Goal: Contribute content: Contribute content

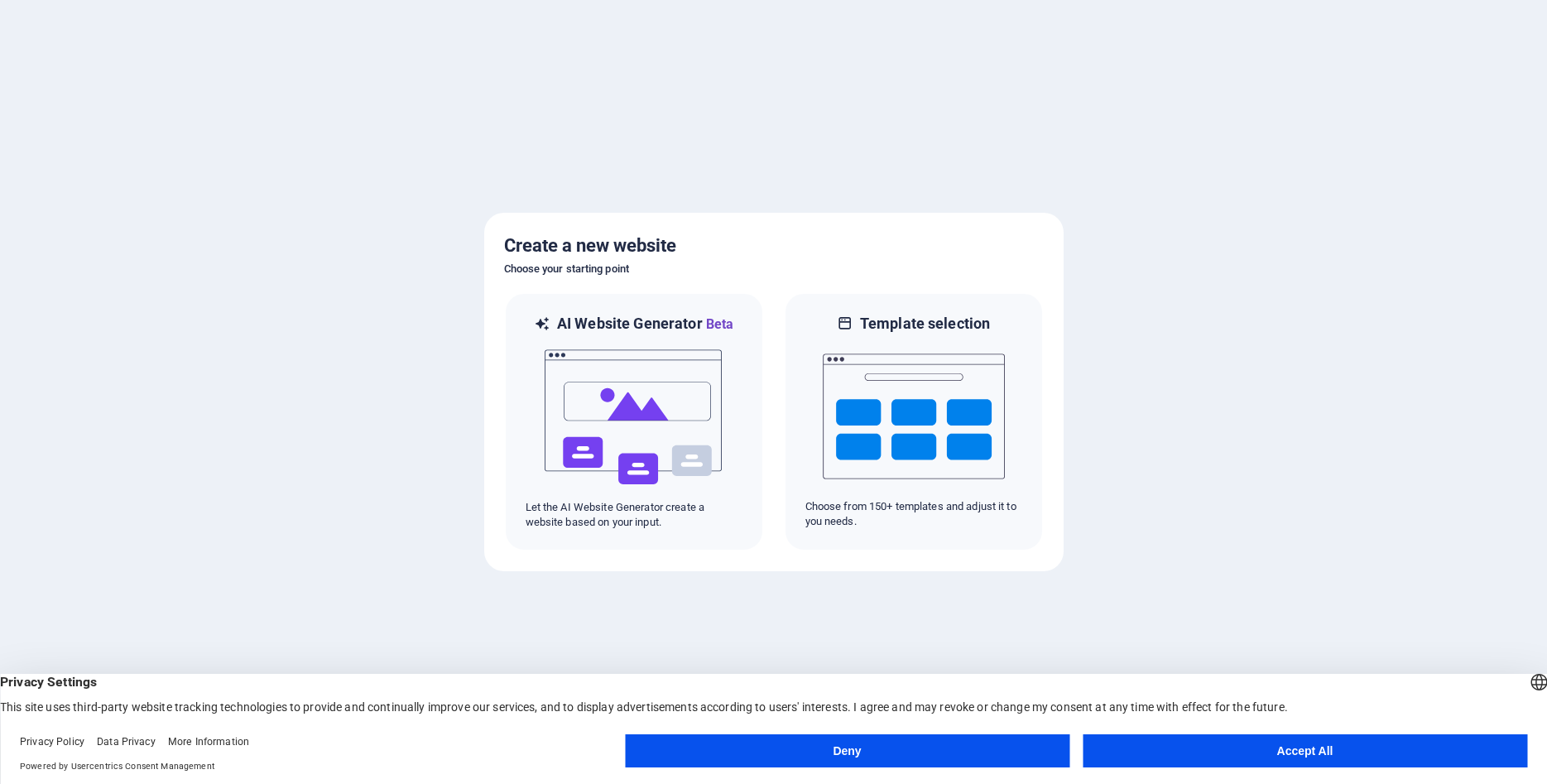
click at [1155, 754] on button "Accept All" at bounding box center [1305, 750] width 444 height 33
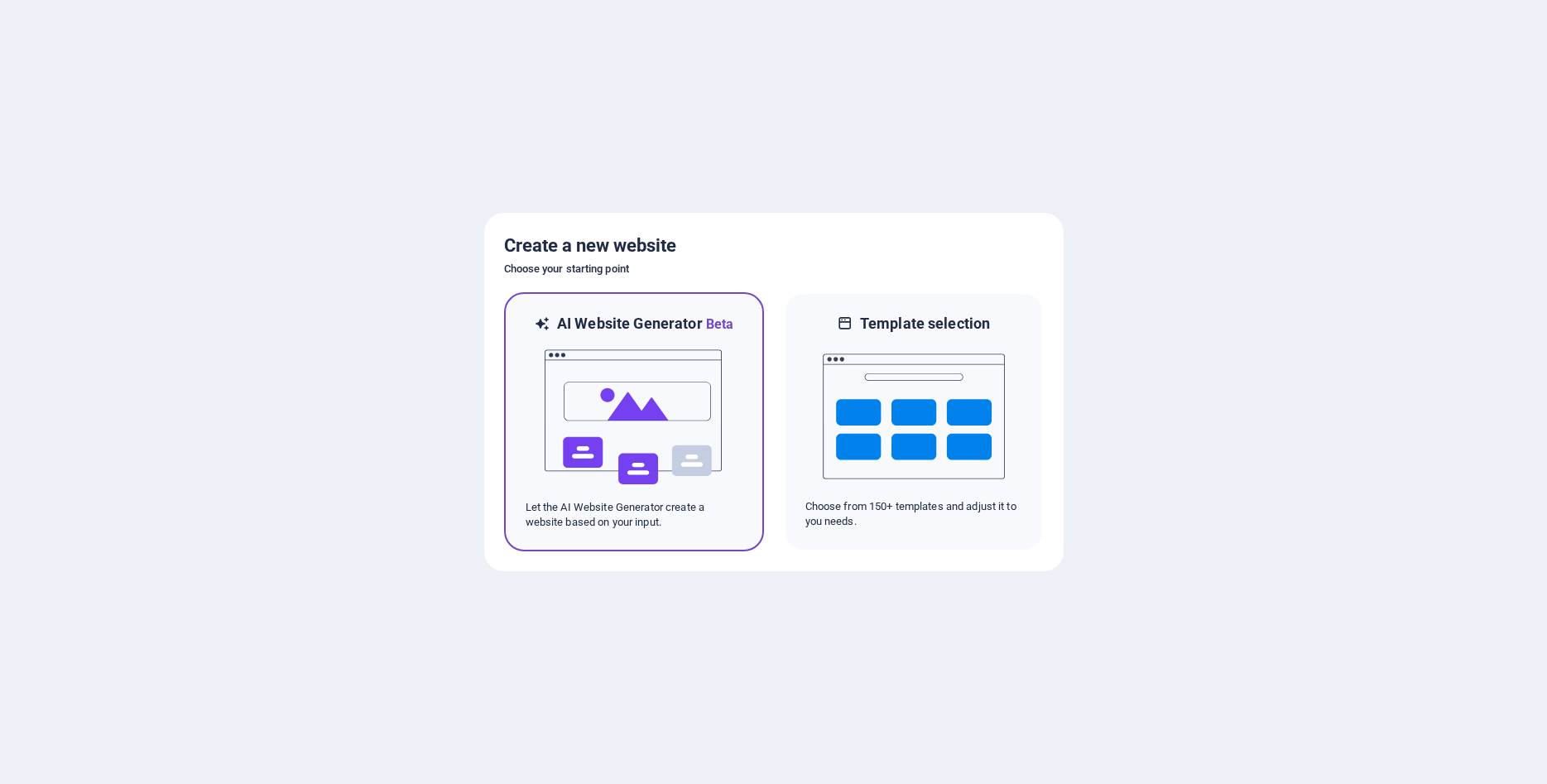
click at [664, 420] on img at bounding box center [634, 417] width 182 height 166
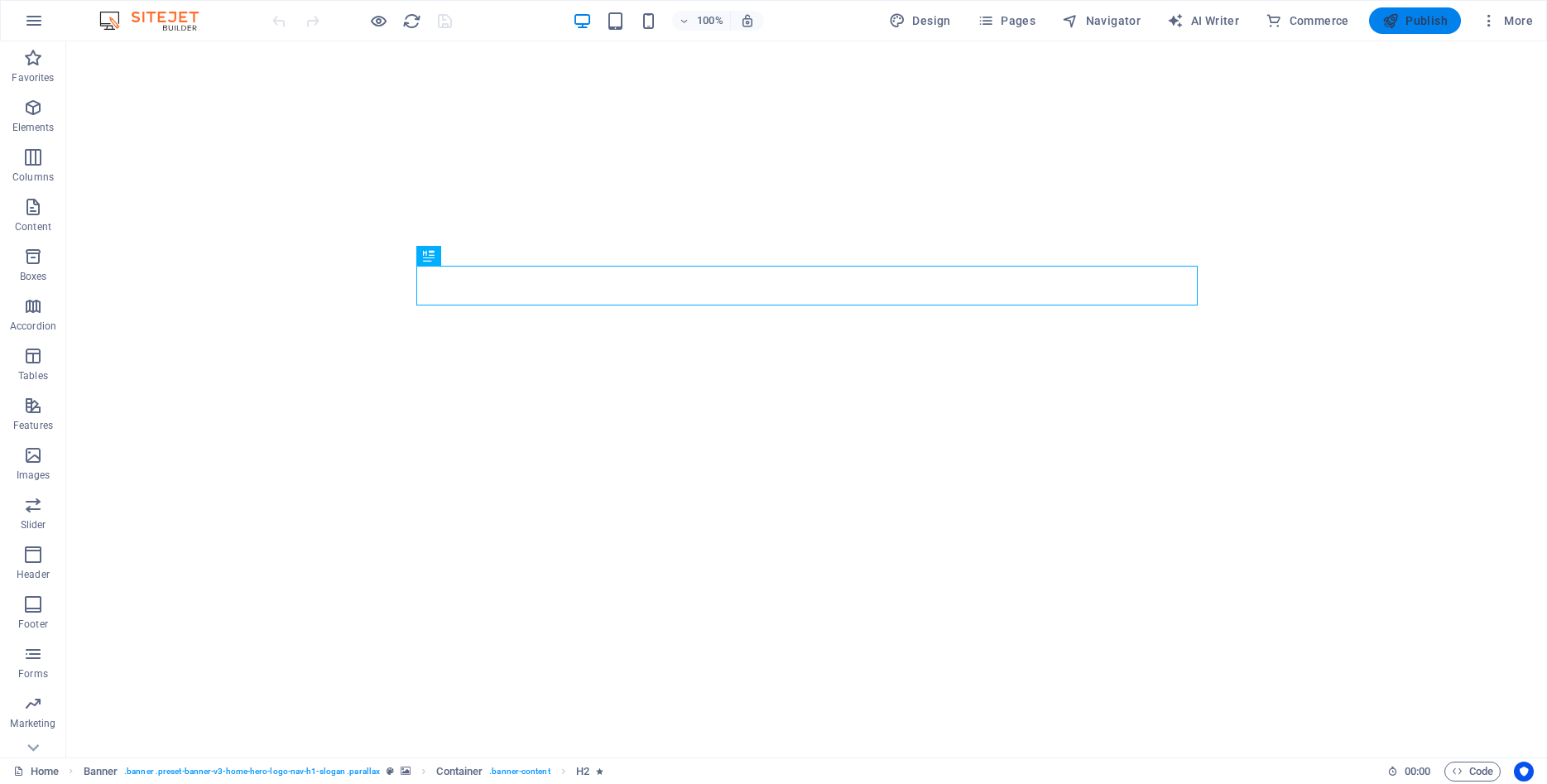
click at [1418, 21] on span "Publish" at bounding box center [1414, 21] width 65 height 17
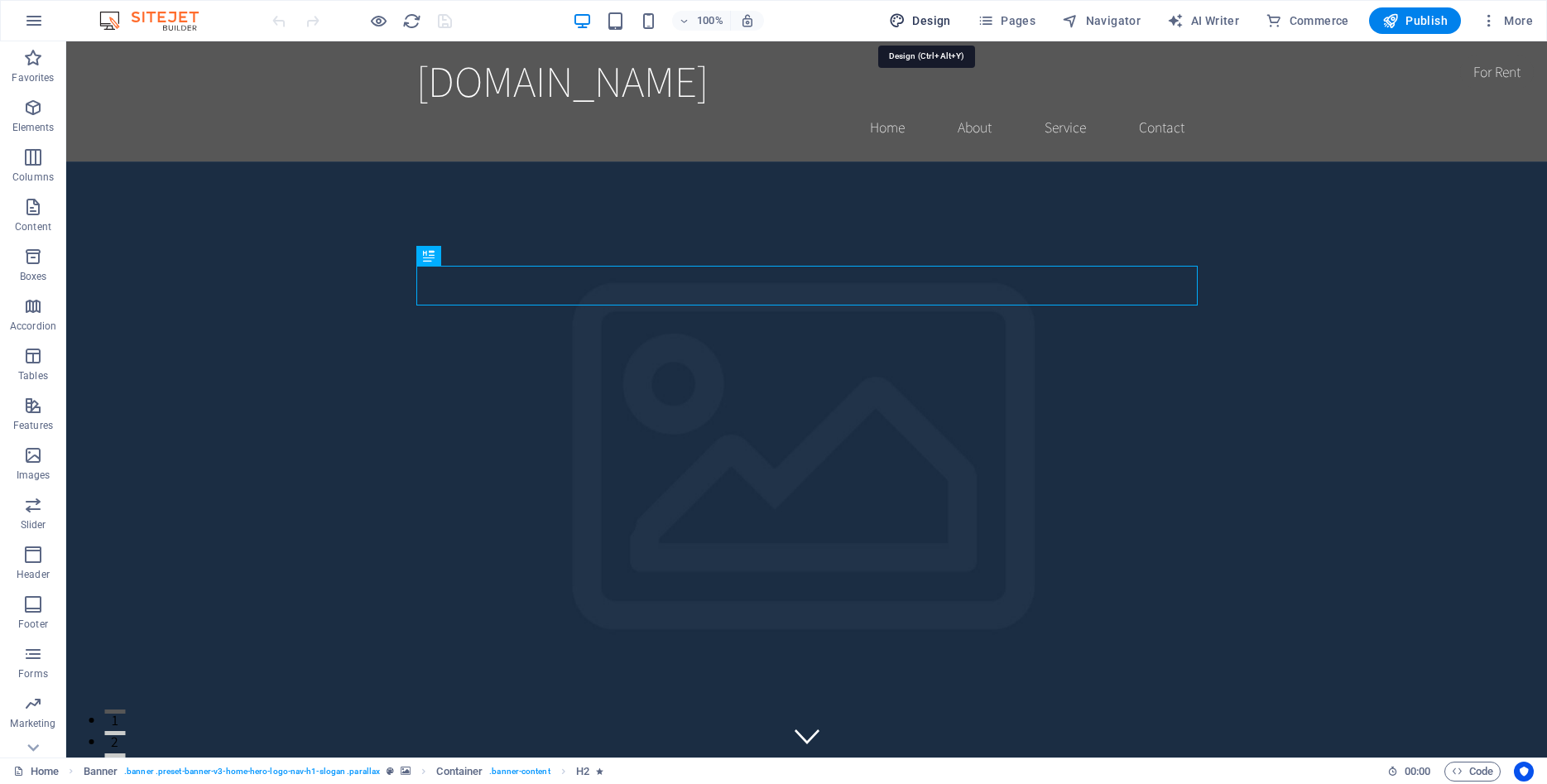
click at [924, 13] on span "Design" at bounding box center [920, 21] width 62 height 17
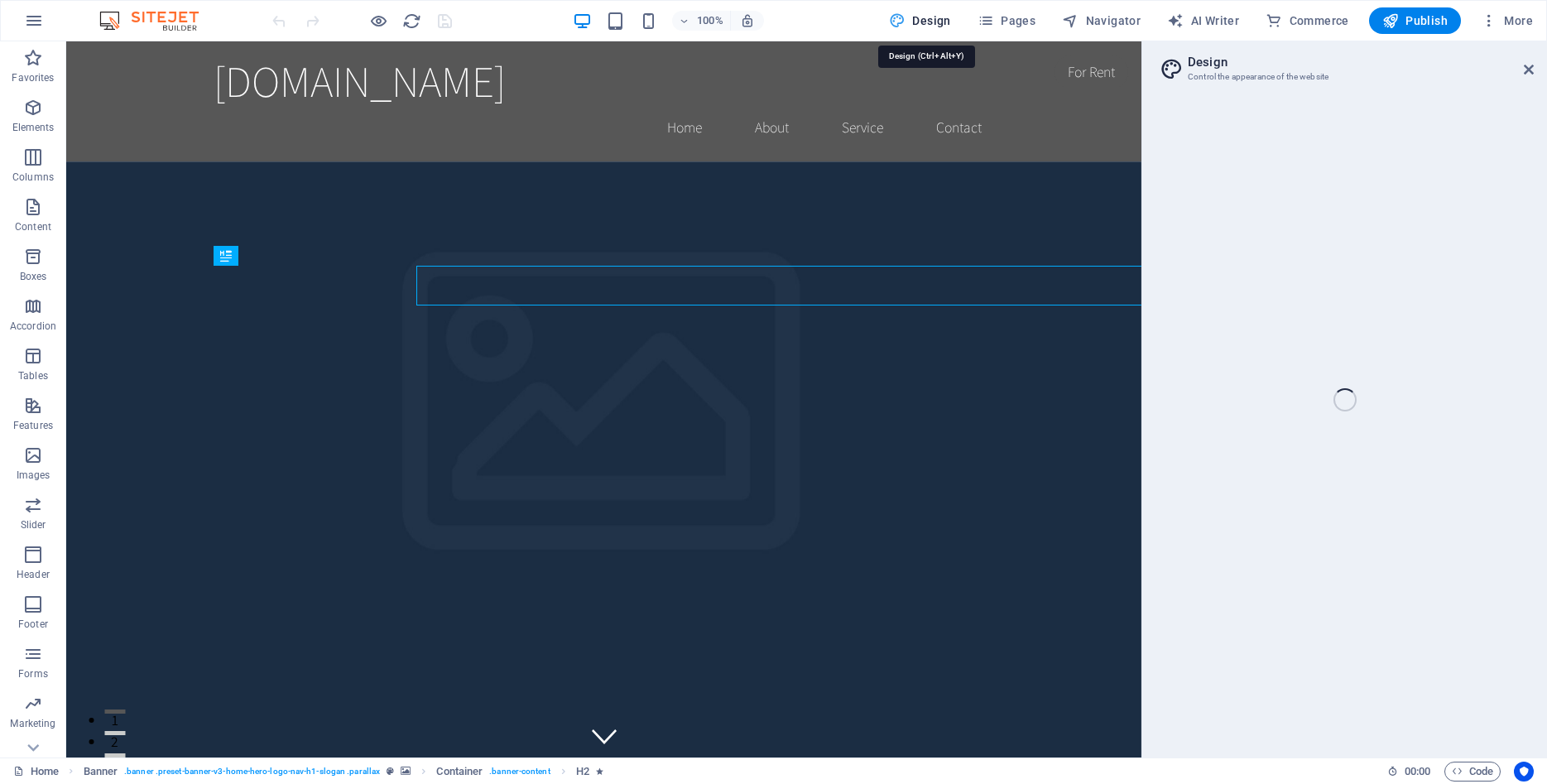
select select "rem"
select select "200"
select select "px"
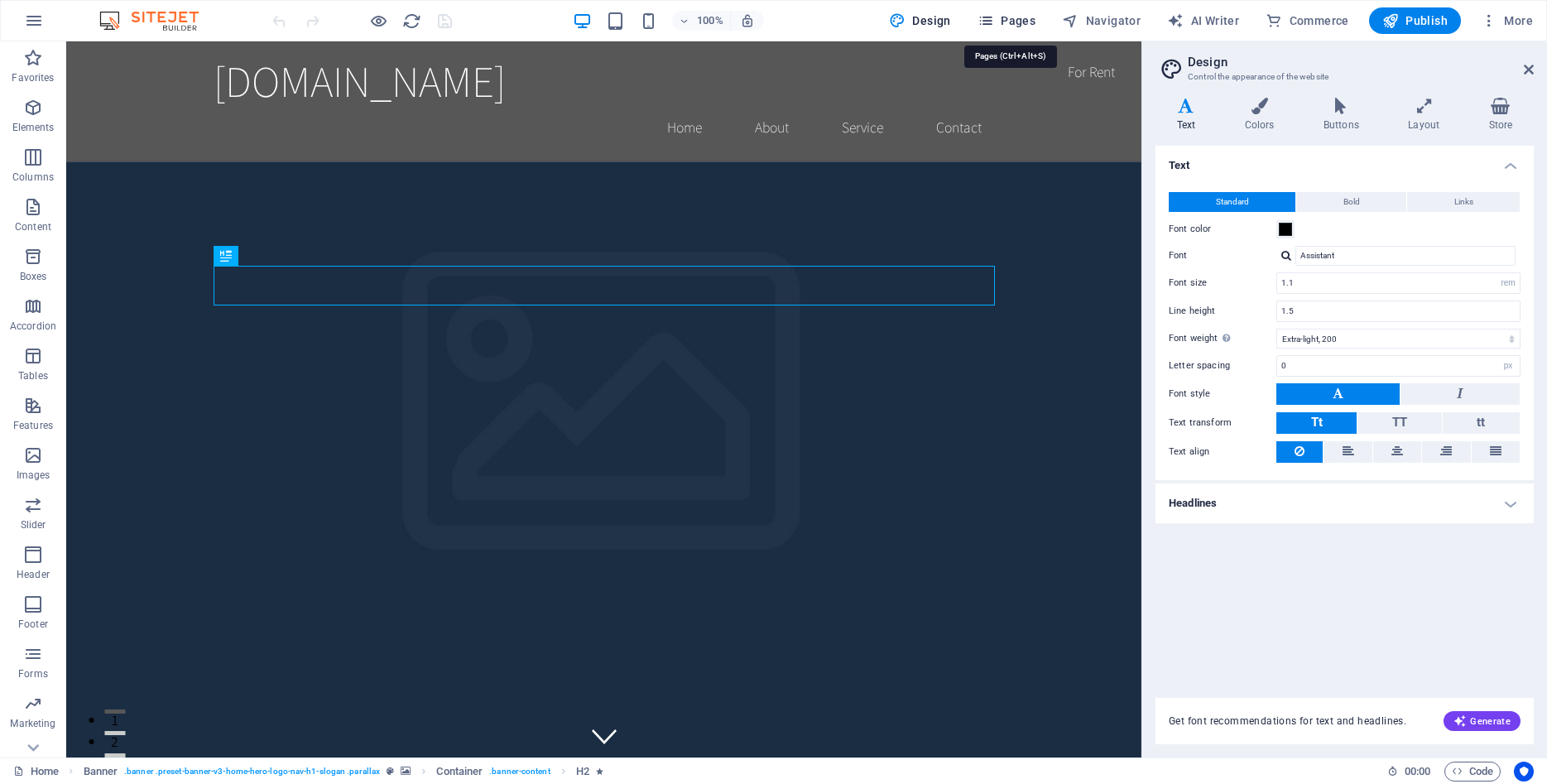
click at [1020, 17] on span "Pages" at bounding box center [1007, 21] width 58 height 17
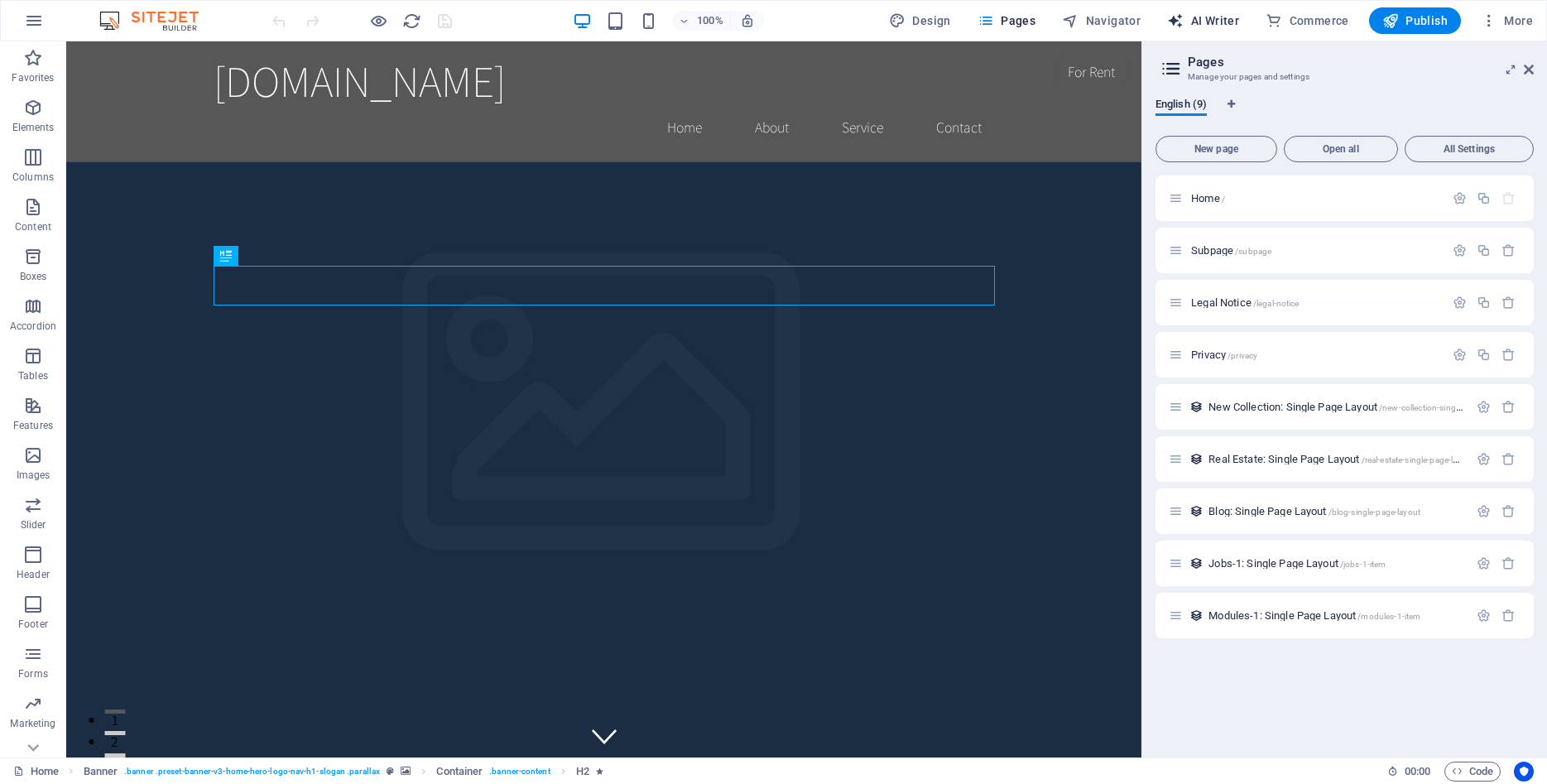
click at [1217, 23] on span "AI Writer" at bounding box center [1203, 21] width 72 height 17
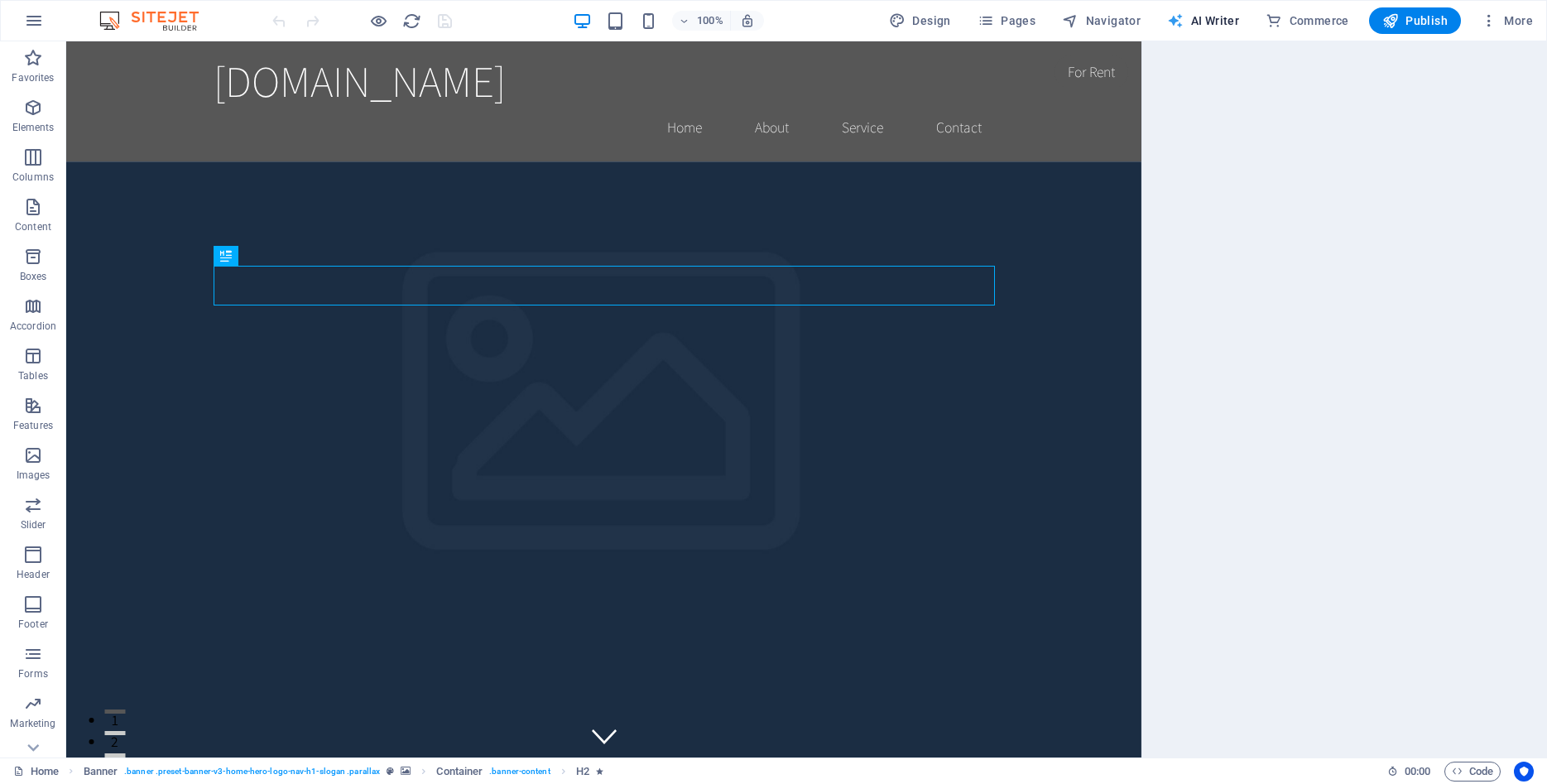
select select "English"
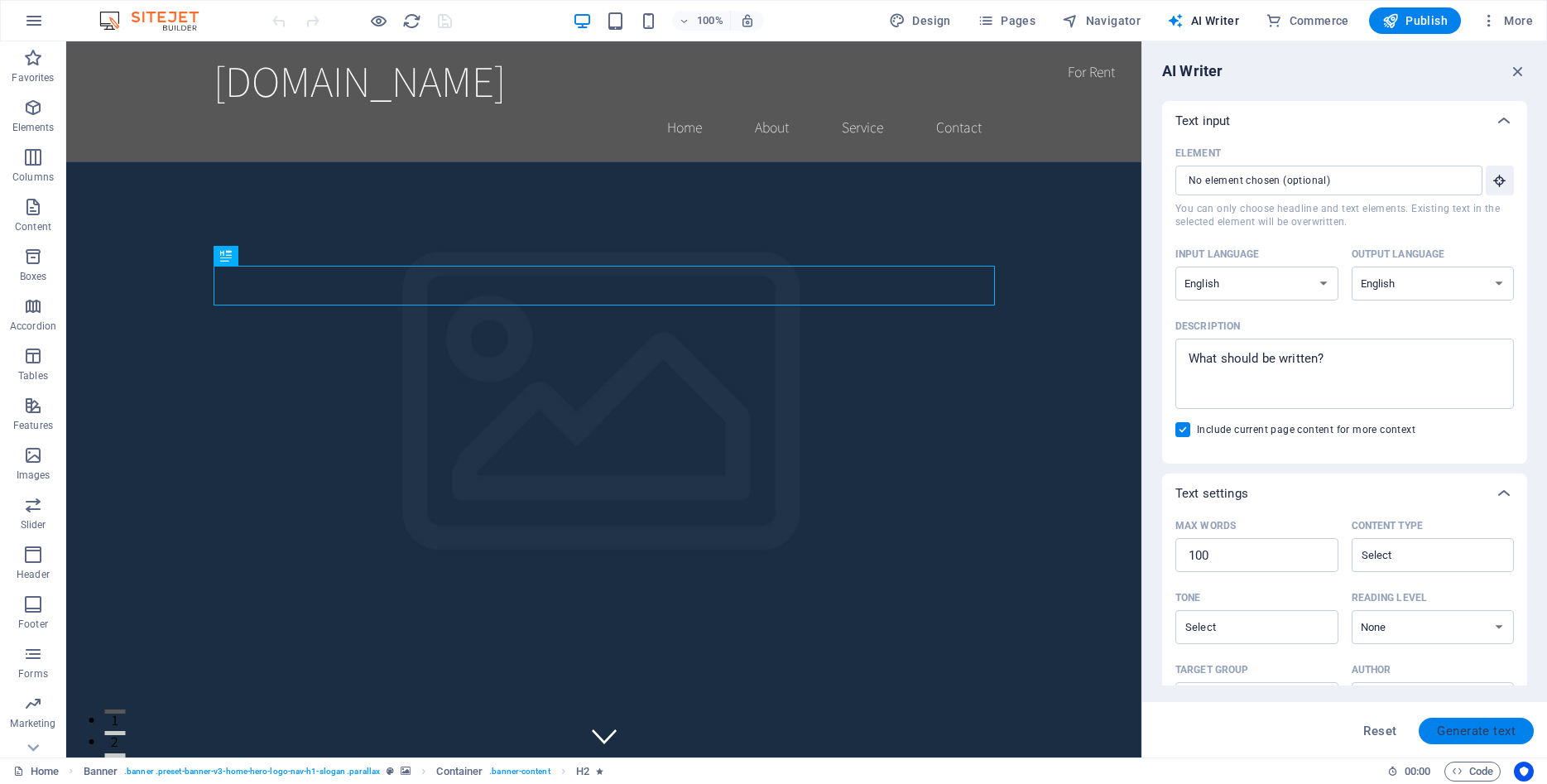
click at [1494, 728] on span "Generate text" at bounding box center [1476, 730] width 79 height 13
type textarea "x"
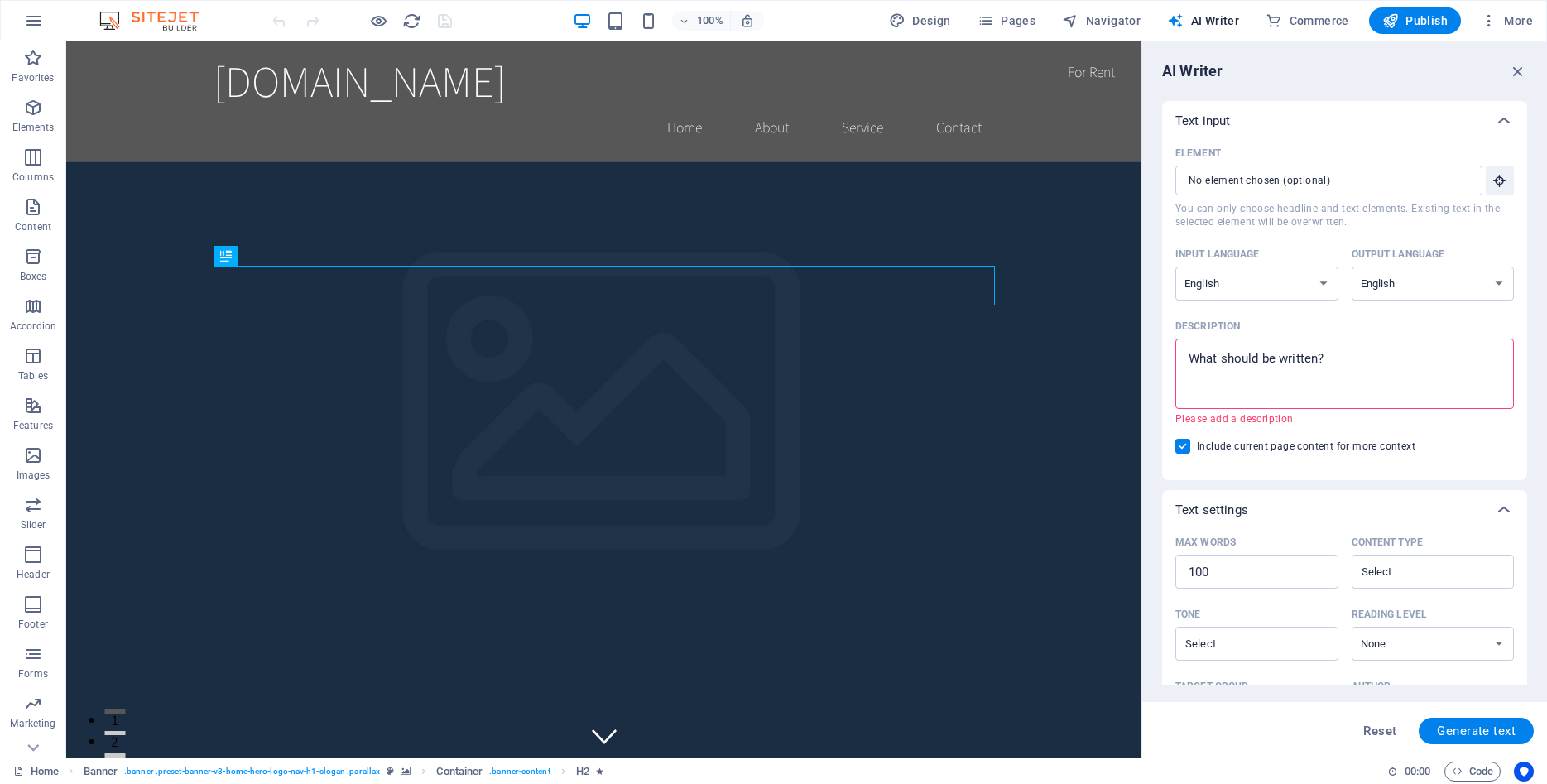
click at [1251, 366] on textarea "Description x ​ Please add a description" at bounding box center [1345, 373] width 322 height 54
type textarea "x"
click at [1002, 24] on span "Pages" at bounding box center [1007, 21] width 58 height 17
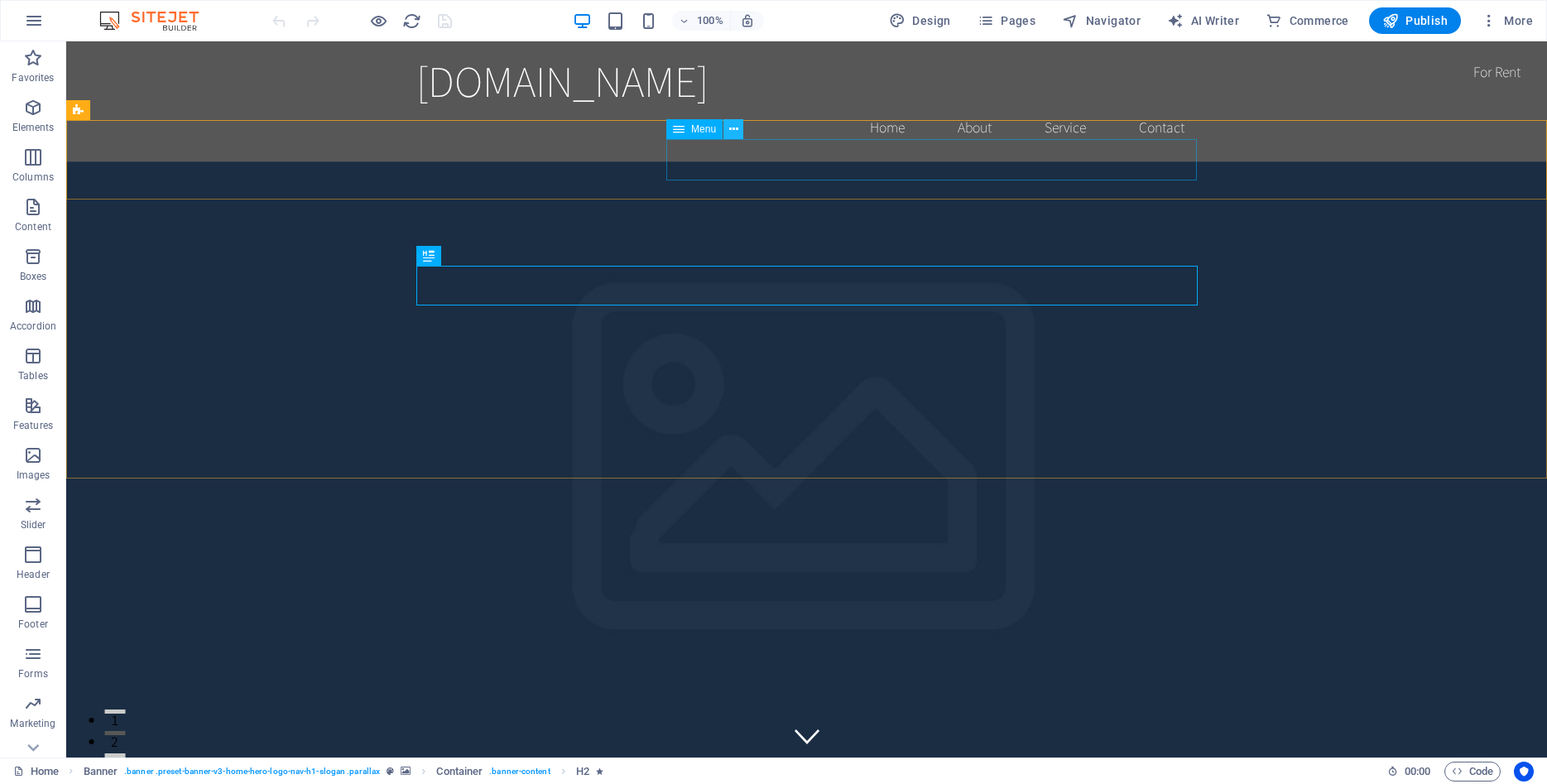
click at [737, 126] on icon at bounding box center [733, 129] width 9 height 17
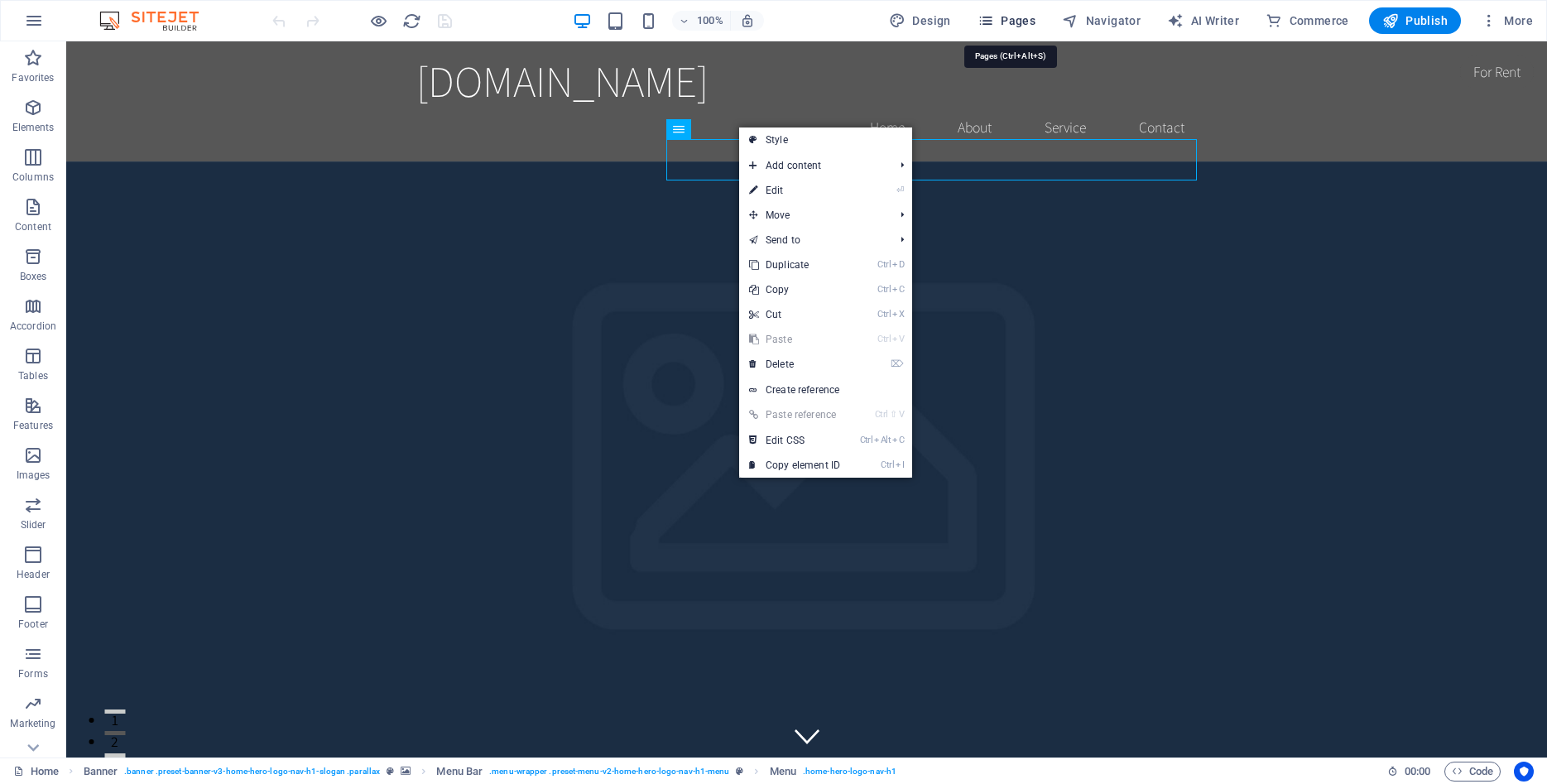
click at [1003, 22] on span "Pages" at bounding box center [1007, 21] width 58 height 17
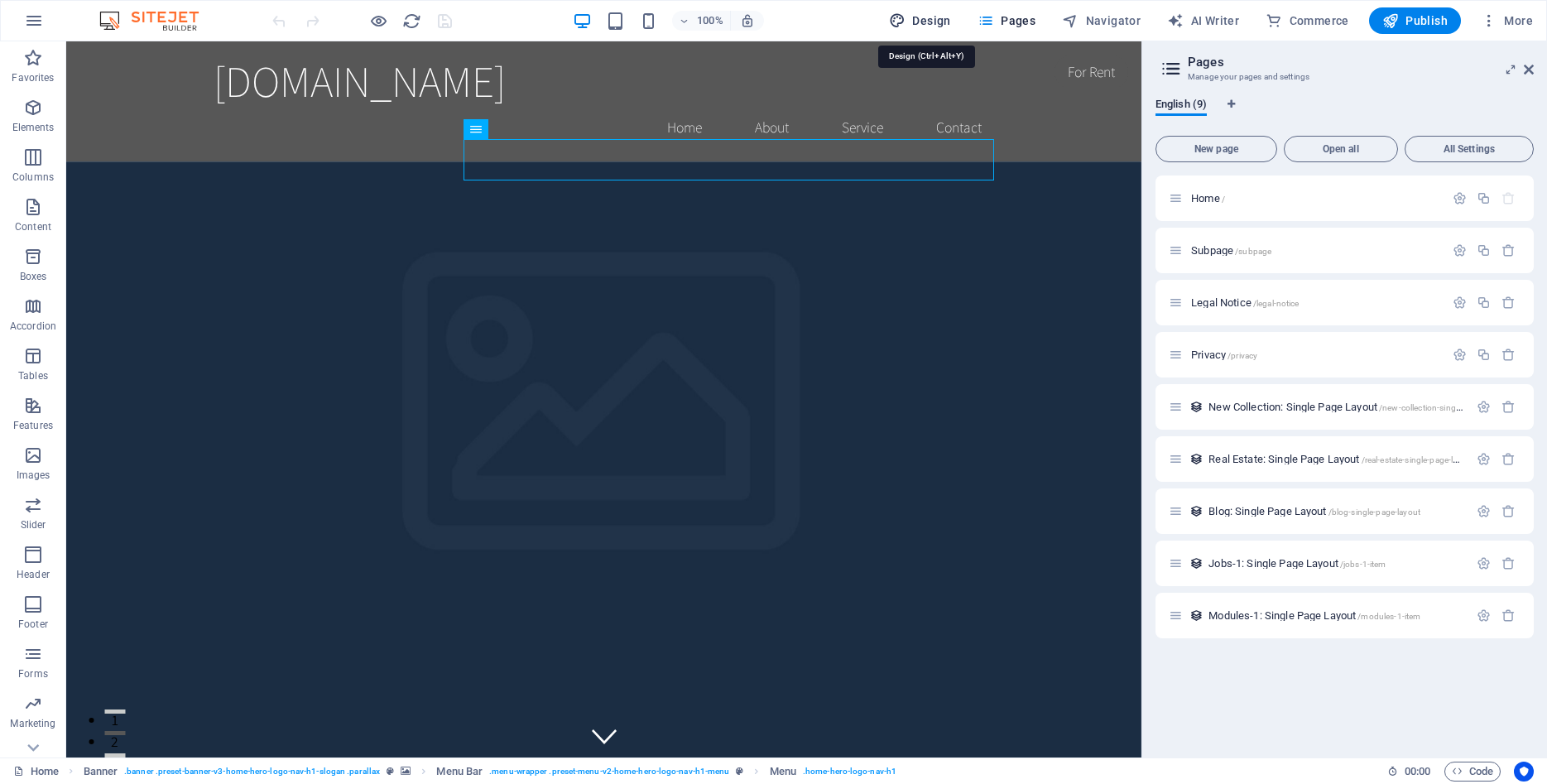
drag, startPoint x: 213, startPoint y: 48, endPoint x: 918, endPoint y: 10, distance: 706.0
click at [918, 10] on button "Design" at bounding box center [920, 21] width 75 height 26
select select "rem"
select select "200"
select select "px"
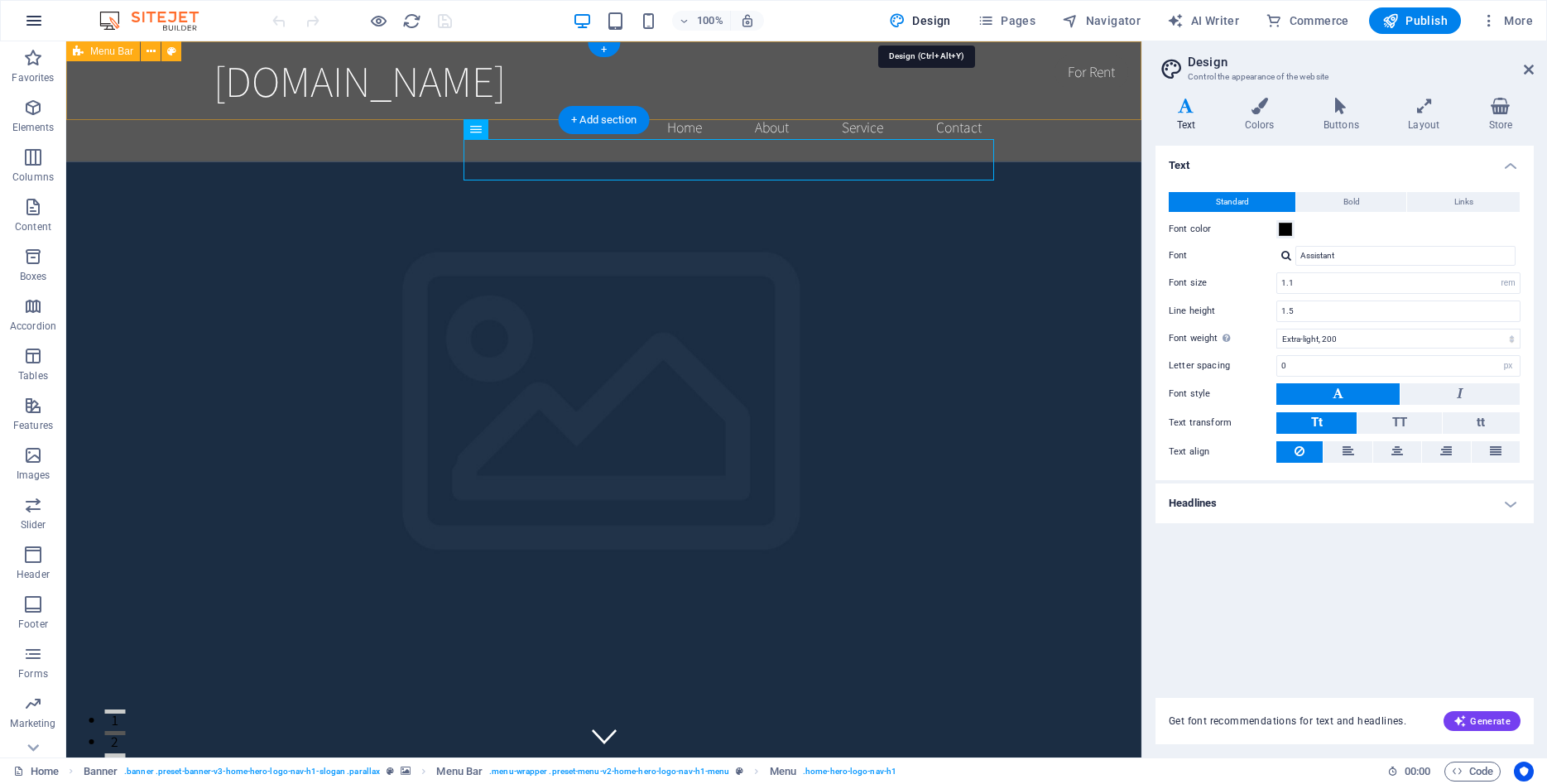
click at [30, 21] on icon "button" at bounding box center [33, 20] width 20 height 20
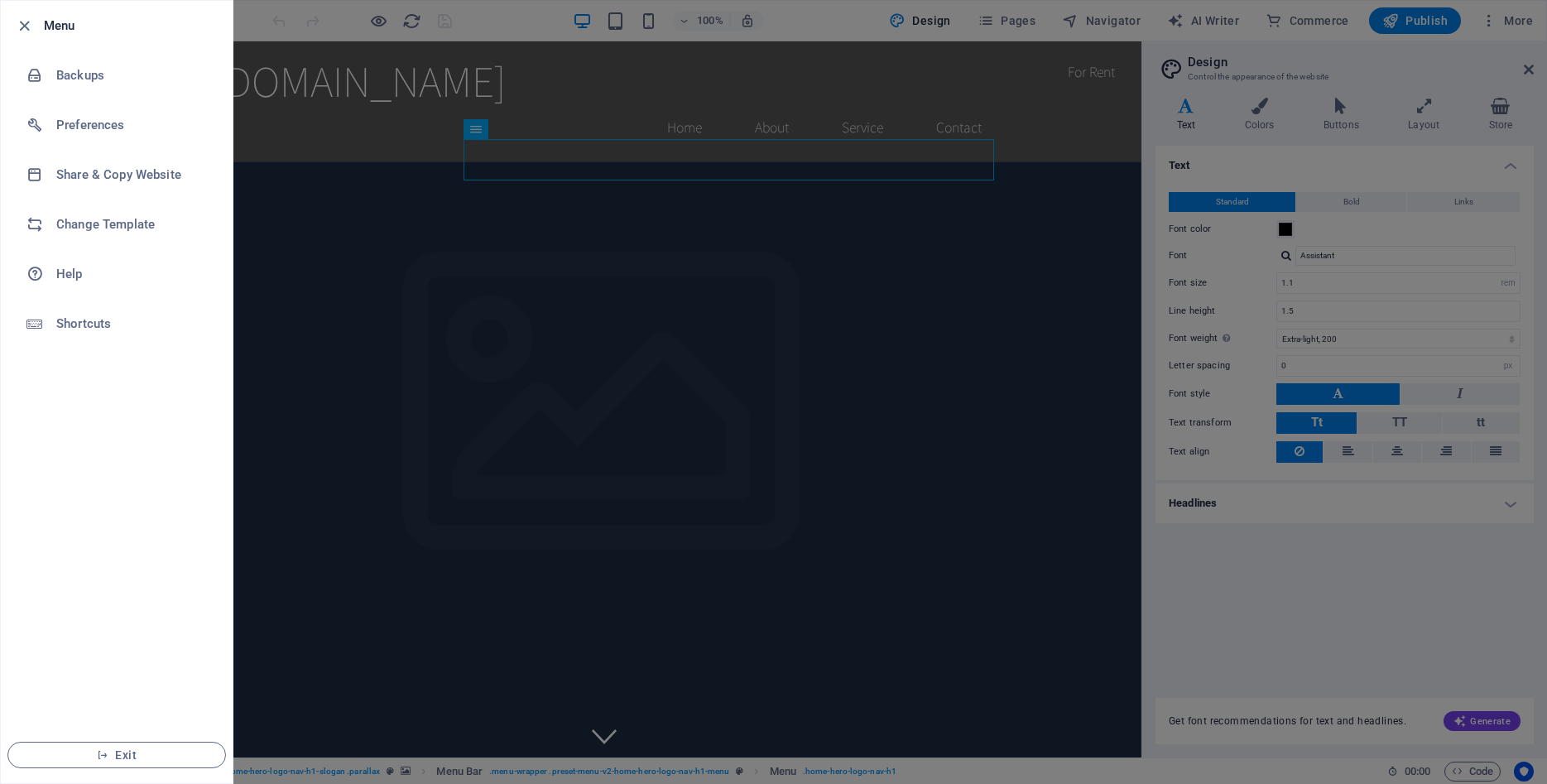
click at [1283, 585] on div at bounding box center [773, 392] width 1547 height 784
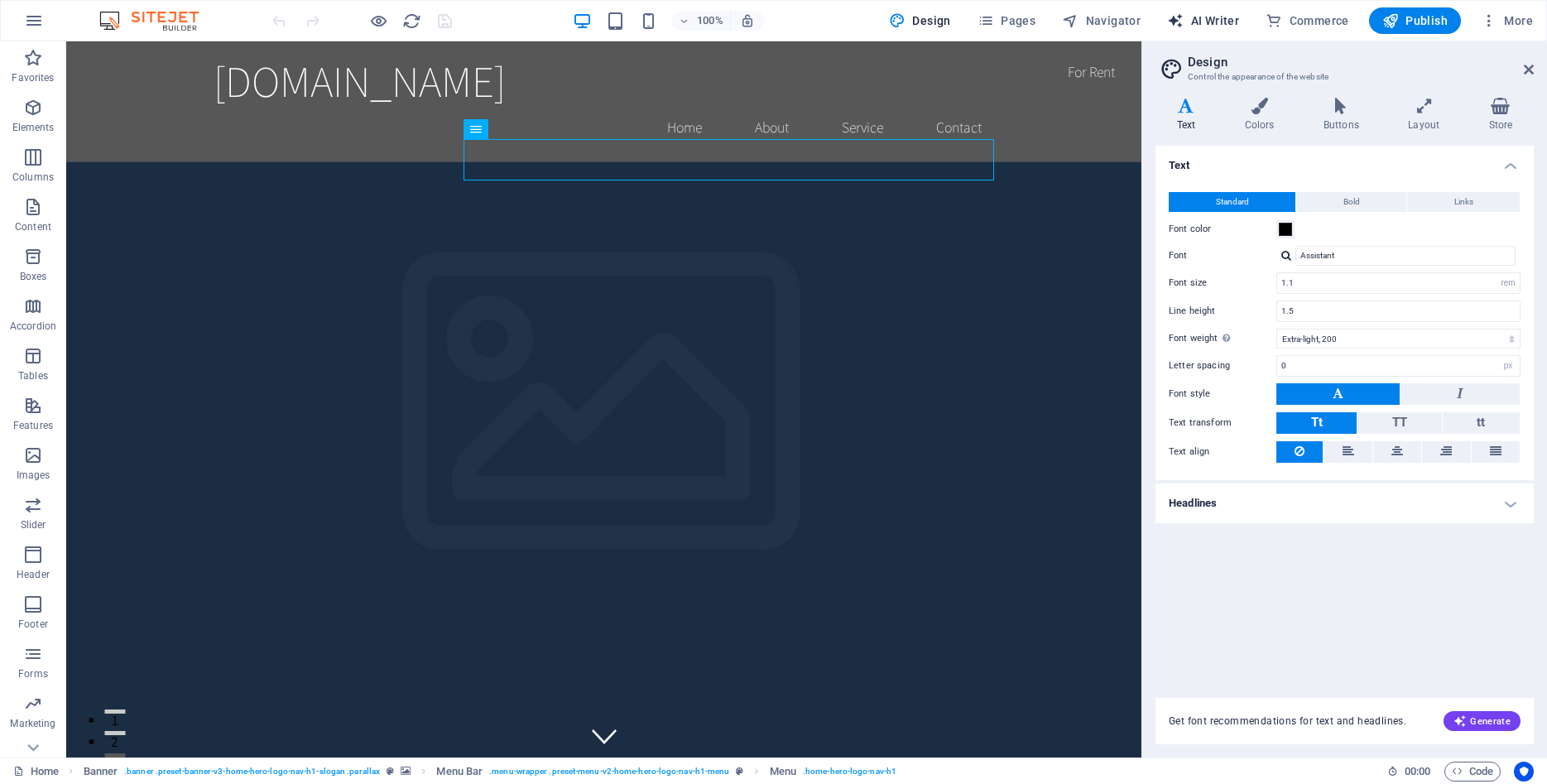
click at [1236, 9] on button "AI Writer" at bounding box center [1202, 21] width 86 height 26
select select "English"
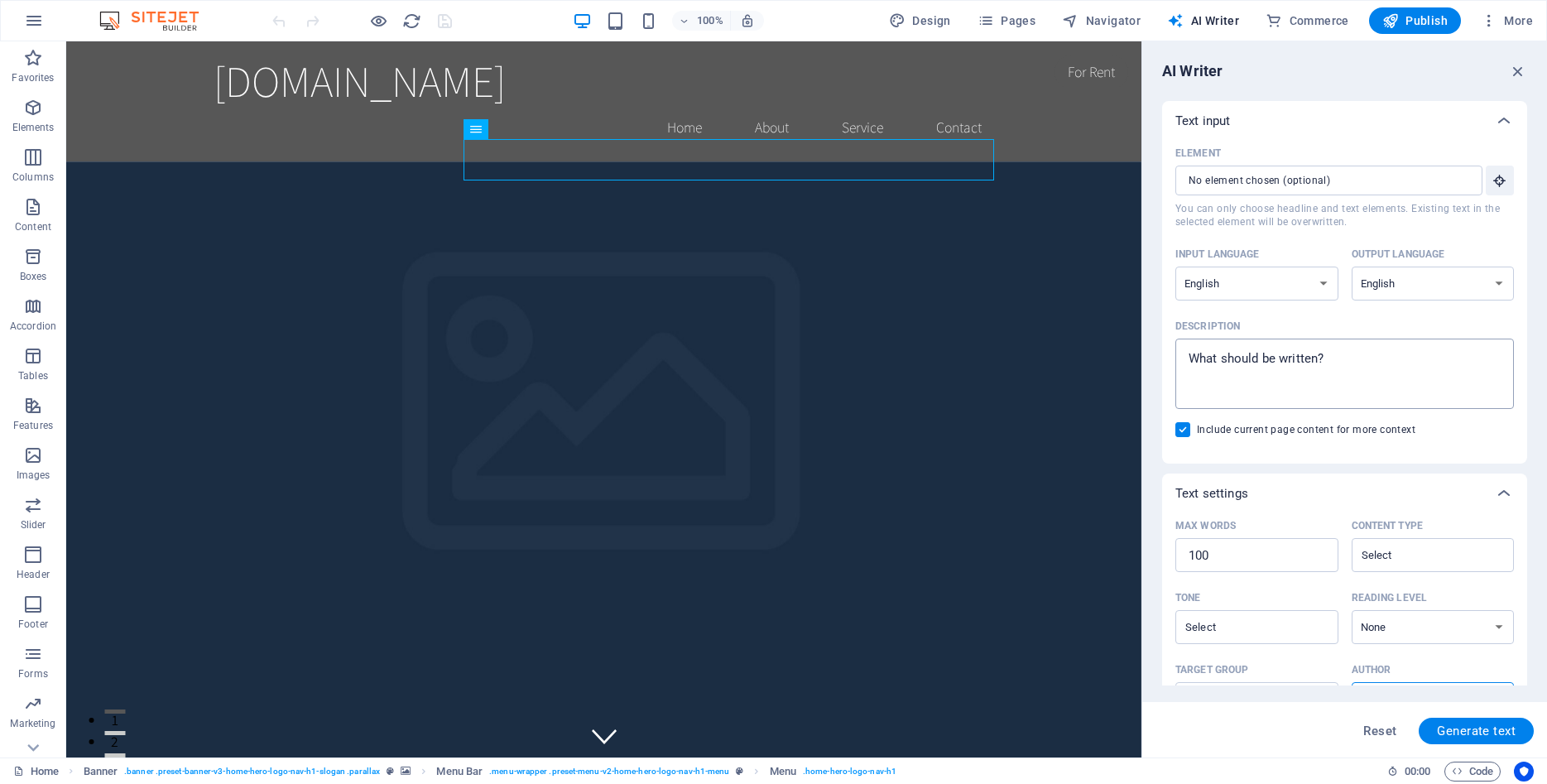
type textarea "x"
click at [1295, 352] on textarea "Description x ​" at bounding box center [1345, 373] width 322 height 54
drag, startPoint x: 1351, startPoint y: 372, endPoint x: 1152, endPoint y: 352, distance: 200.0
click at [1184, 352] on textarea "Description x ​" at bounding box center [1345, 373] width 322 height 54
drag, startPoint x: 1334, startPoint y: 353, endPoint x: 1184, endPoint y: 354, distance: 150.0
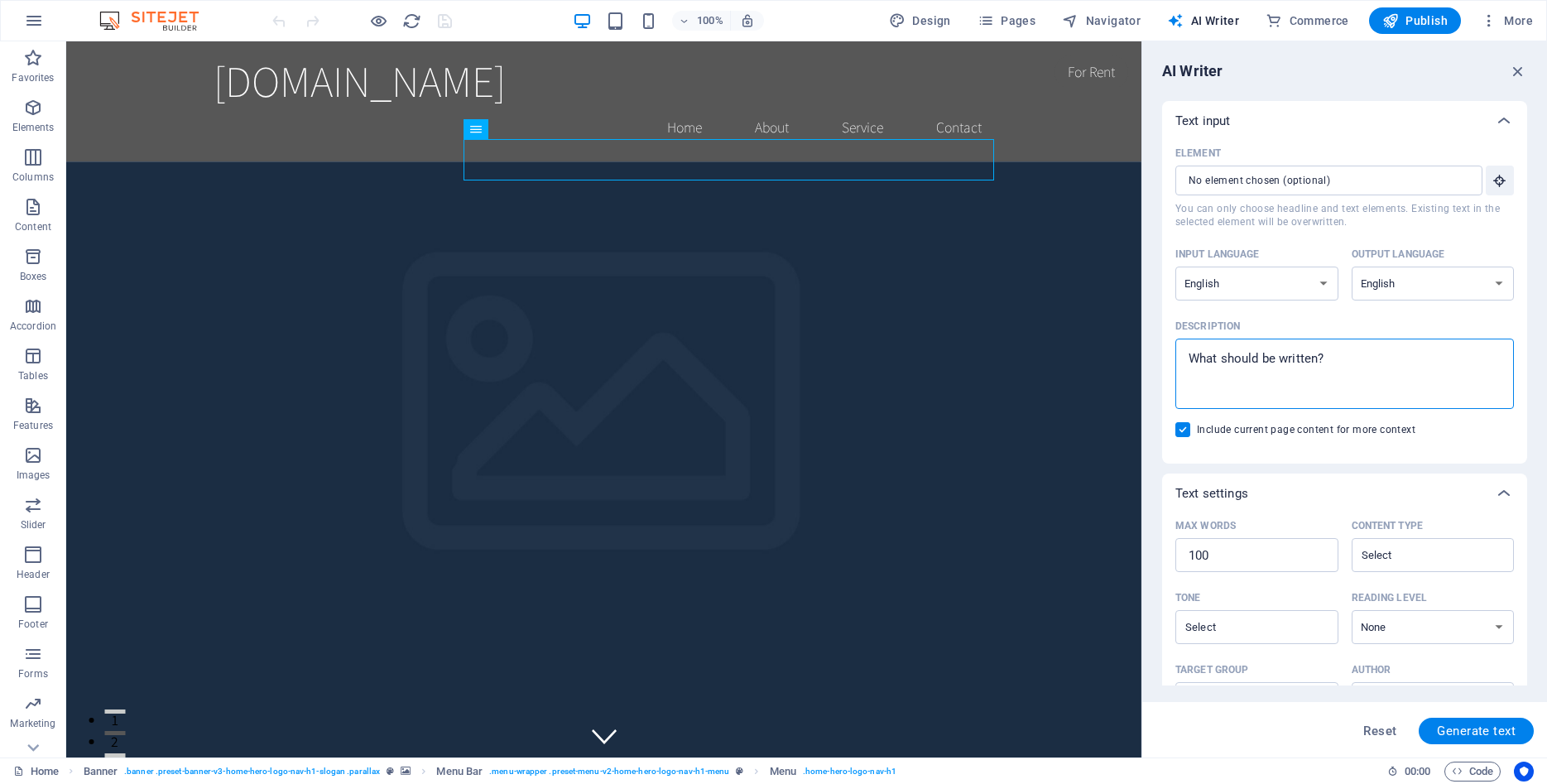
click at [1184, 354] on textarea "Description x ​" at bounding box center [1345, 373] width 322 height 54
click at [1188, 356] on textarea "Description x ​" at bounding box center [1345, 373] width 322 height 54
type textarea "s"
type textarea "x"
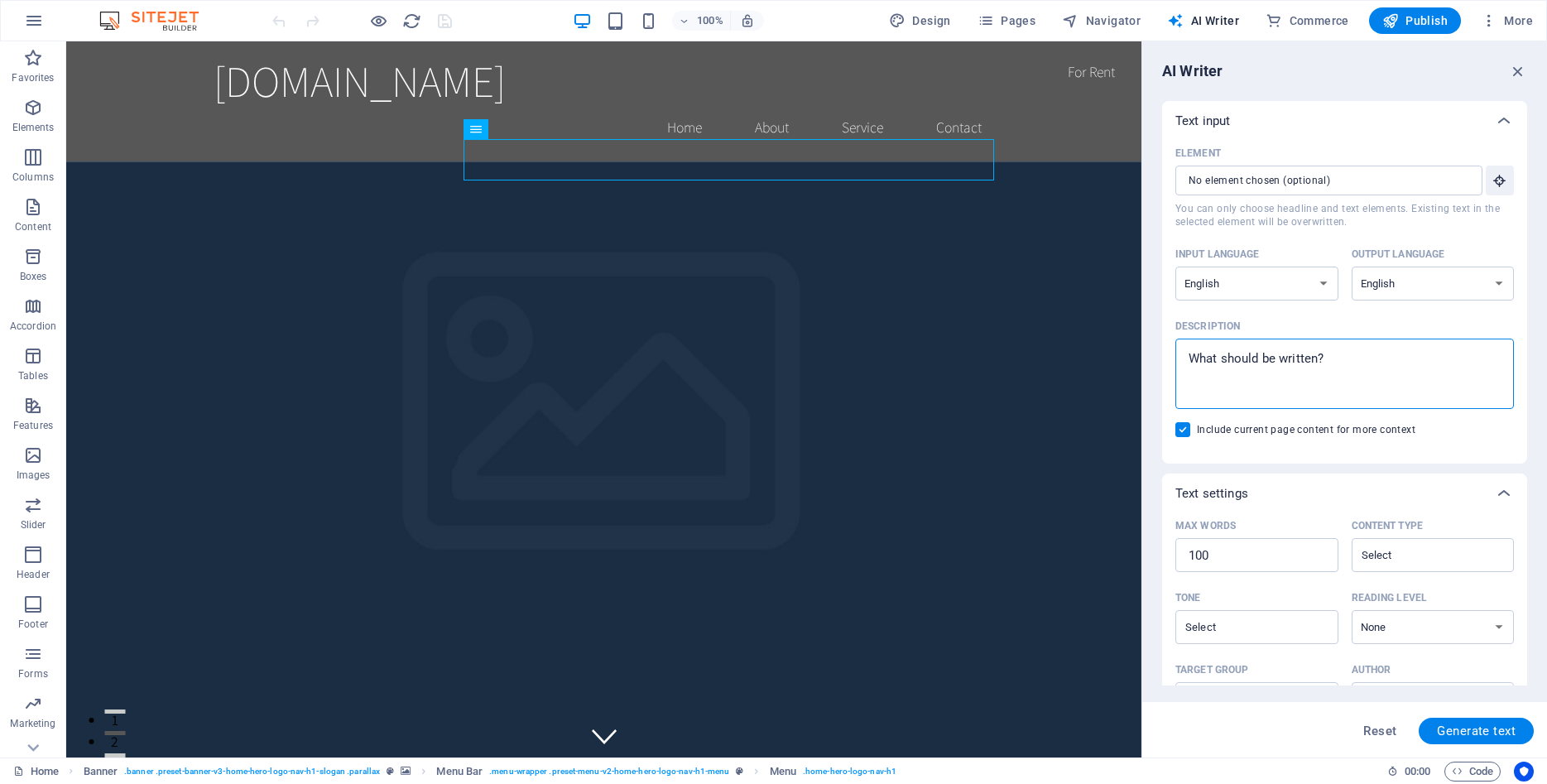
type textarea "W"
type textarea "x"
type textarea "We"
type textarea "x"
type textarea "We"
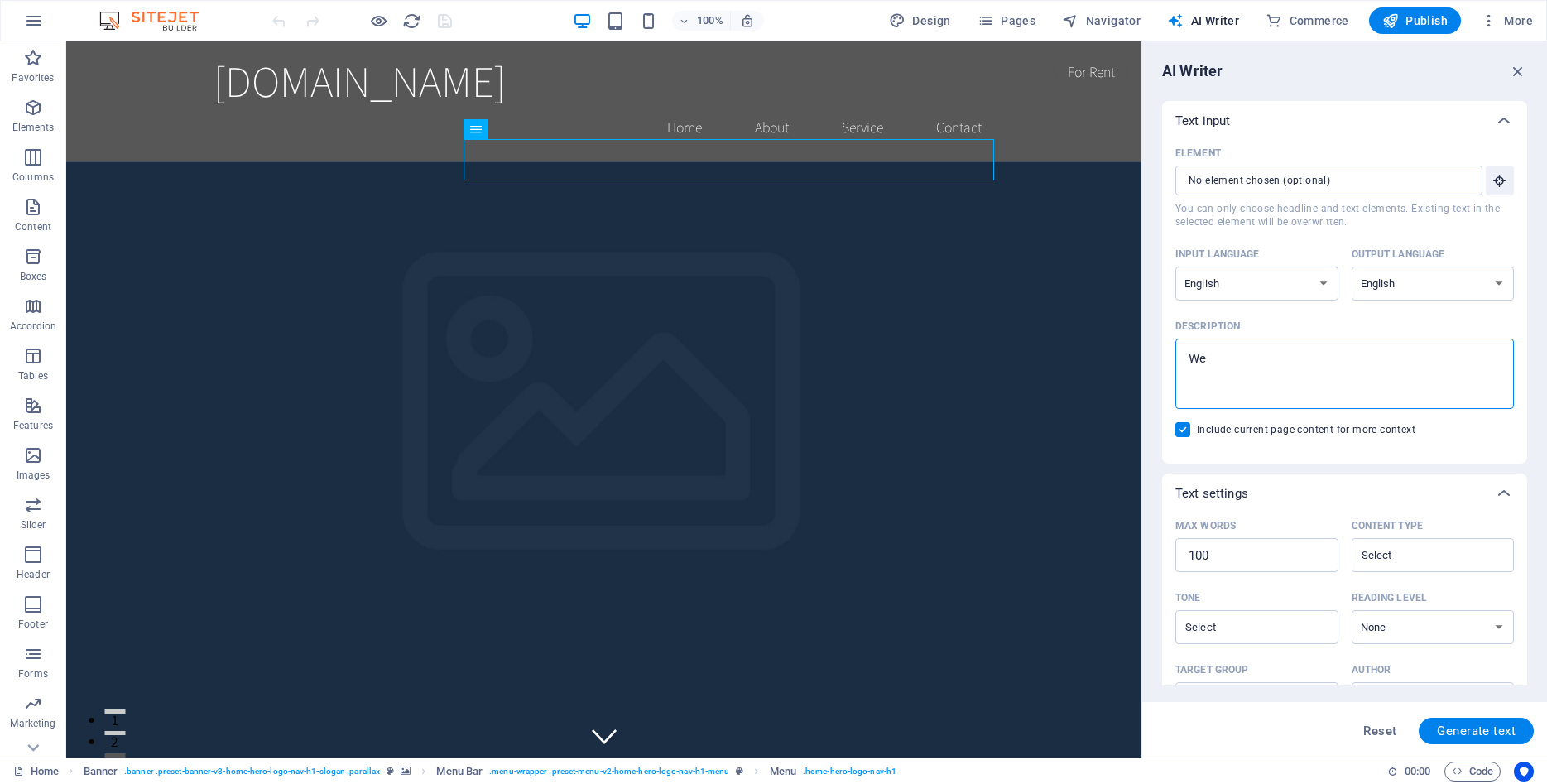
type textarea "x"
type textarea "We a"
type textarea "x"
type textarea "We a"
type textarea "x"
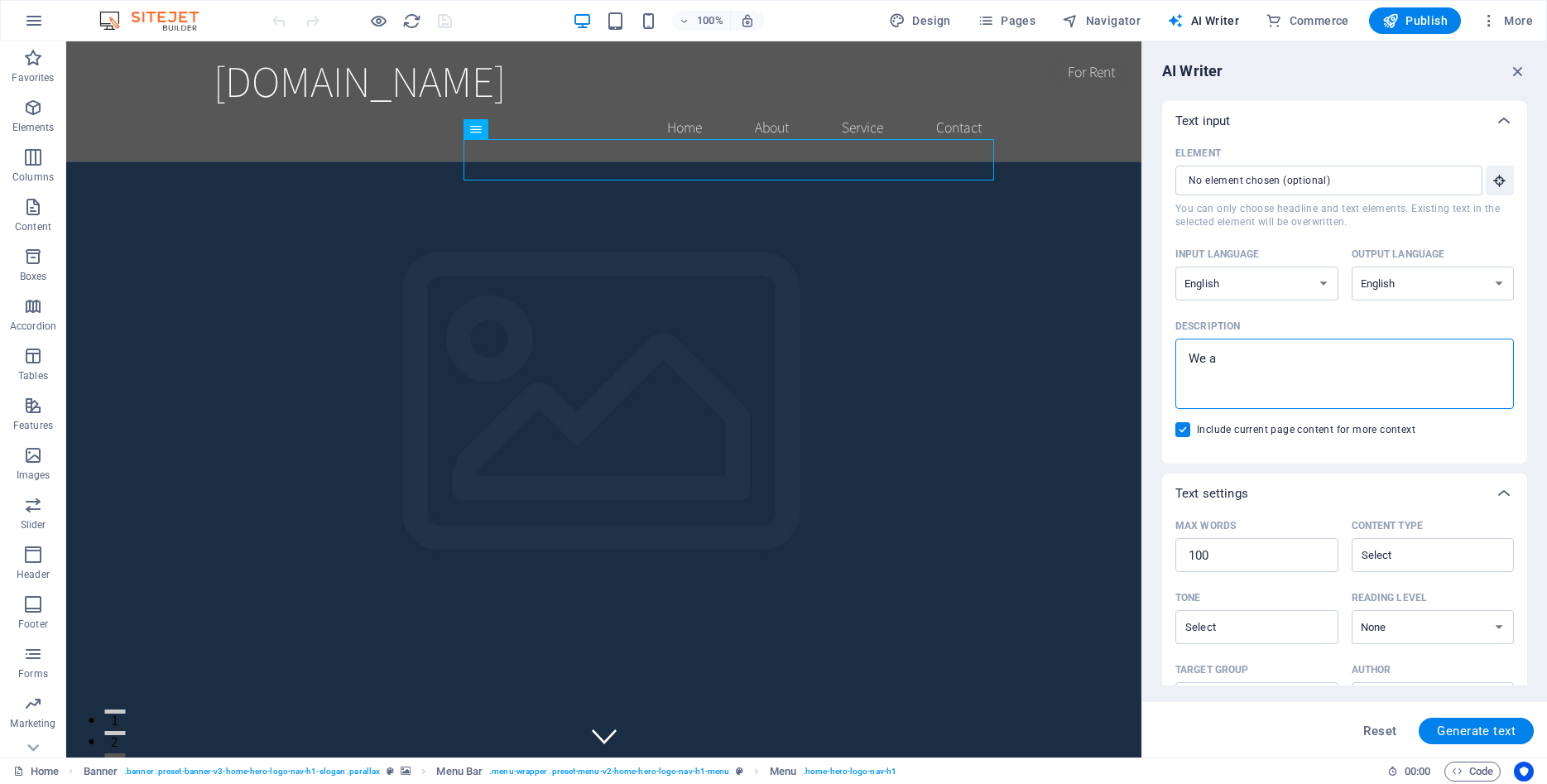
type textarea "We a d"
type textarea "x"
type textarea "We a"
type textarea "x"
type textarea "We a"
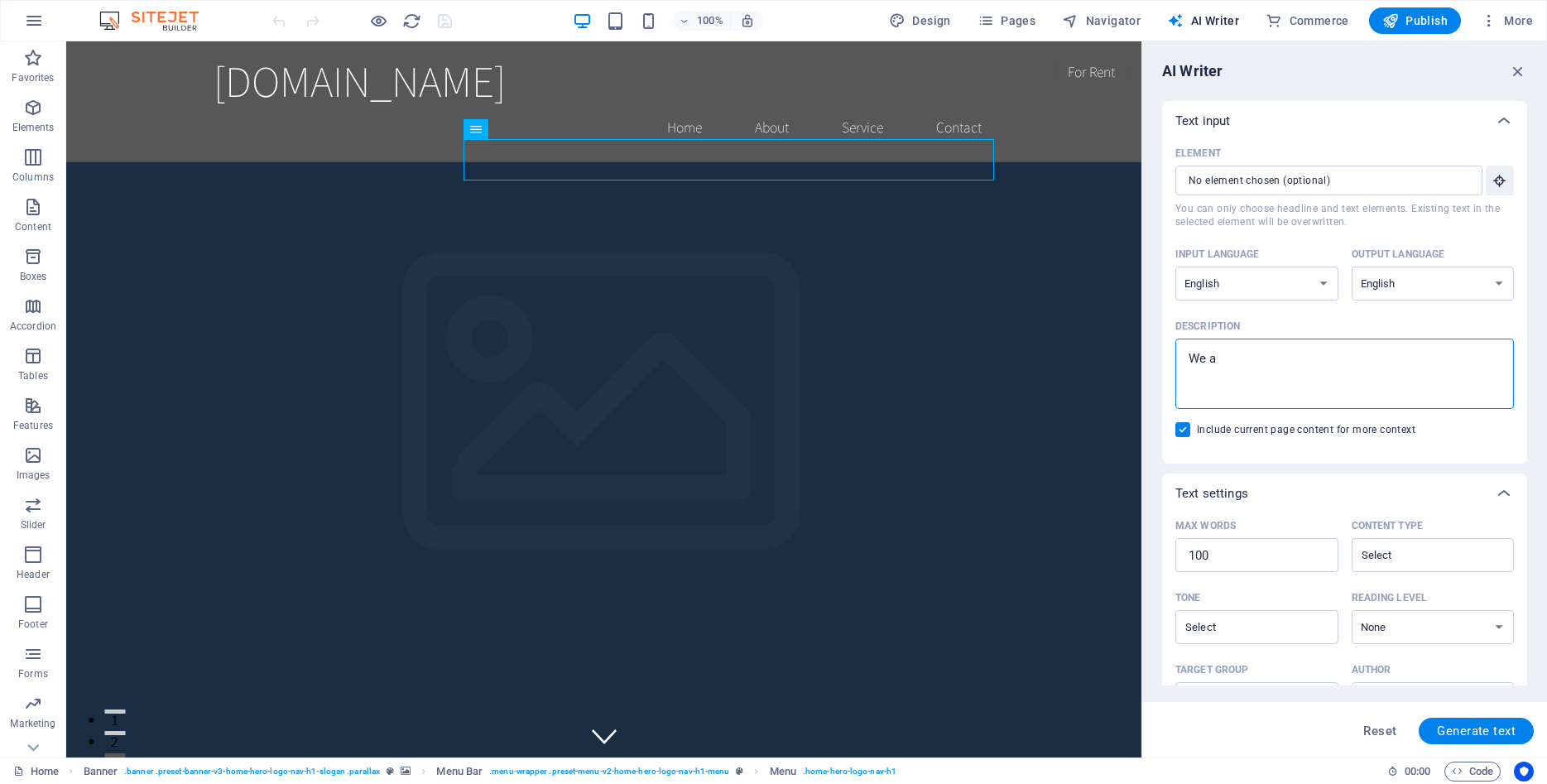
type textarea "x"
type textarea "We ar"
type textarea "x"
type textarea "We are"
type textarea "x"
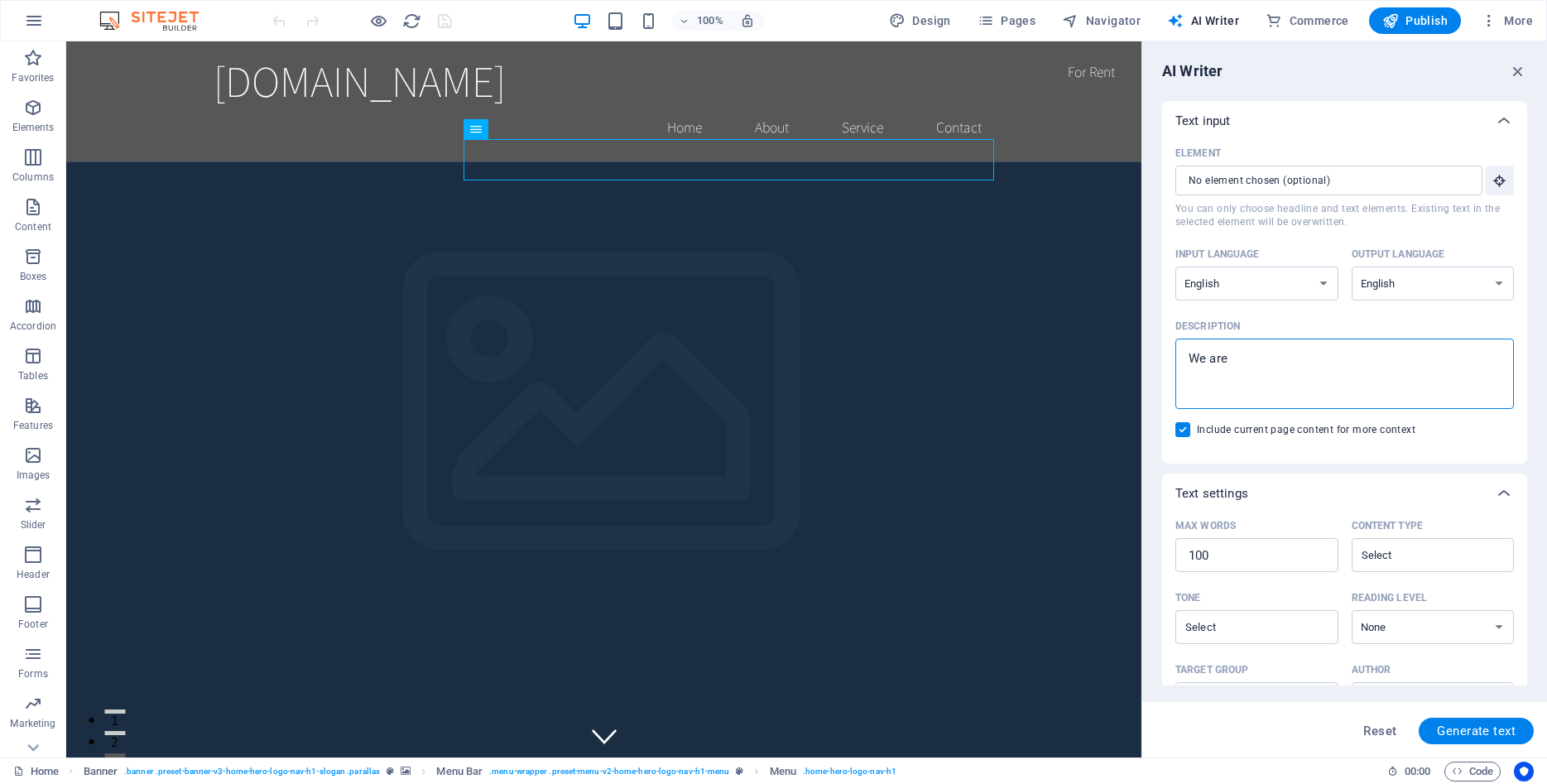
type textarea "We are"
type textarea "x"
type textarea "We are a"
type textarea "x"
type textarea "We are ad"
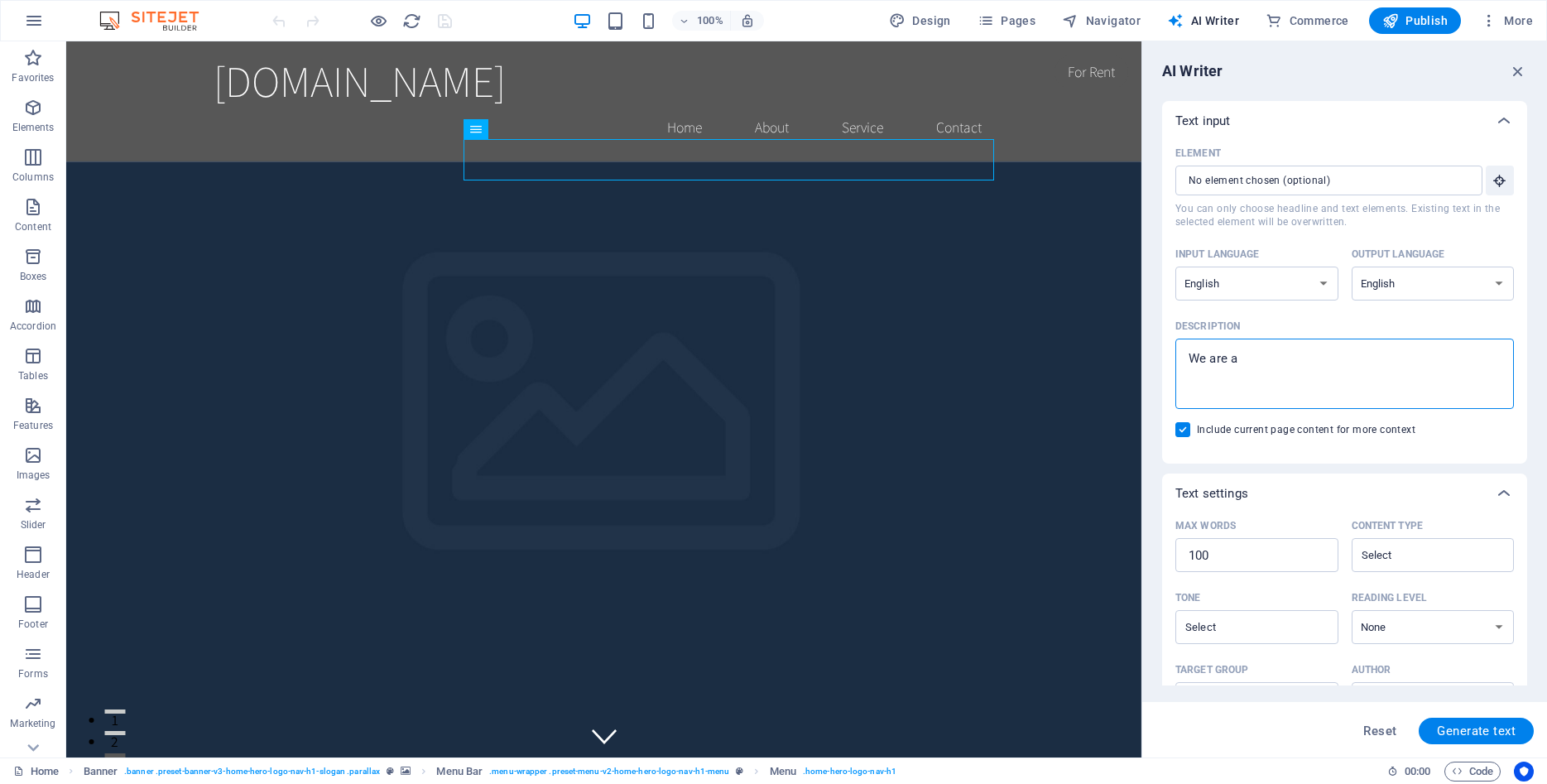
type textarea "x"
type textarea "We are ad"
type textarea "x"
type textarea "We are ad d"
type textarea "x"
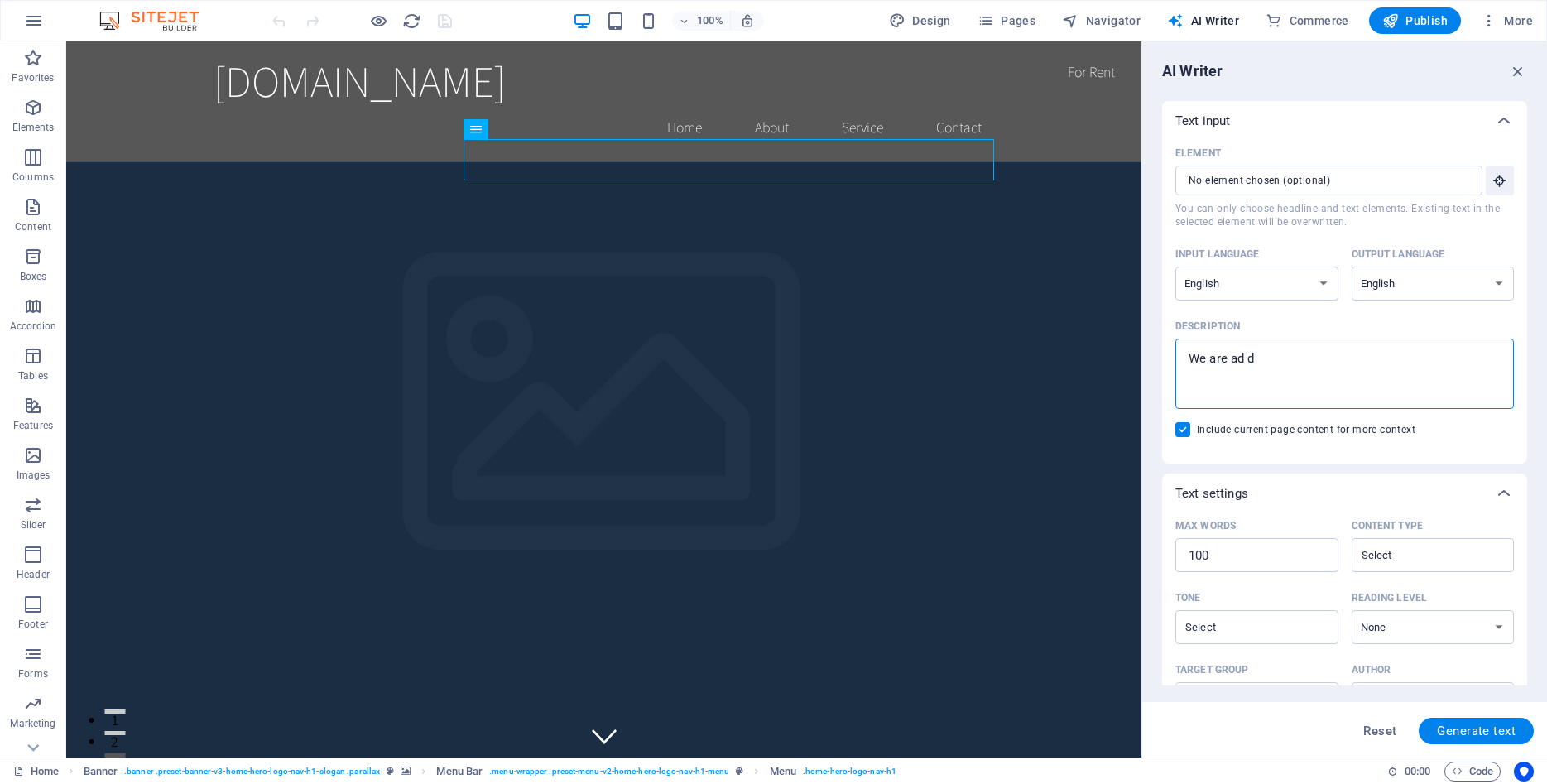
type textarea "We are ad"
type textarea "x"
type textarea "We are ad"
type textarea "x"
type textarea "We are a"
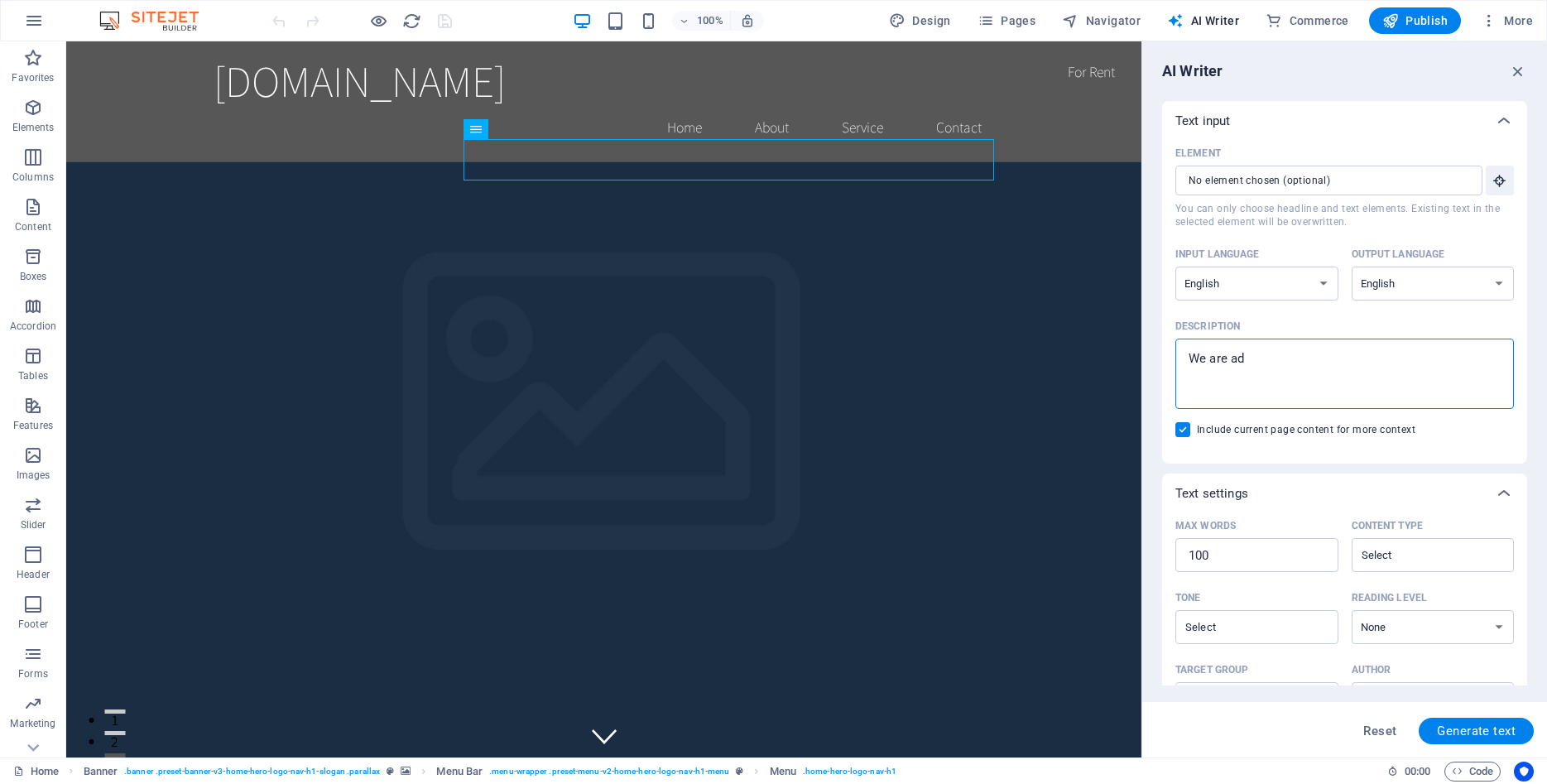
type textarea "x"
type textarea "We are a"
type textarea "x"
type textarea "We are a d"
type textarea "x"
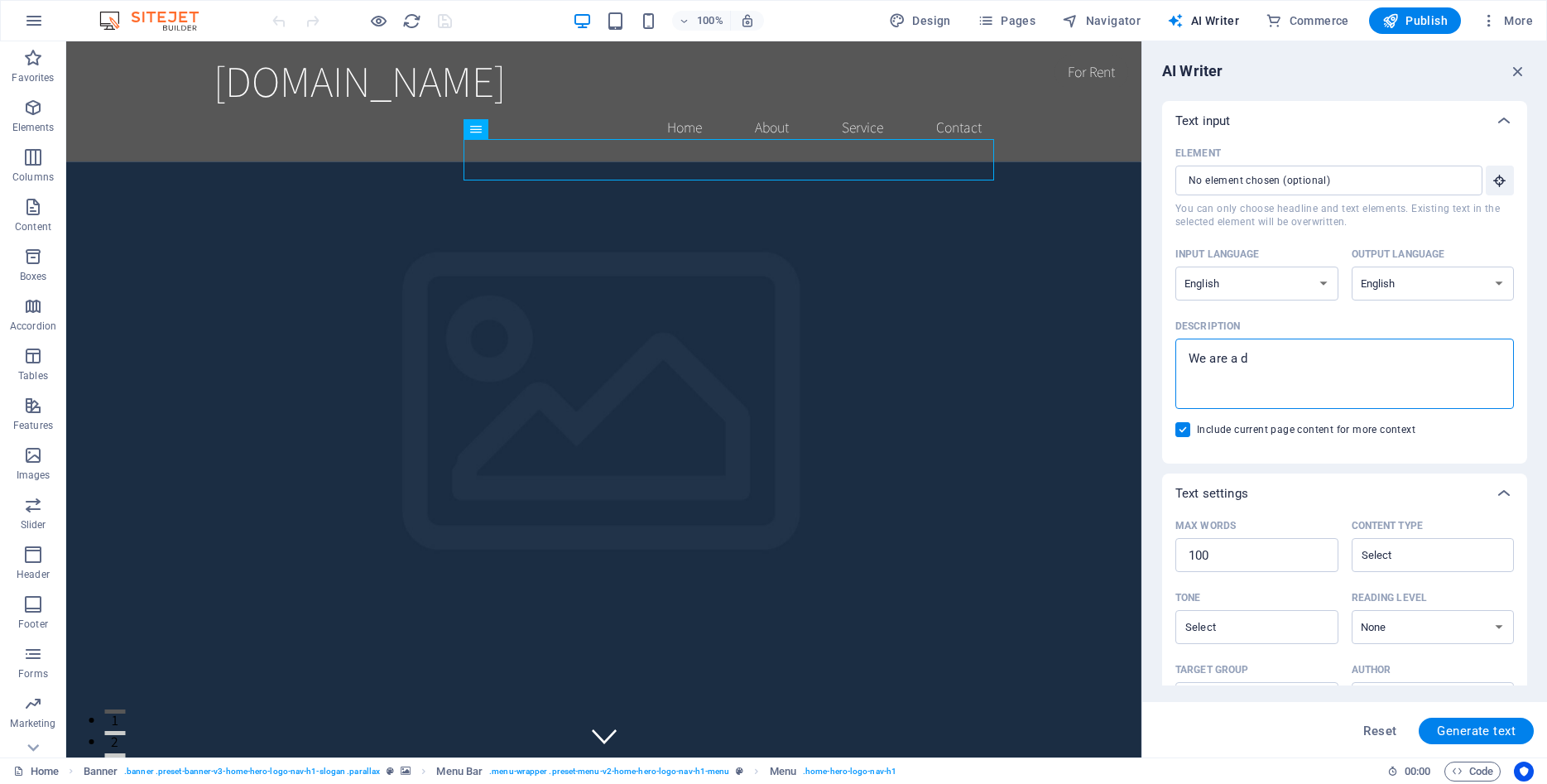
type textarea "We are a da"
type textarea "x"
type textarea "We are a dat"
type textarea "x"
type textarea "We are a data"
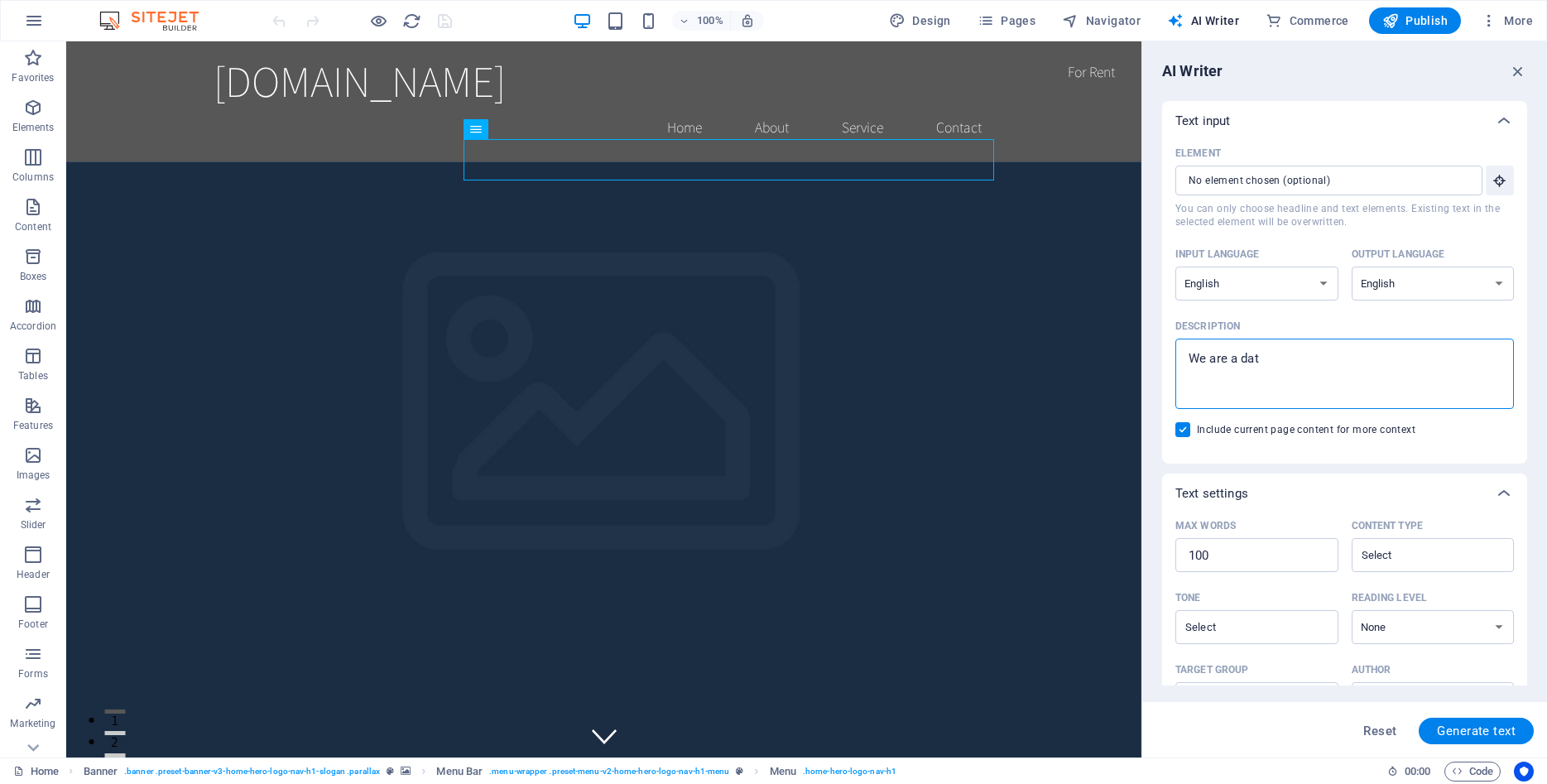
type textarea "x"
type textarea "We are a data"
type textarea "x"
type textarea "We are a data a"
type textarea "x"
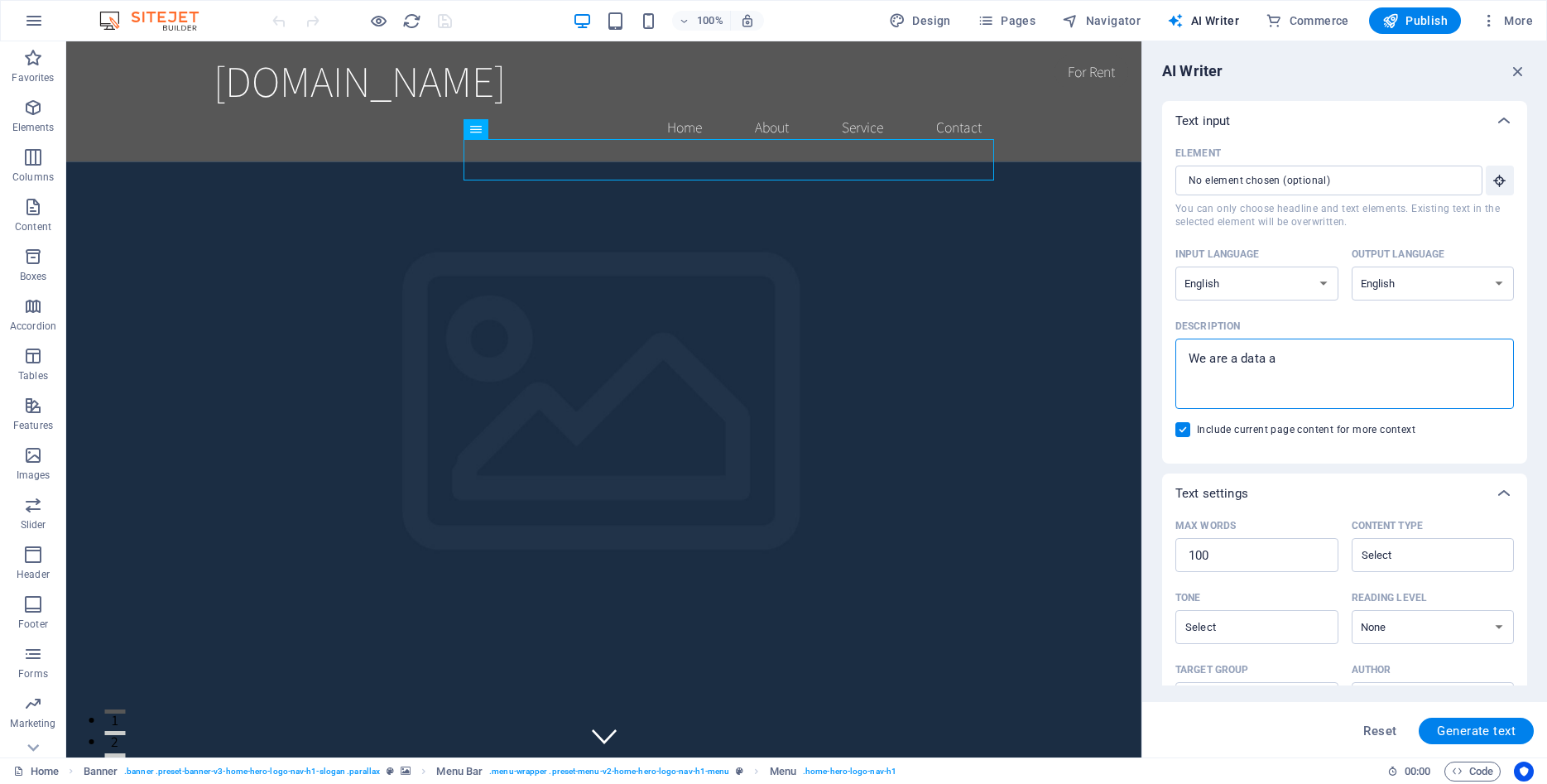
type textarea "We are a data an"
type textarea "x"
type textarea "We are a data [PERSON_NAME]"
type textarea "x"
type textarea "We are a data anal"
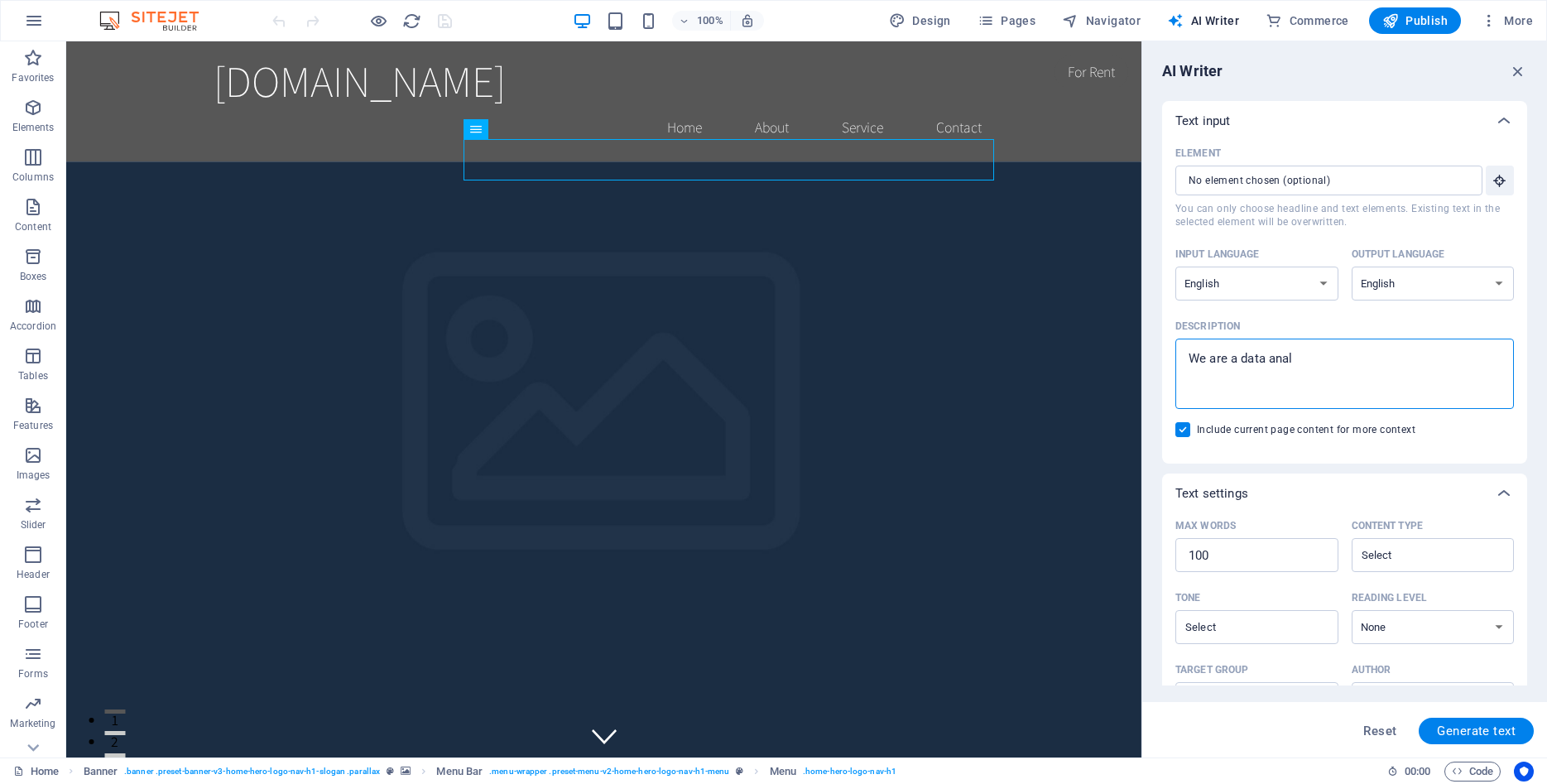
type textarea "x"
type textarea "We are a data analy"
type textarea "x"
type textarea "We are a data analyt"
type textarea "x"
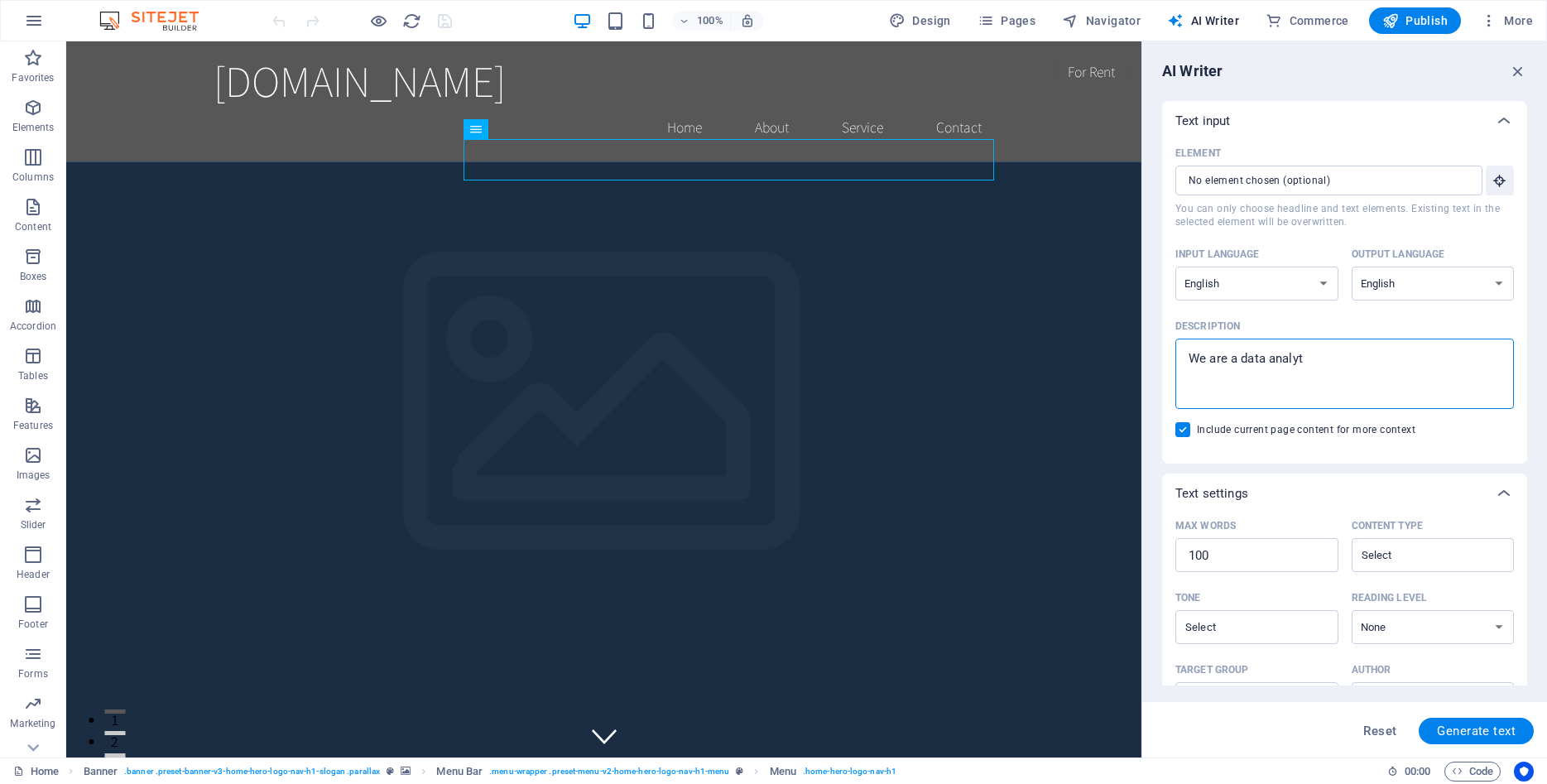
type textarea "We are a data analyti"
type textarea "x"
type textarea "We are a data analytic"
type textarea "x"
type textarea "We are a data analytics"
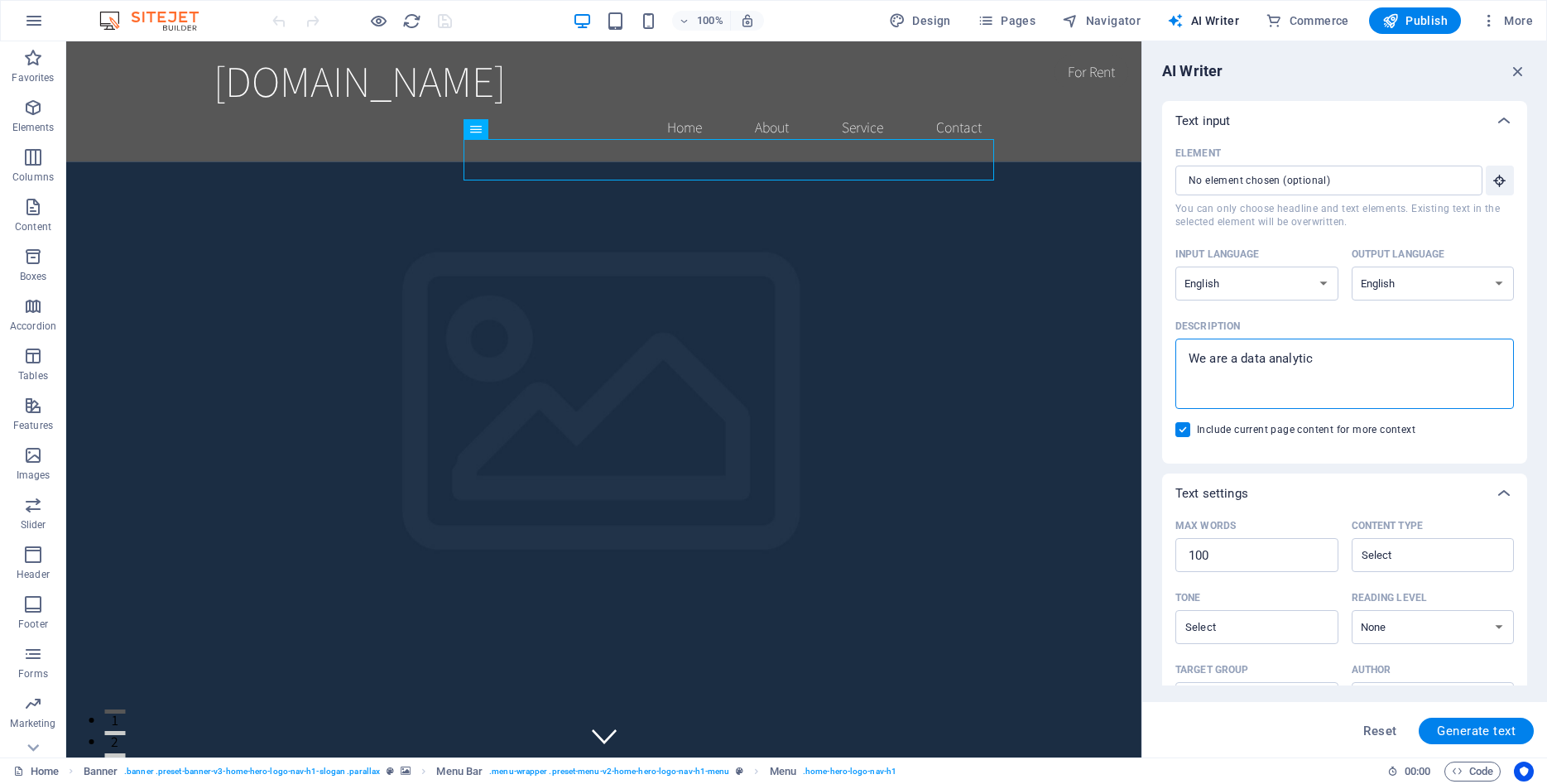
type textarea "x"
type textarea "We are a data analytics"
type textarea "x"
type textarea "We are a data analytics f"
type textarea "x"
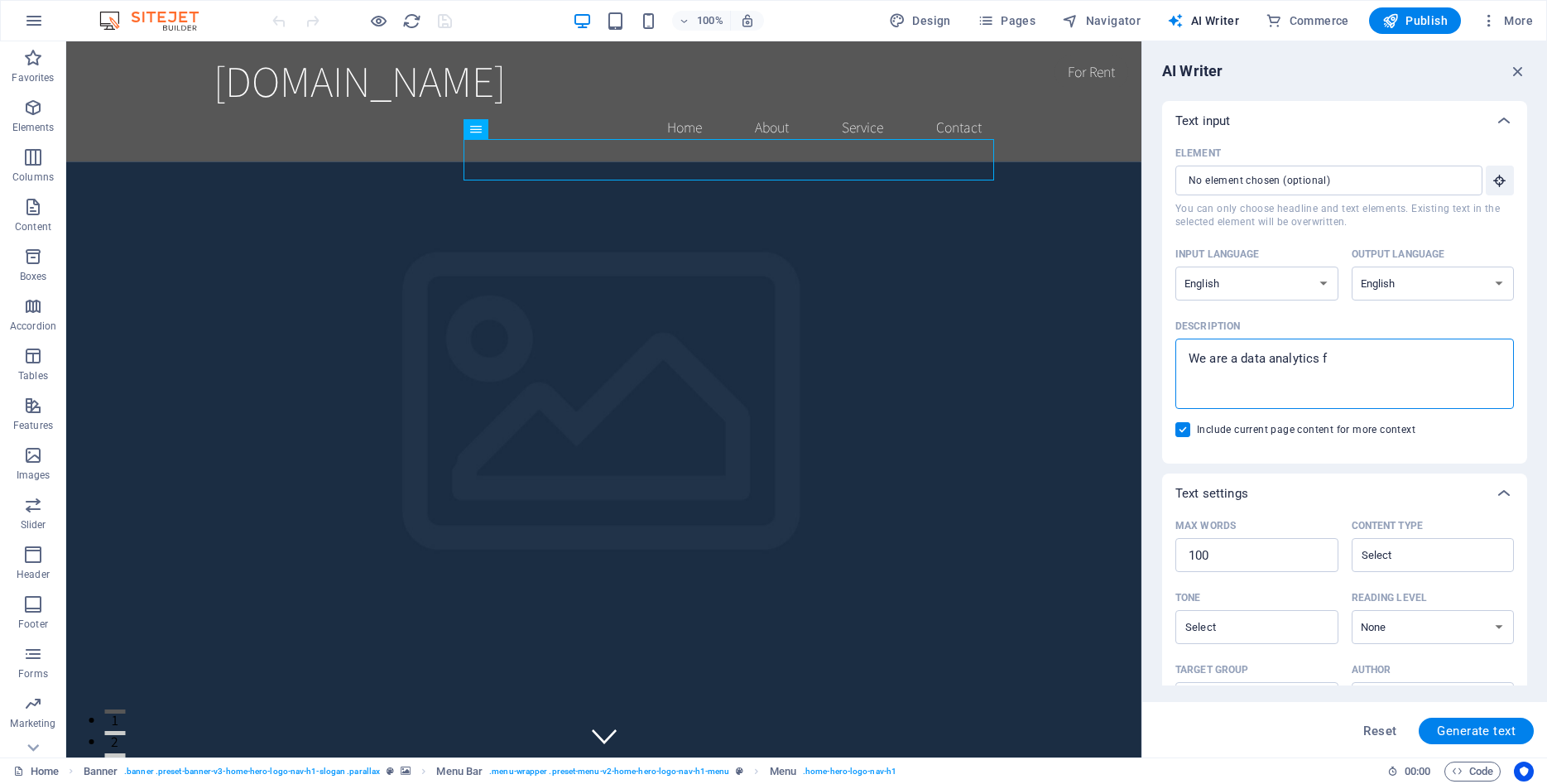
type textarea "We are a data analytics fi"
type textarea "x"
type textarea "We are a data analytics fir"
type textarea "x"
type textarea "We are a data analytics firm"
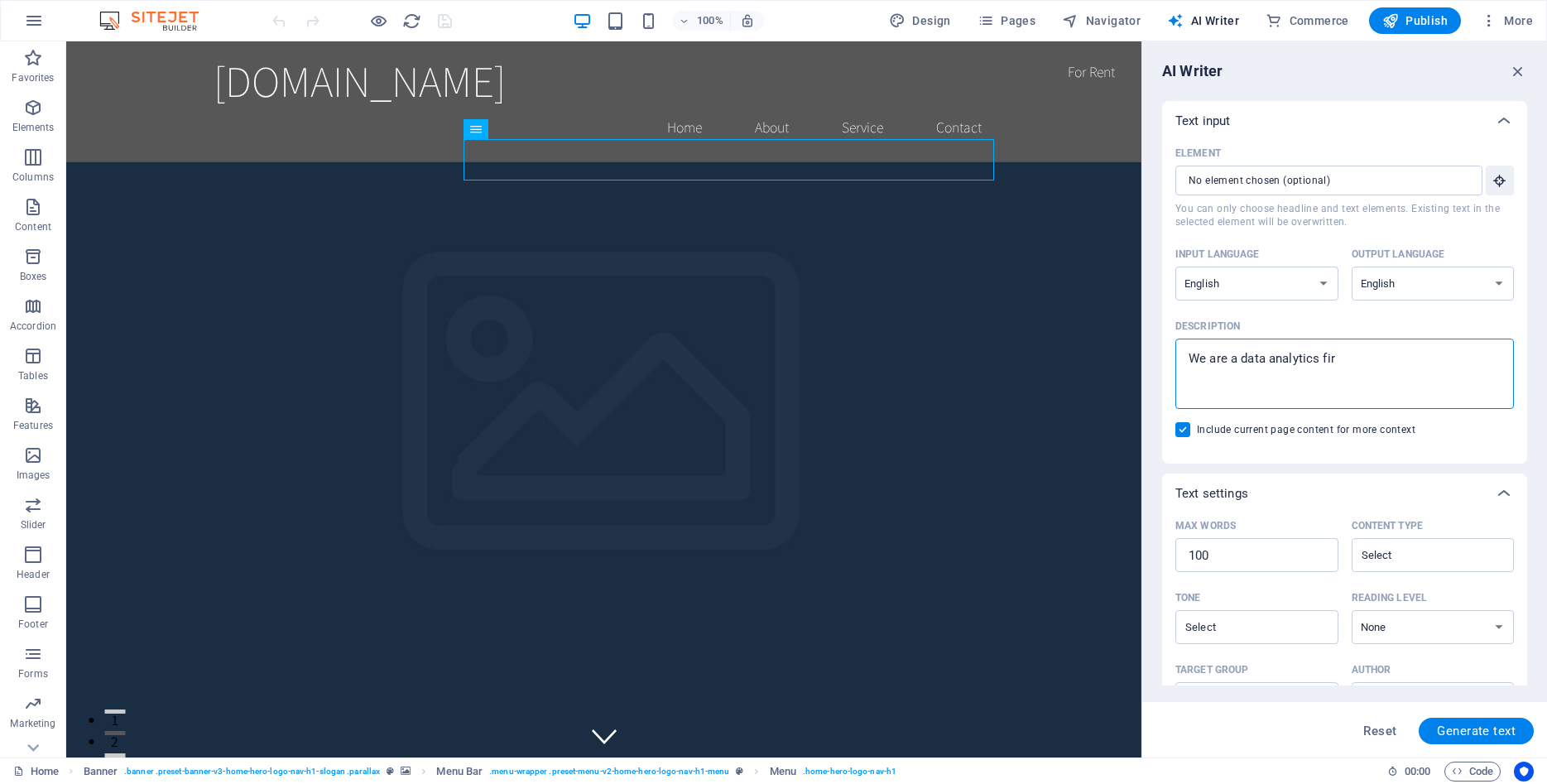
type textarea "x"
type textarea "We are a data analytics firm"
type textarea "x"
type textarea "We are a data analytics firm s"
type textarea "x"
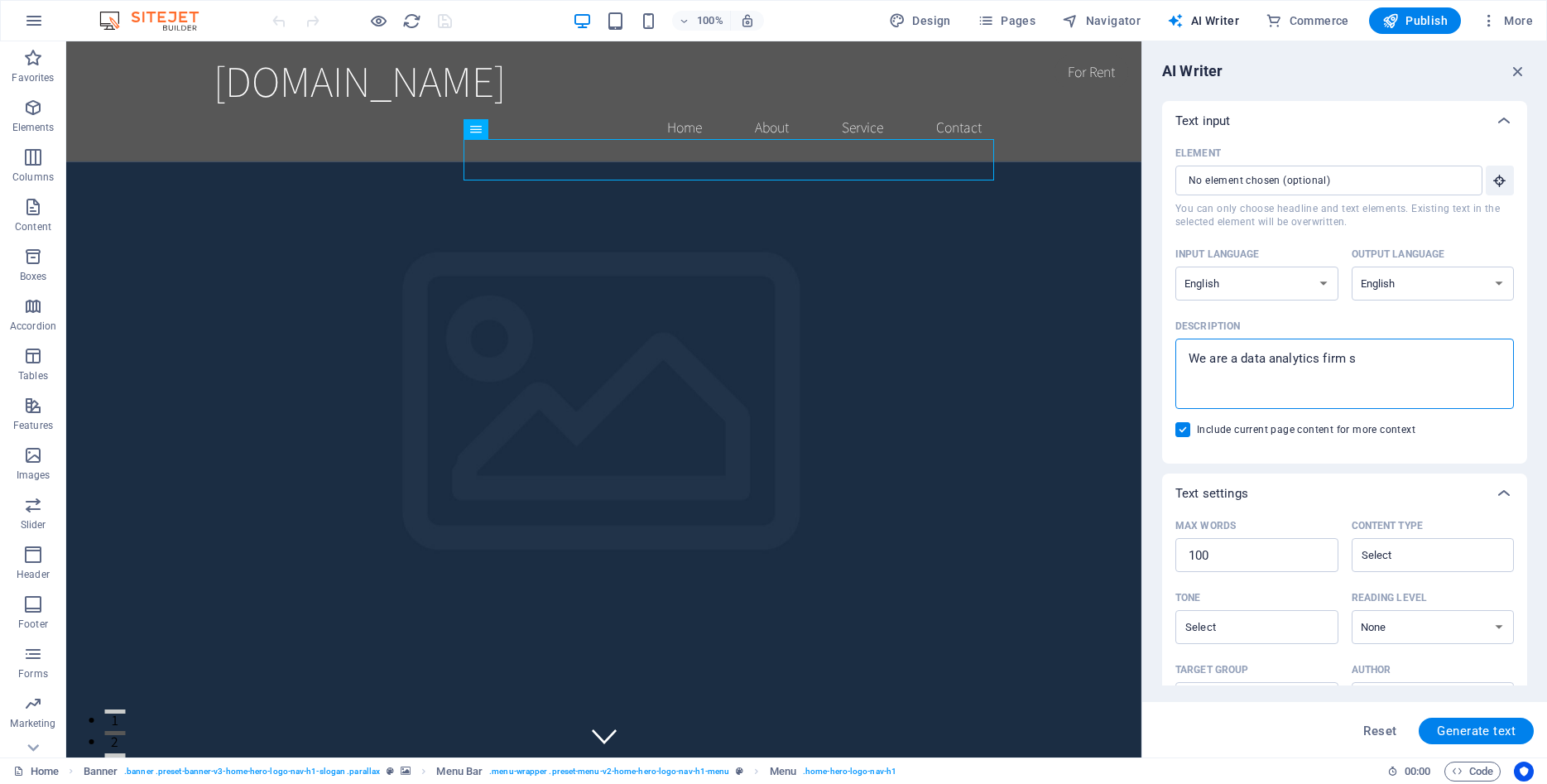
type textarea "We are a data analytics firm st"
type textarea "x"
type textarea "We are a data analytics firm s"
type textarea "x"
type textarea "We are a data analytics firm sp"
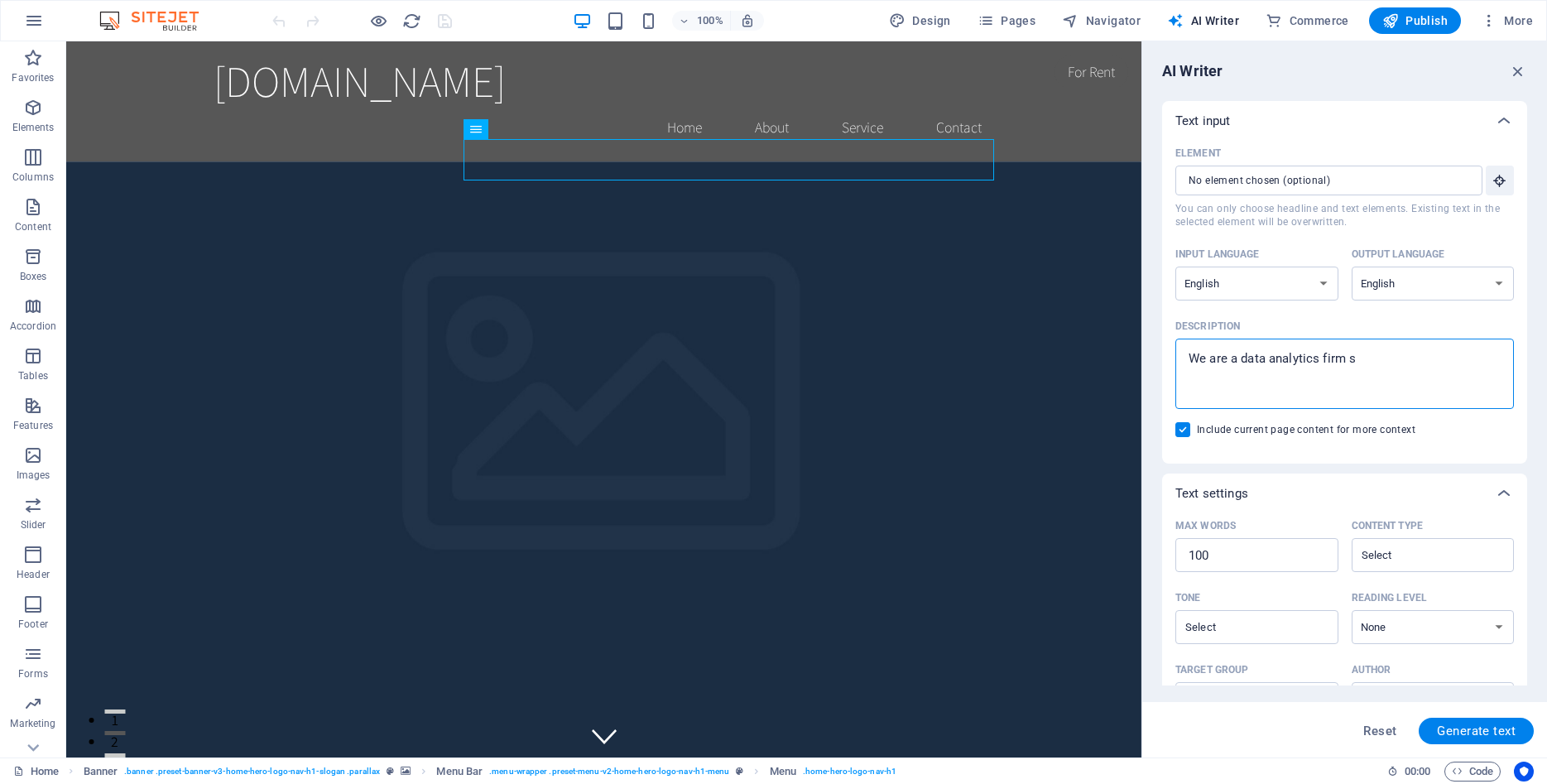
type textarea "x"
type textarea "We are a data analytics firm spr"
type textarea "x"
type textarea "We are a data analytics firm sprc"
type textarea "x"
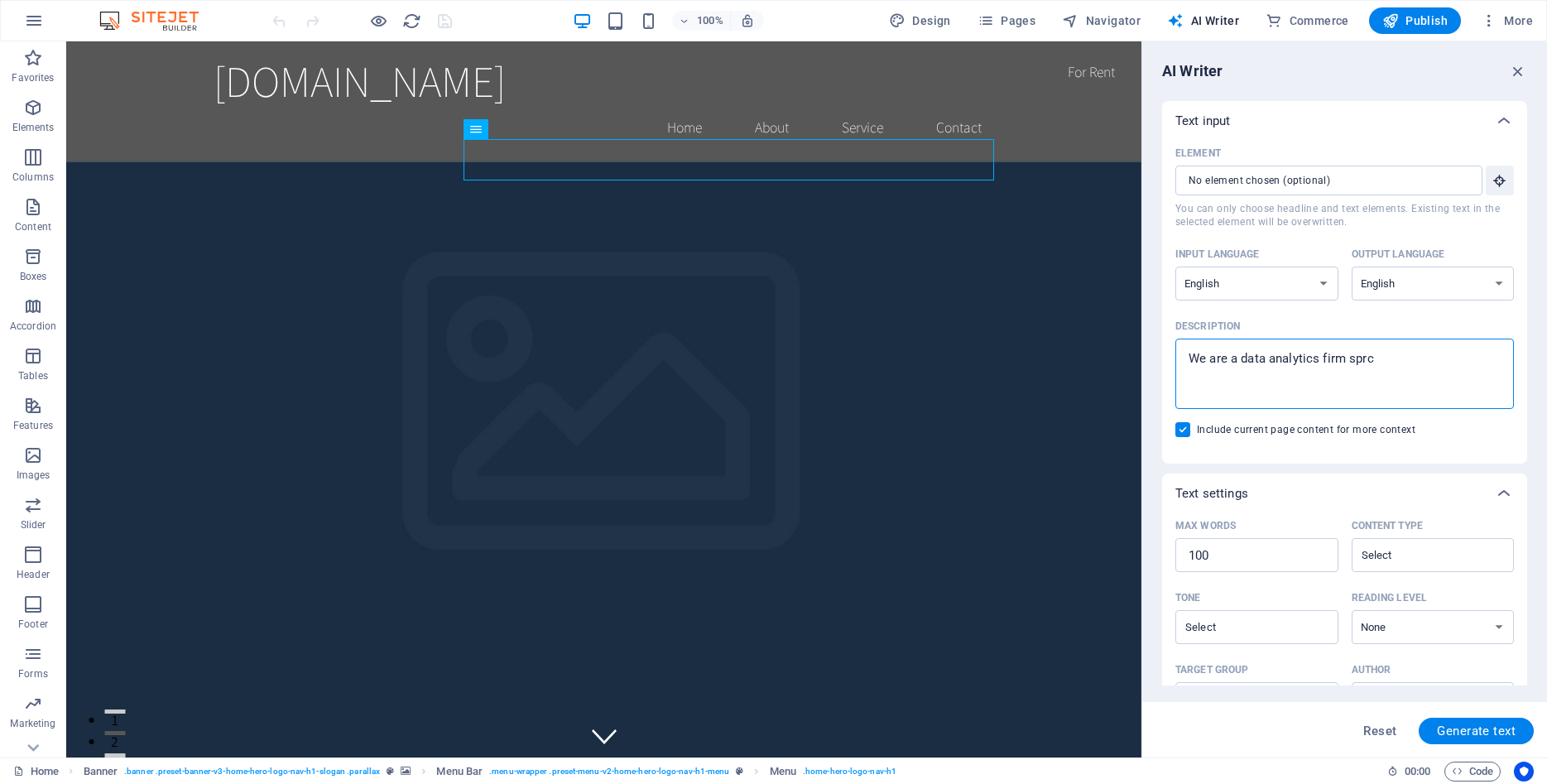
type textarea "We are a data analytics firm sprci"
type textarea "x"
type textarea "We are a data analytics firm sprc"
type textarea "x"
type textarea "We are a data analytics firm spr"
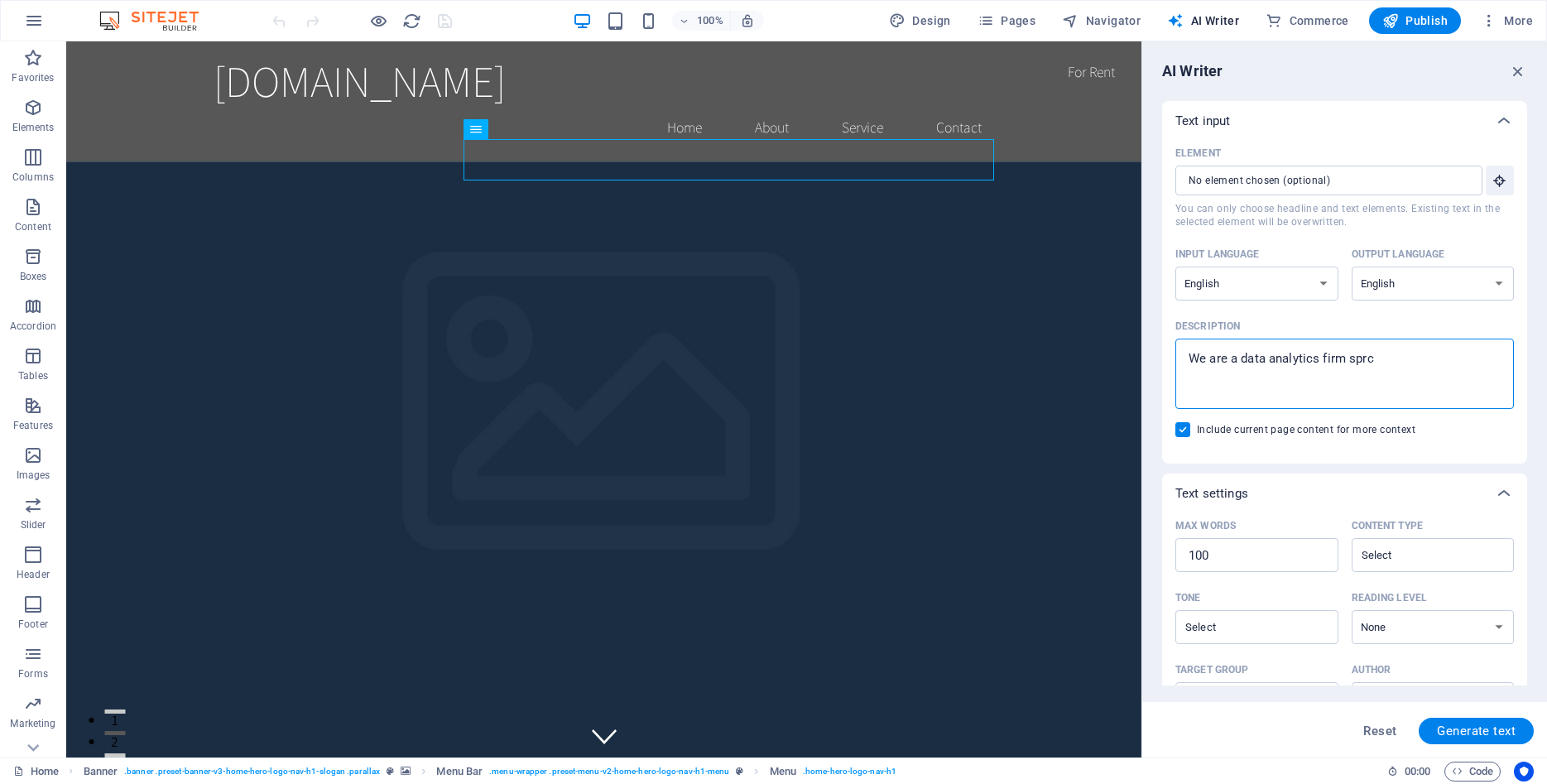
type textarea "x"
type textarea "We are a data analytics firm sp"
type textarea "x"
type textarea "We are a data analytics firm spe"
type textarea "x"
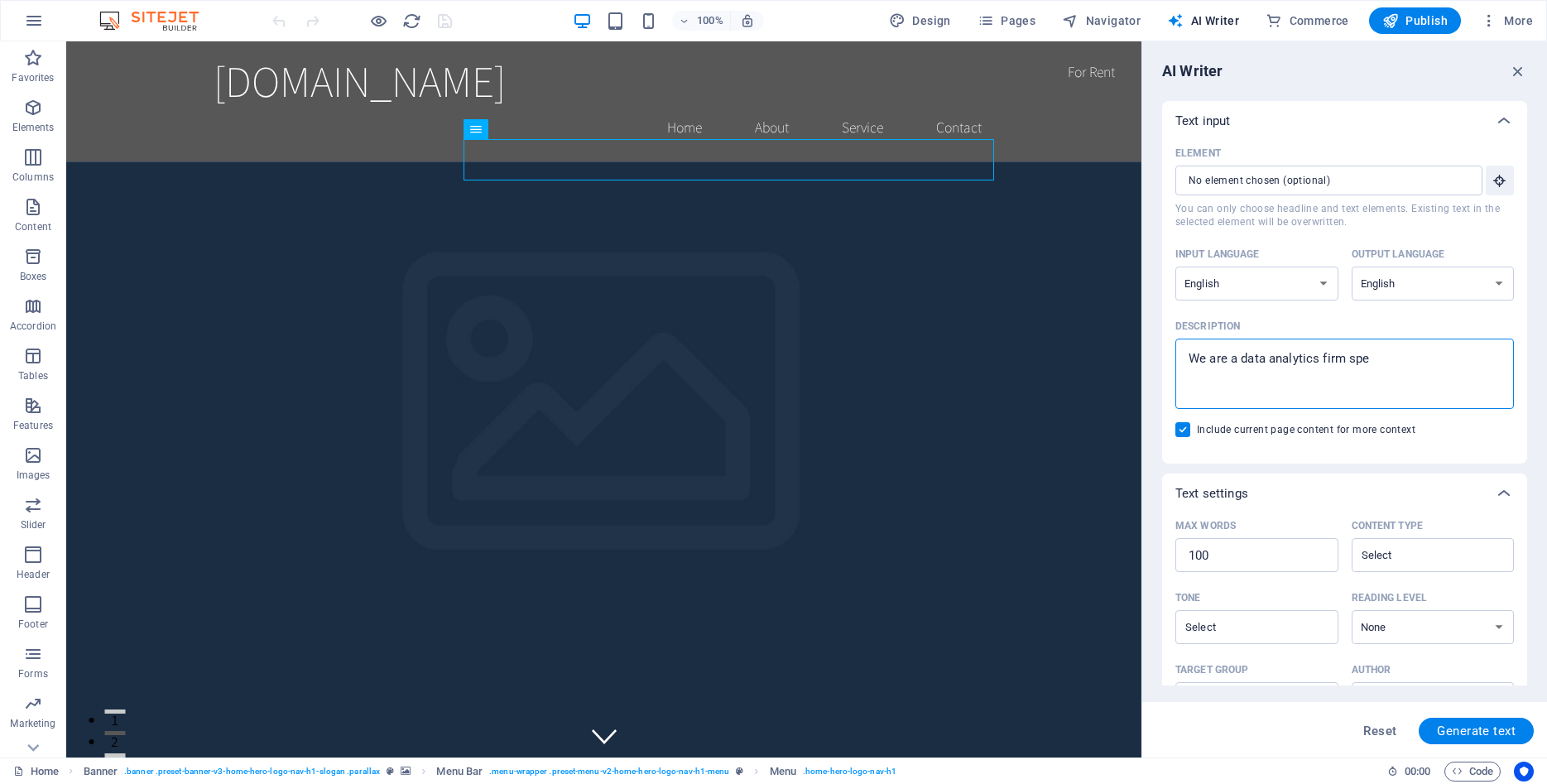
type textarea "We are a data analytics firm spec"
type textarea "x"
type textarea "We are a data analytics firm speci"
type textarea "x"
type textarea "We are a data analytics firm specia"
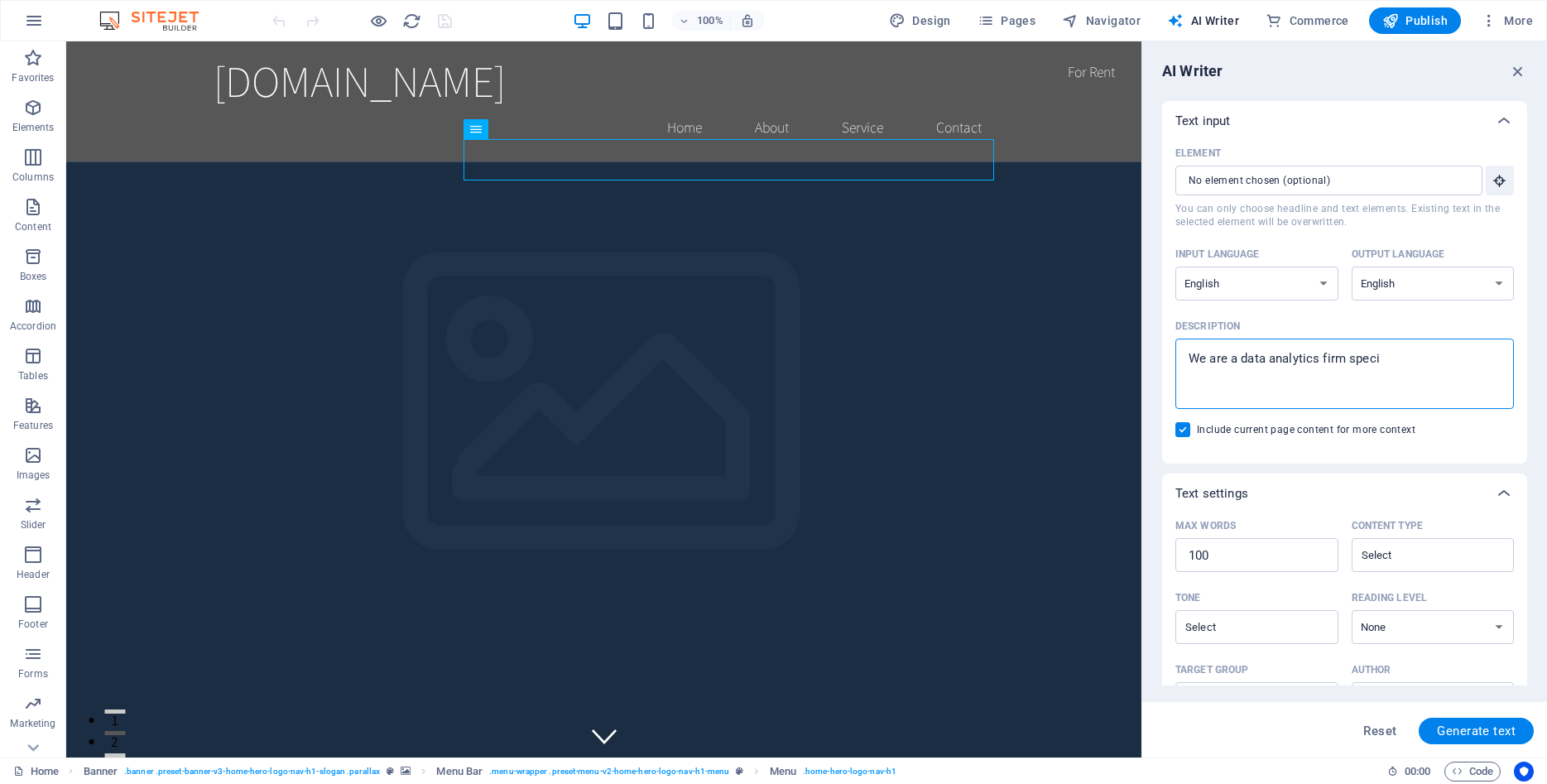
type textarea "x"
type textarea "We are a data analytics firm special"
type textarea "x"
type textarea "We are a data analytics firm speciali"
type textarea "x"
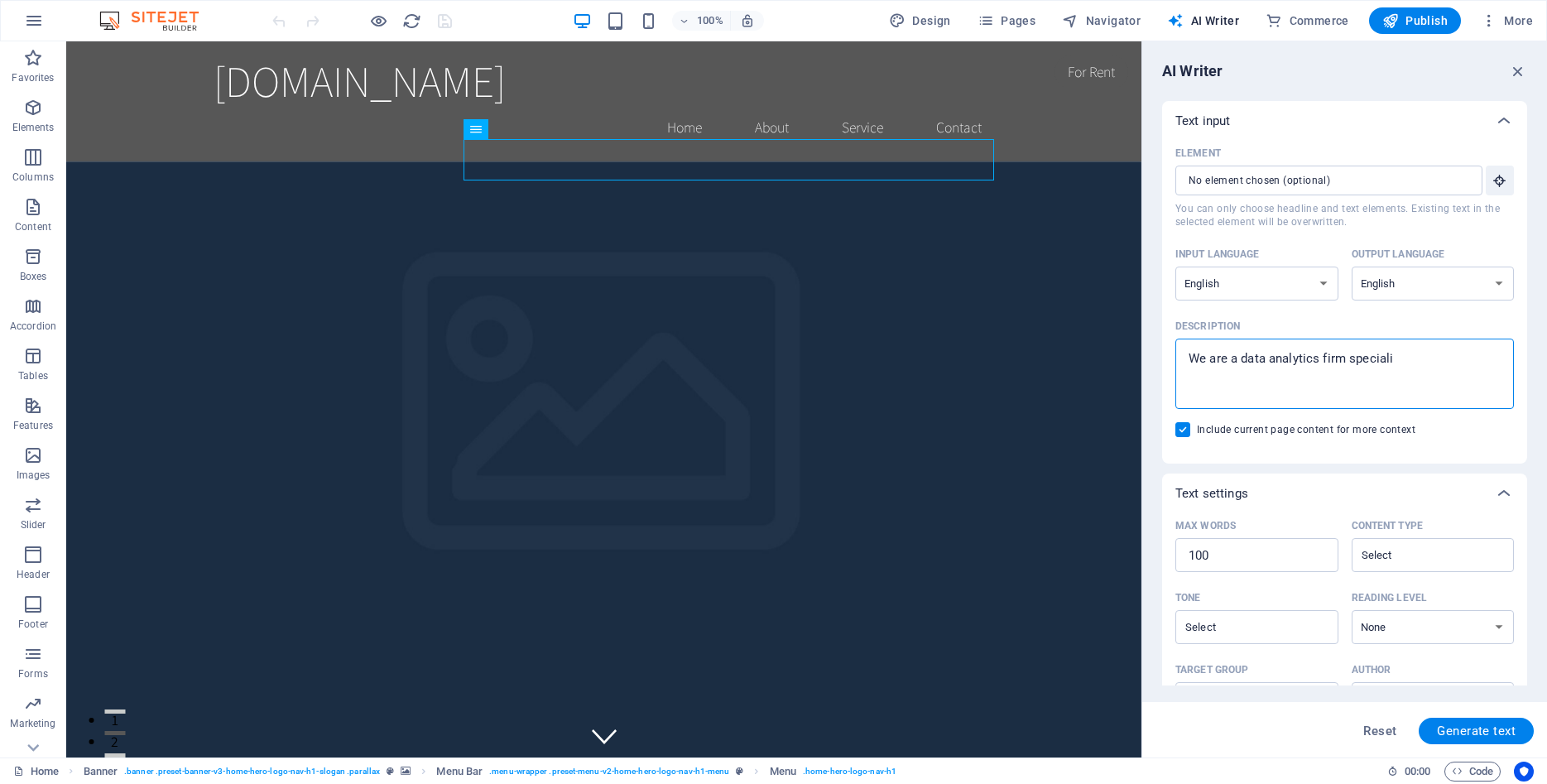
type textarea "We are a data analytics firm specialis"
type textarea "x"
type textarea "We are a data analytics firm specialisi"
type textarea "x"
type textarea "We are a data analytics firm specialisin"
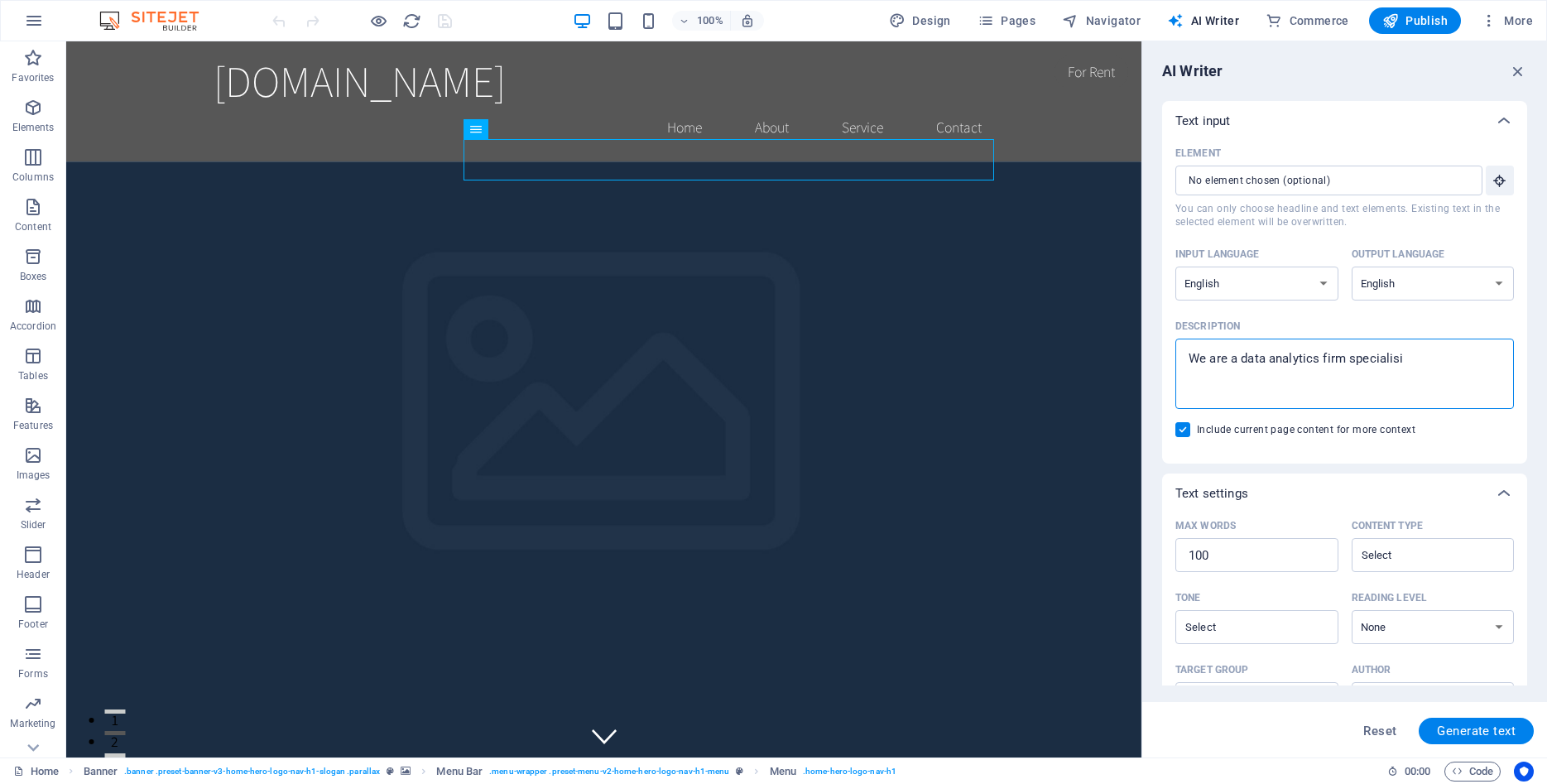
type textarea "x"
type textarea "We are a data analytics firm specialising"
type textarea "x"
type textarea "We are a data analytics firm specialising"
type textarea "x"
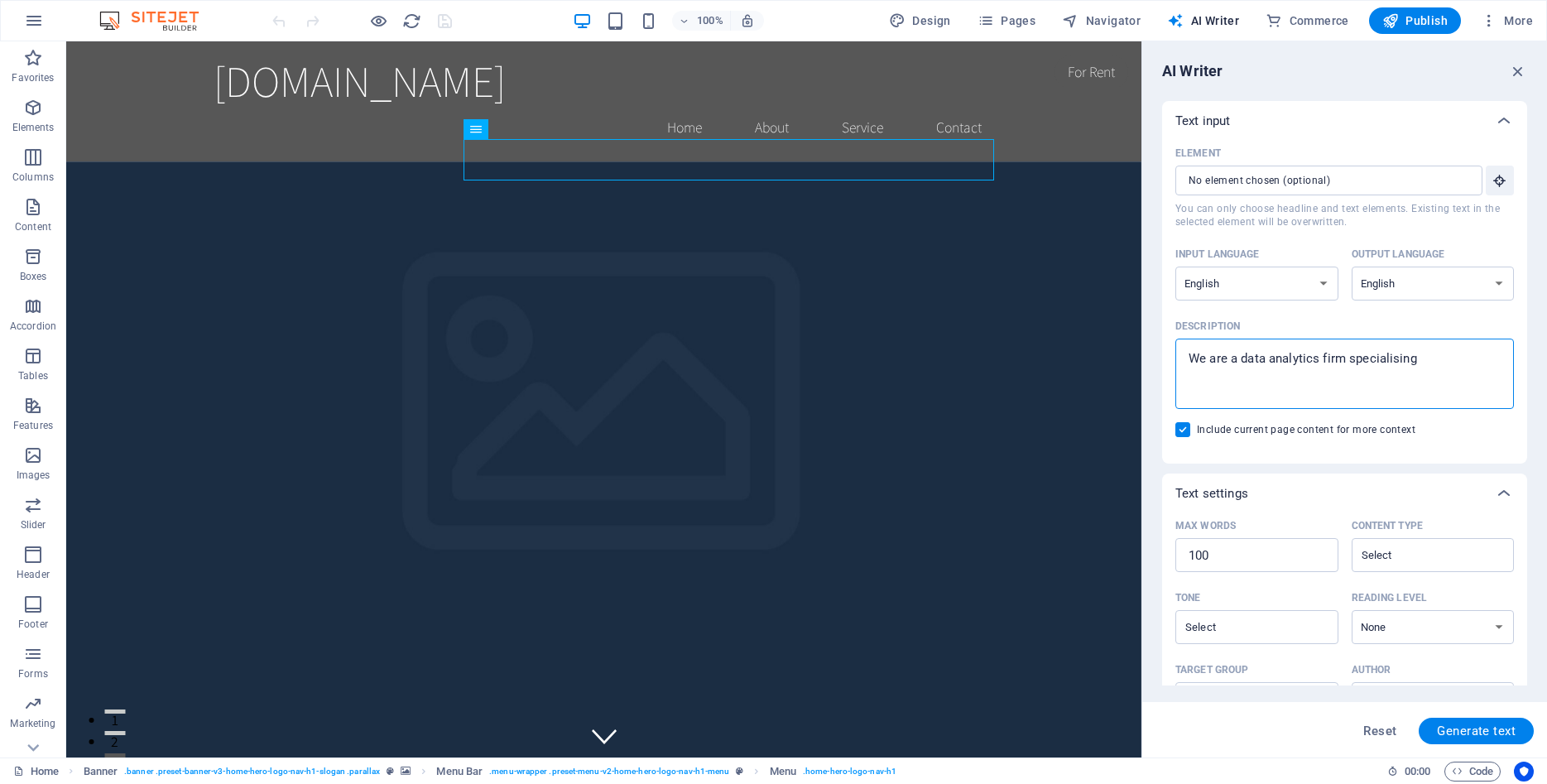
type textarea "We are a data analytics firm specialising i"
type textarea "x"
type textarea "We are a data analytics firm specialising in"
type textarea "x"
type textarea "We are a data analytics firm specialising in"
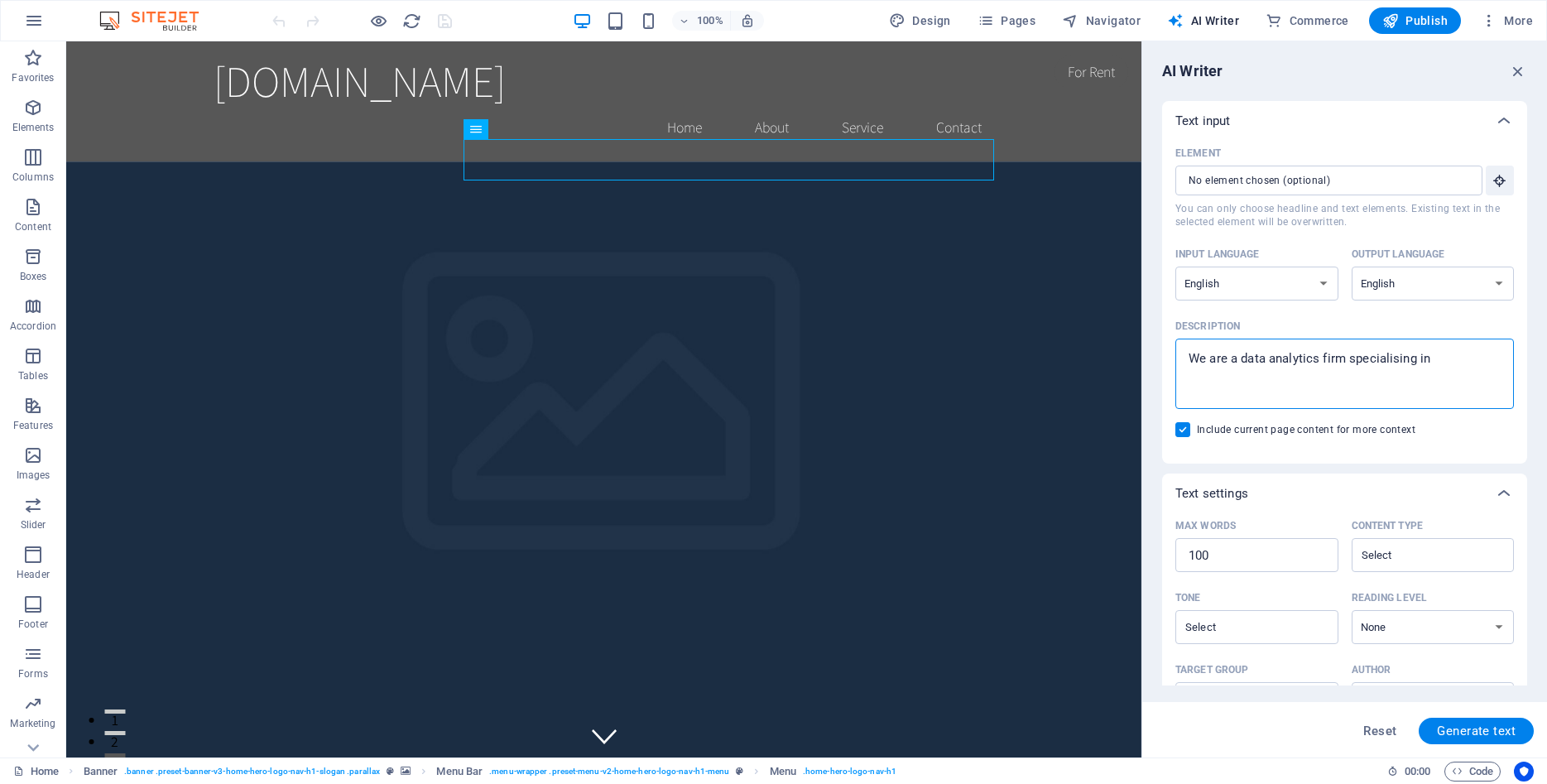
type textarea "x"
click at [1397, 360] on textarea "We are a data analytics firm specialising in" at bounding box center [1345, 373] width 322 height 54
type textarea "We are a data analytics firm specialiing in"
type textarea "x"
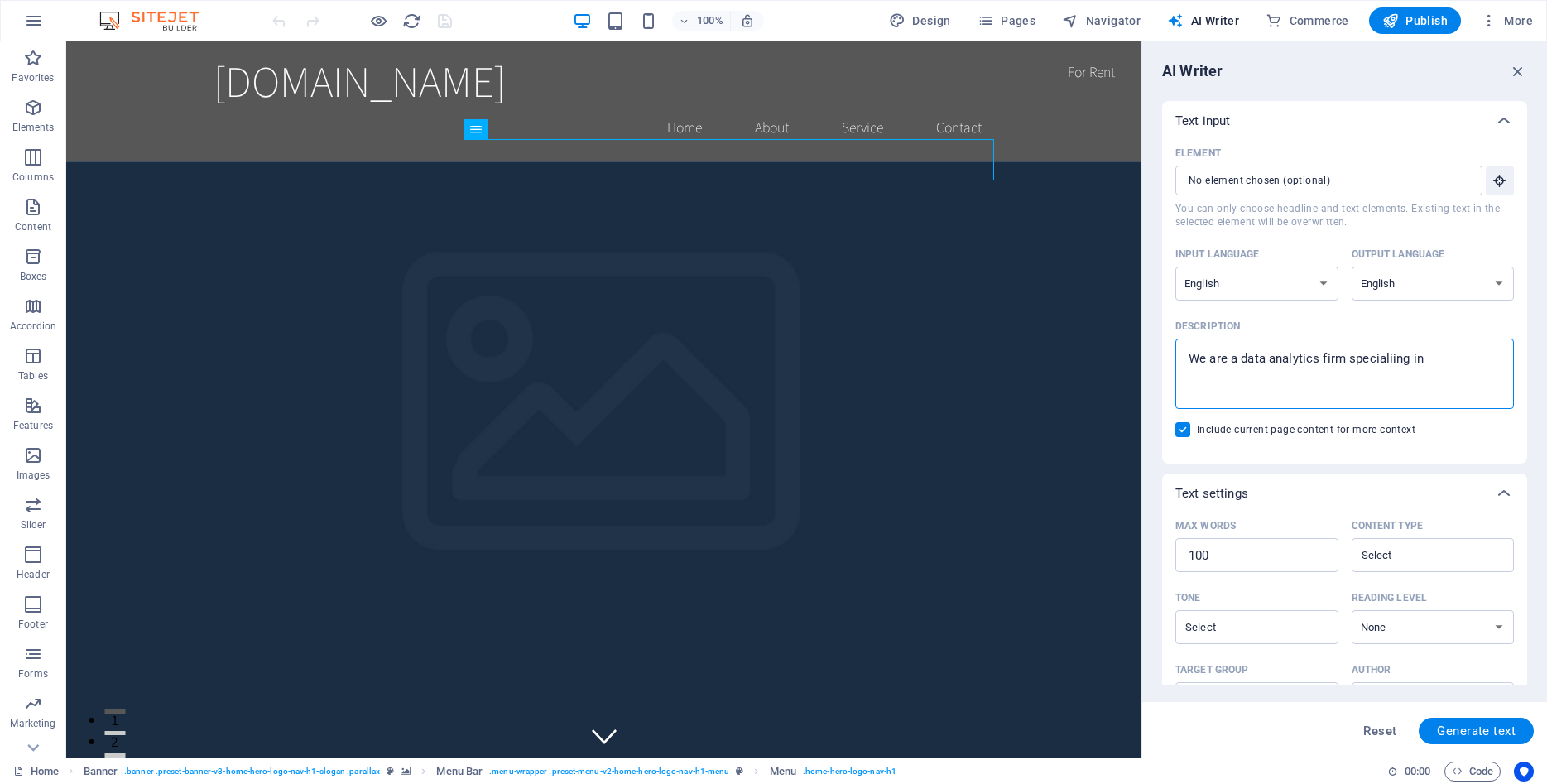
type textarea "We are a data analytics firm specializing in"
type textarea "x"
click at [1435, 360] on textarea "We are a data analytics firm specializing in" at bounding box center [1345, 373] width 322 height 54
type textarea "We are a data analytics firm specializing in s"
type textarea "x"
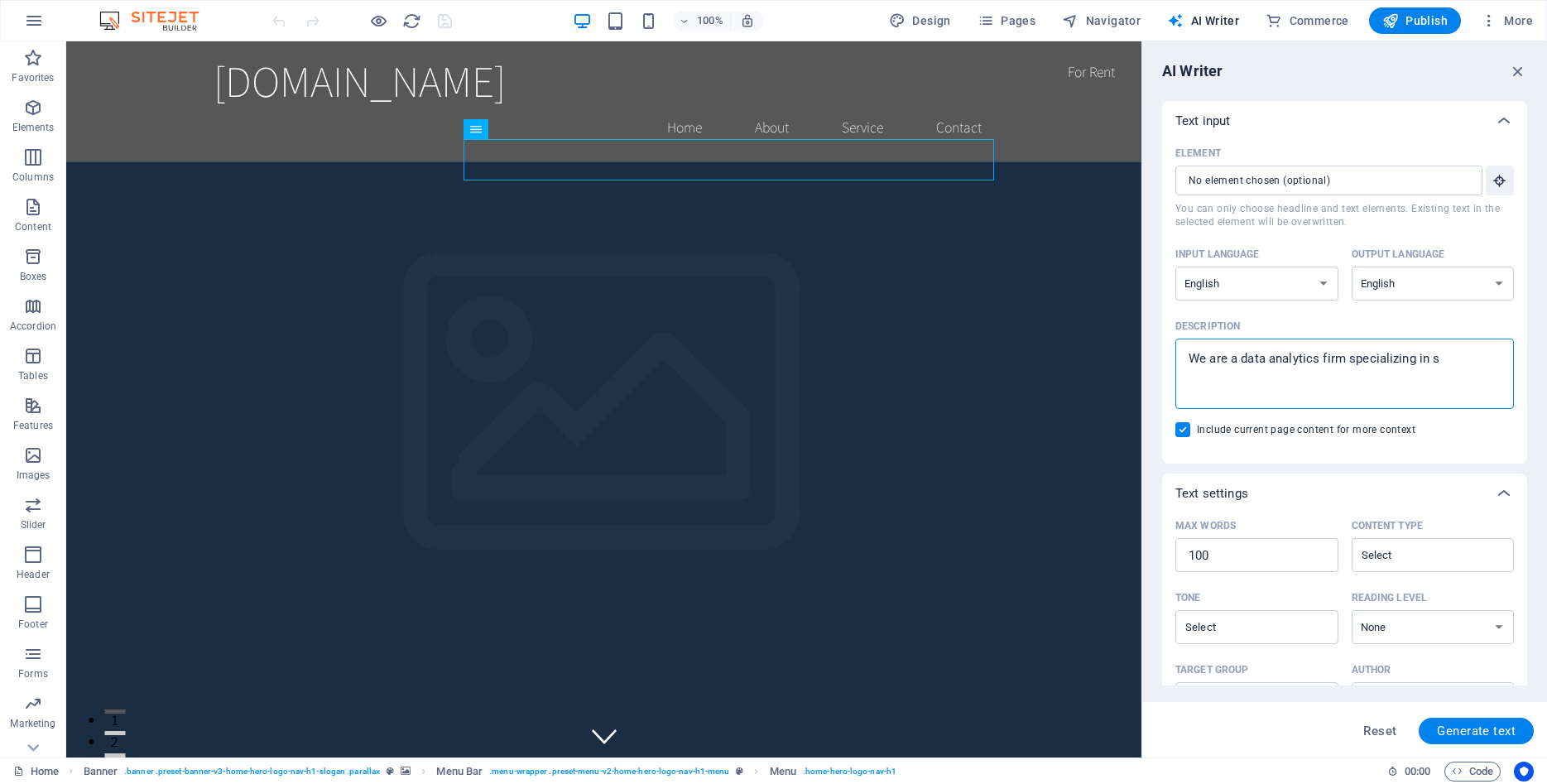
type textarea "We are a data analytics firm specializing in so"
type textarea "x"
type textarea "We are a data analytics firm specializing in sol"
type textarea "x"
type textarea "We are a data analytics firm specializing in solu"
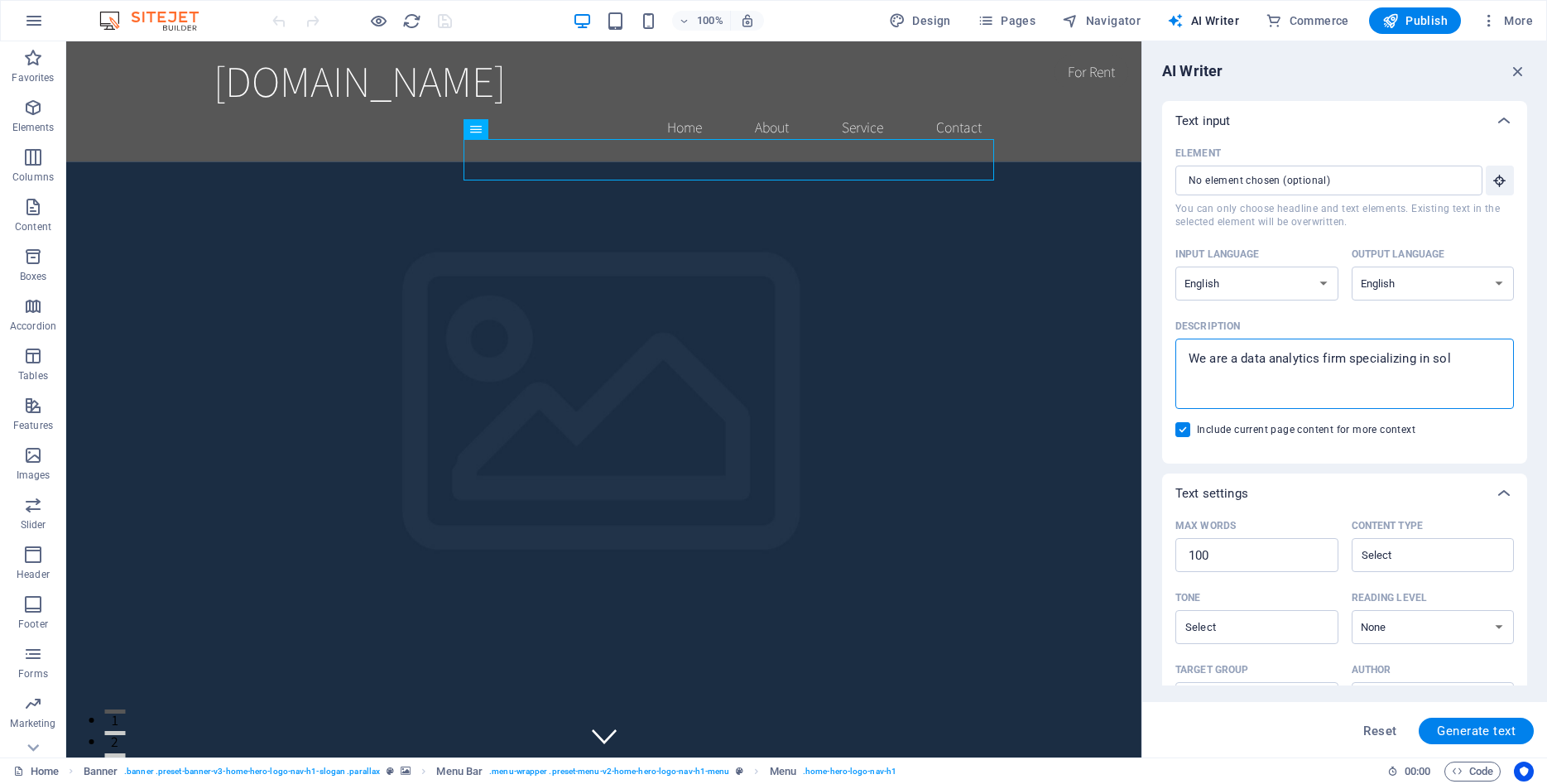
type textarea "x"
type textarea "We are a data analytics firm specializing in solut"
type textarea "x"
type textarea "We are a data analytics firm specializing in soluti"
type textarea "x"
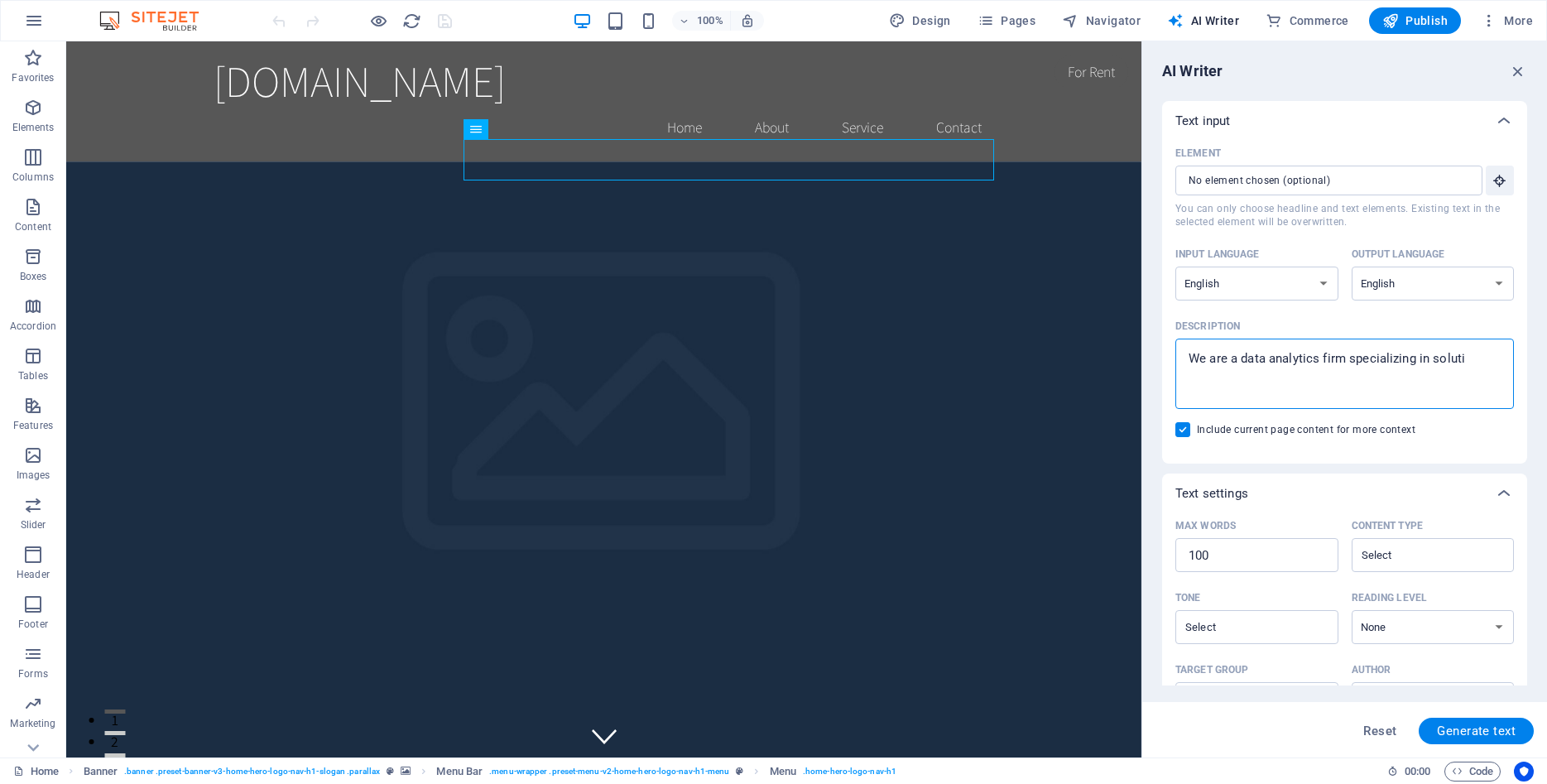
type textarea "We are a data analytics firm specializing in solut"
type textarea "x"
type textarea "We are a data analytics firm specializing in solu"
type textarea "x"
type textarea "We are a data analytics firm specializing in sol"
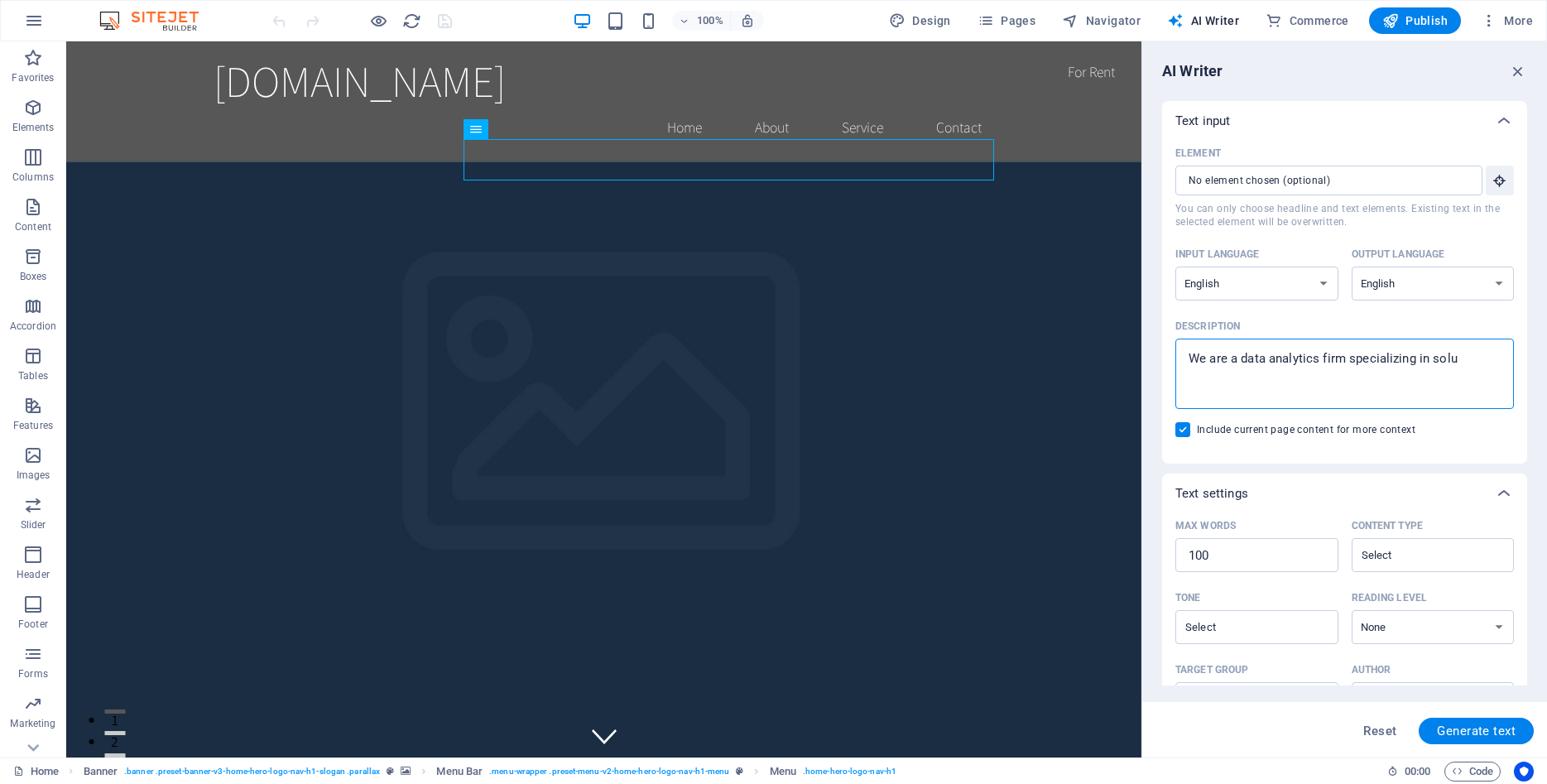
type textarea "x"
type textarea "We are a data analytics firm specializing in solv"
type textarea "x"
type textarea "We are a data analytics firm specializing in solvi"
type textarea "x"
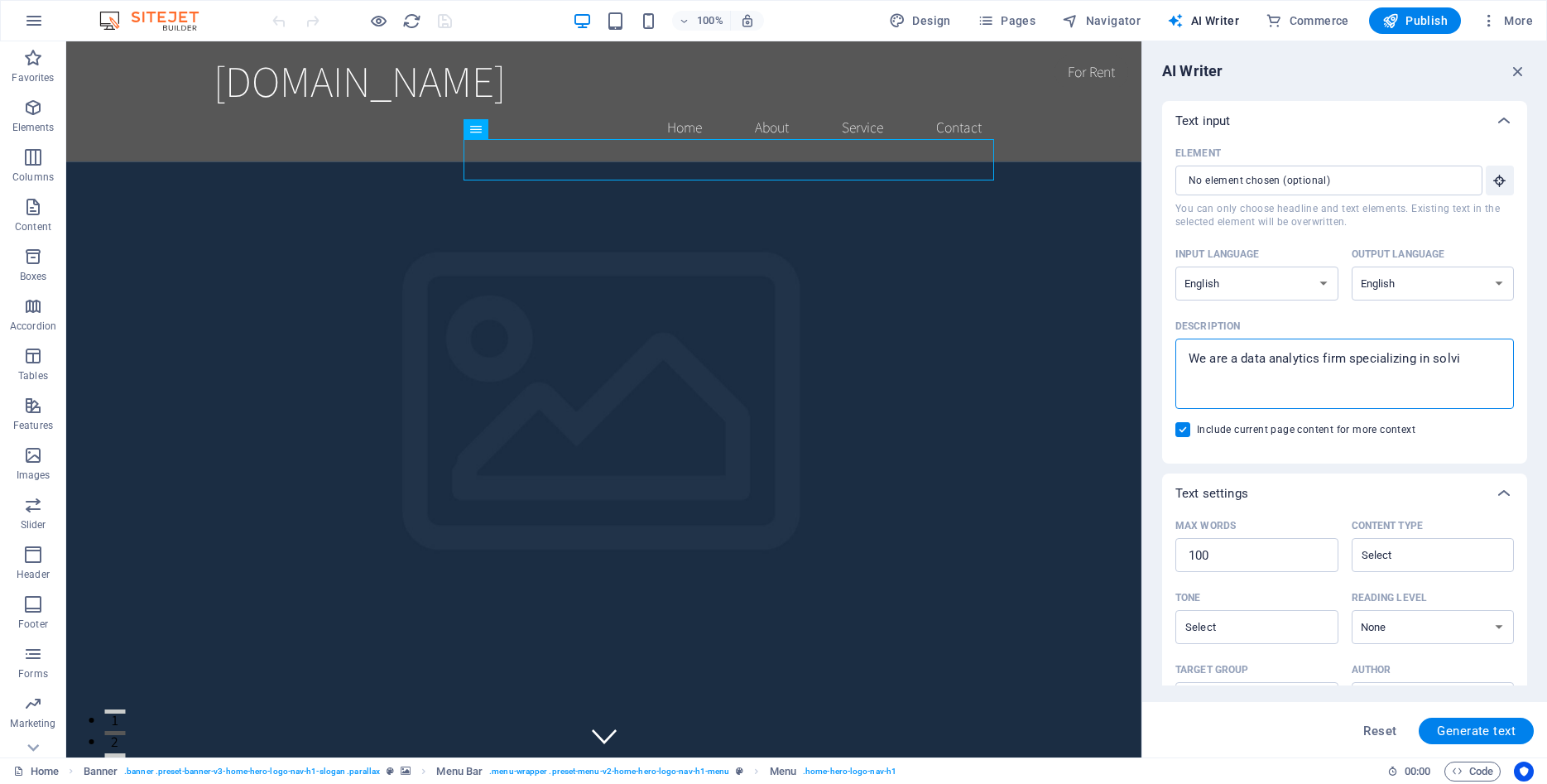
type textarea "We are a data analytics firm specializing in solvin"
type textarea "x"
type textarea "We are a data analytics firm specializing in solvin"
type textarea "x"
type textarea "We are a data analytics firm specializing in solvin"
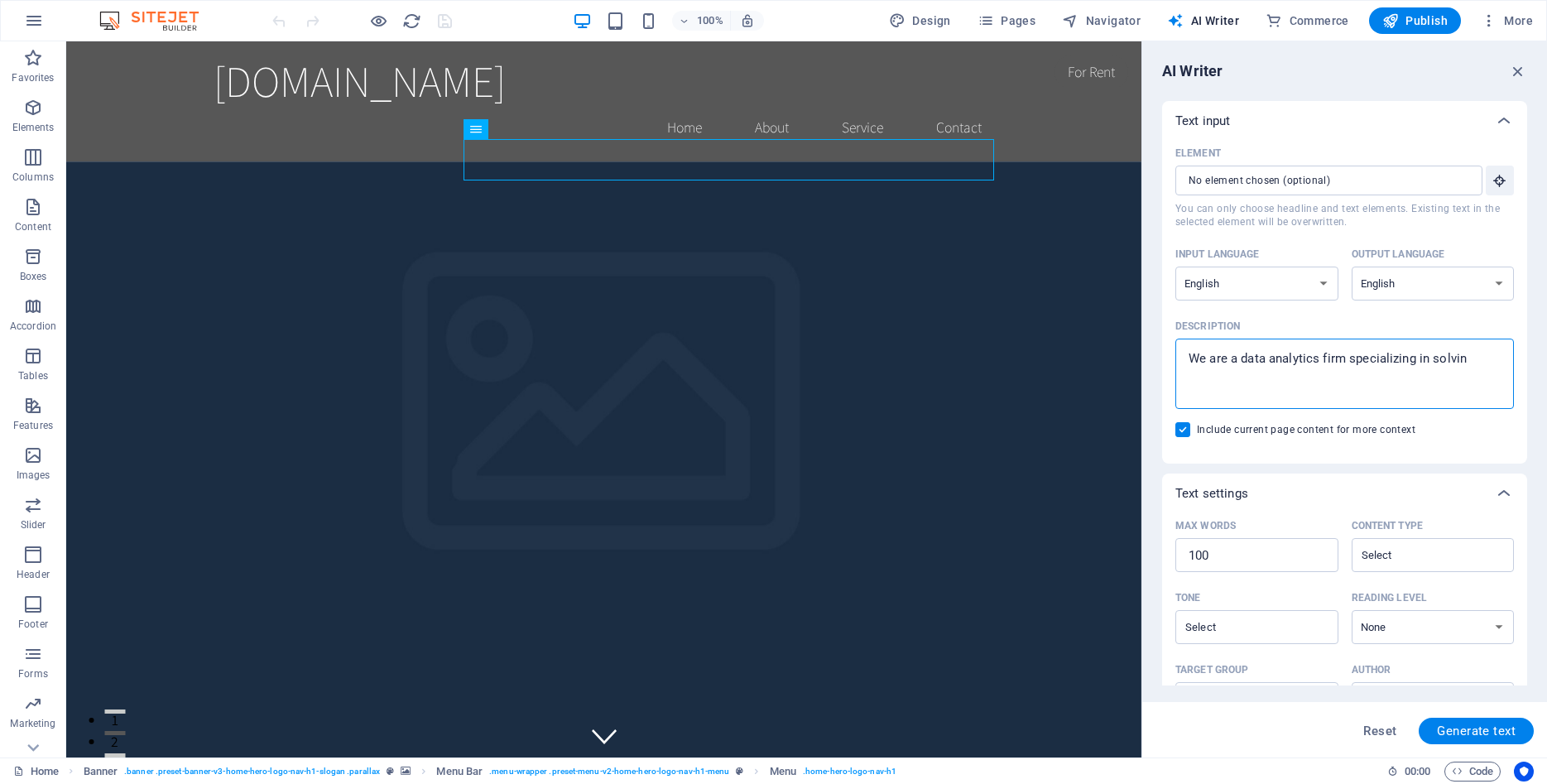
type textarea "x"
type textarea "We are a data analytics firm specializing in solving"
type textarea "x"
type textarea "We are a data analytics firm specializing in solving"
type textarea "x"
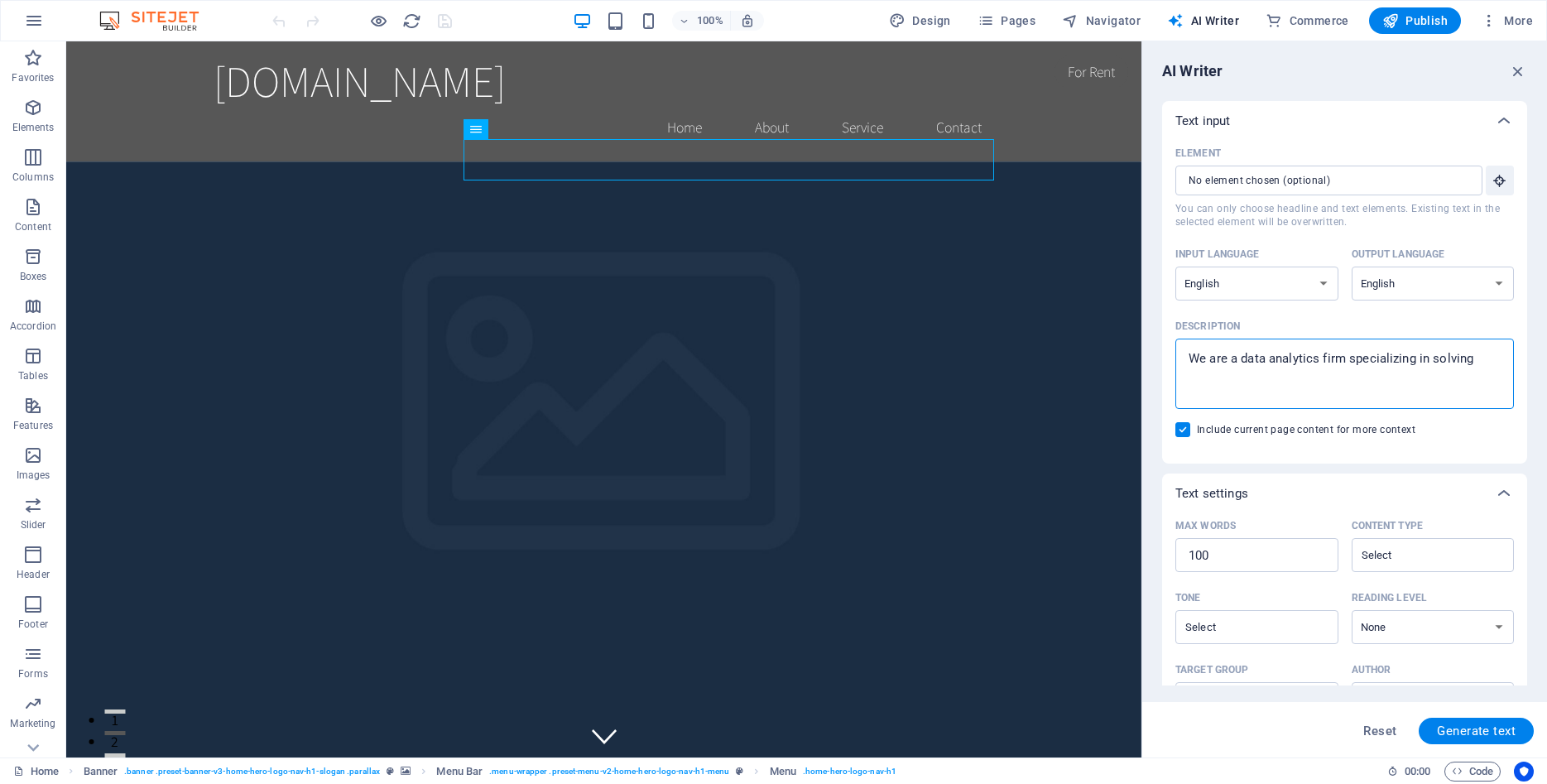
type textarea "We are a data analytics firm specializing in solving c"
type textarea "x"
type textarea "We are a data analytics firm specializing in solving co"
type textarea "x"
type textarea "We are a data analytics firm specializing in solving com"
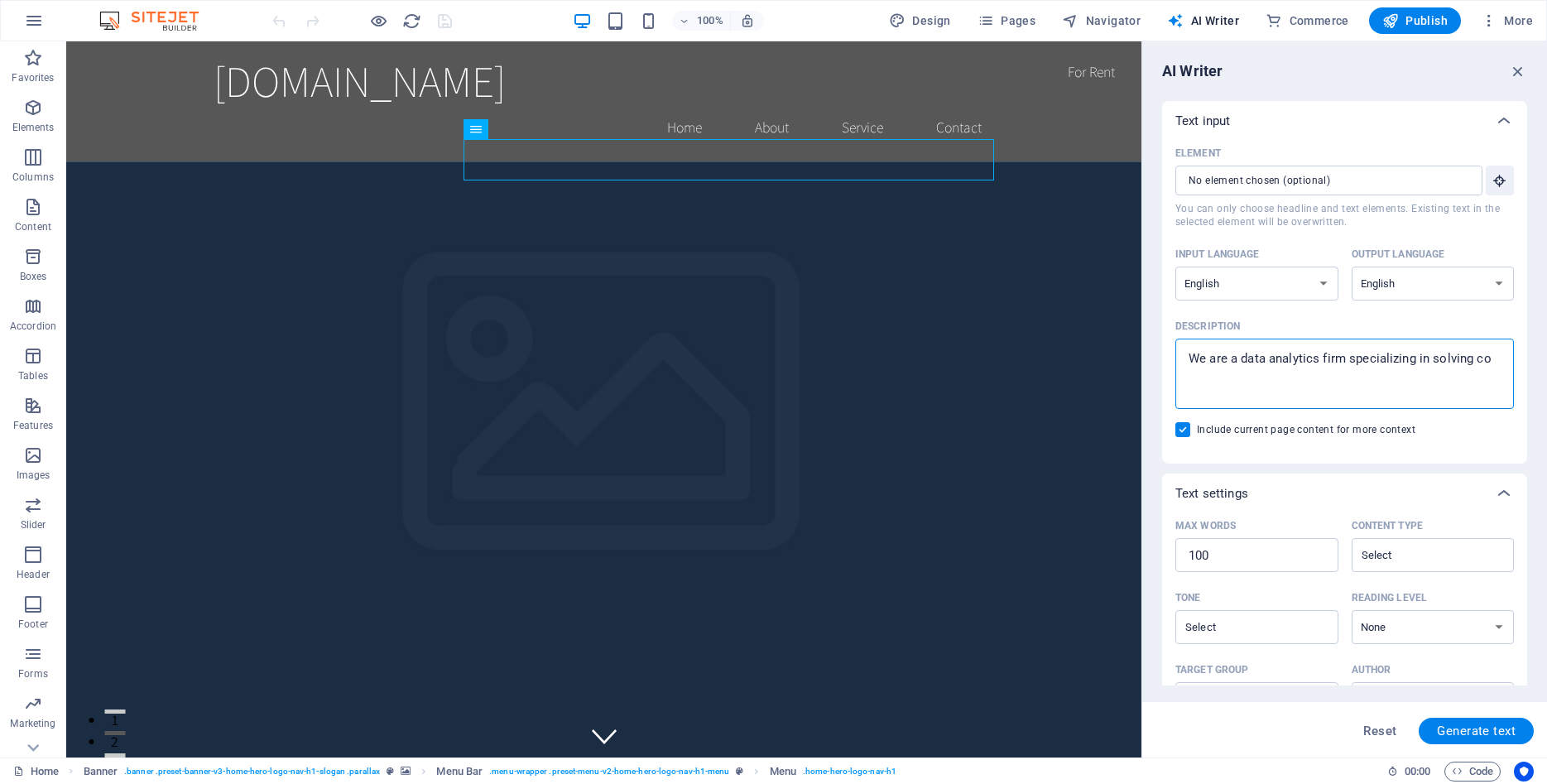
type textarea "x"
type textarea "We are a data analytics firm specializing in solving comp"
type textarea "x"
type textarea "We are a data analytics firm specializing in solving compl"
type textarea "x"
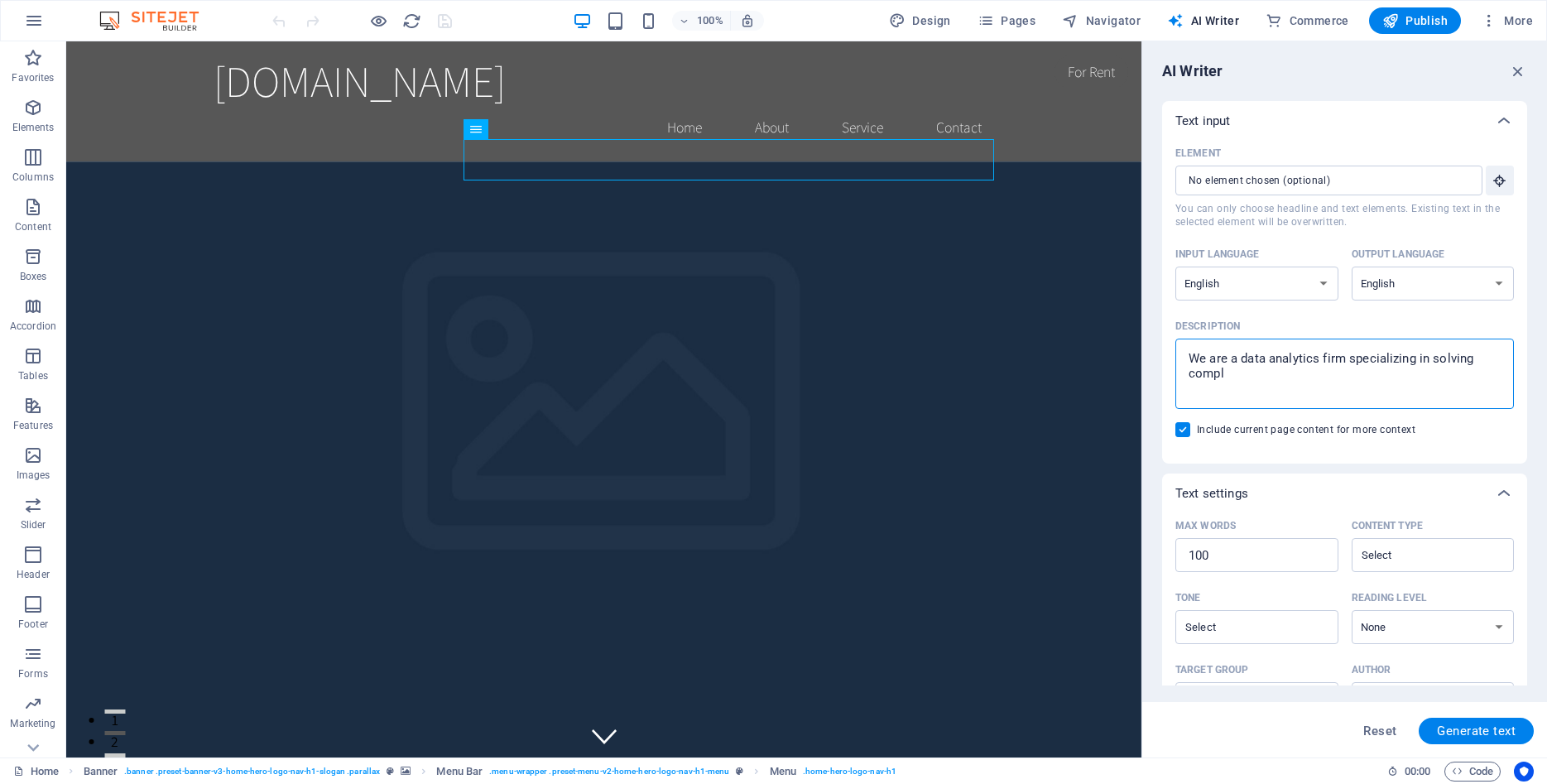
type textarea "We are a data analytics firm specializing in solving comple"
type textarea "x"
type textarea "We are a data analytics firm specializing in solving complex"
type textarea "x"
type textarea "We are a data analytics firm specializing in solving complex"
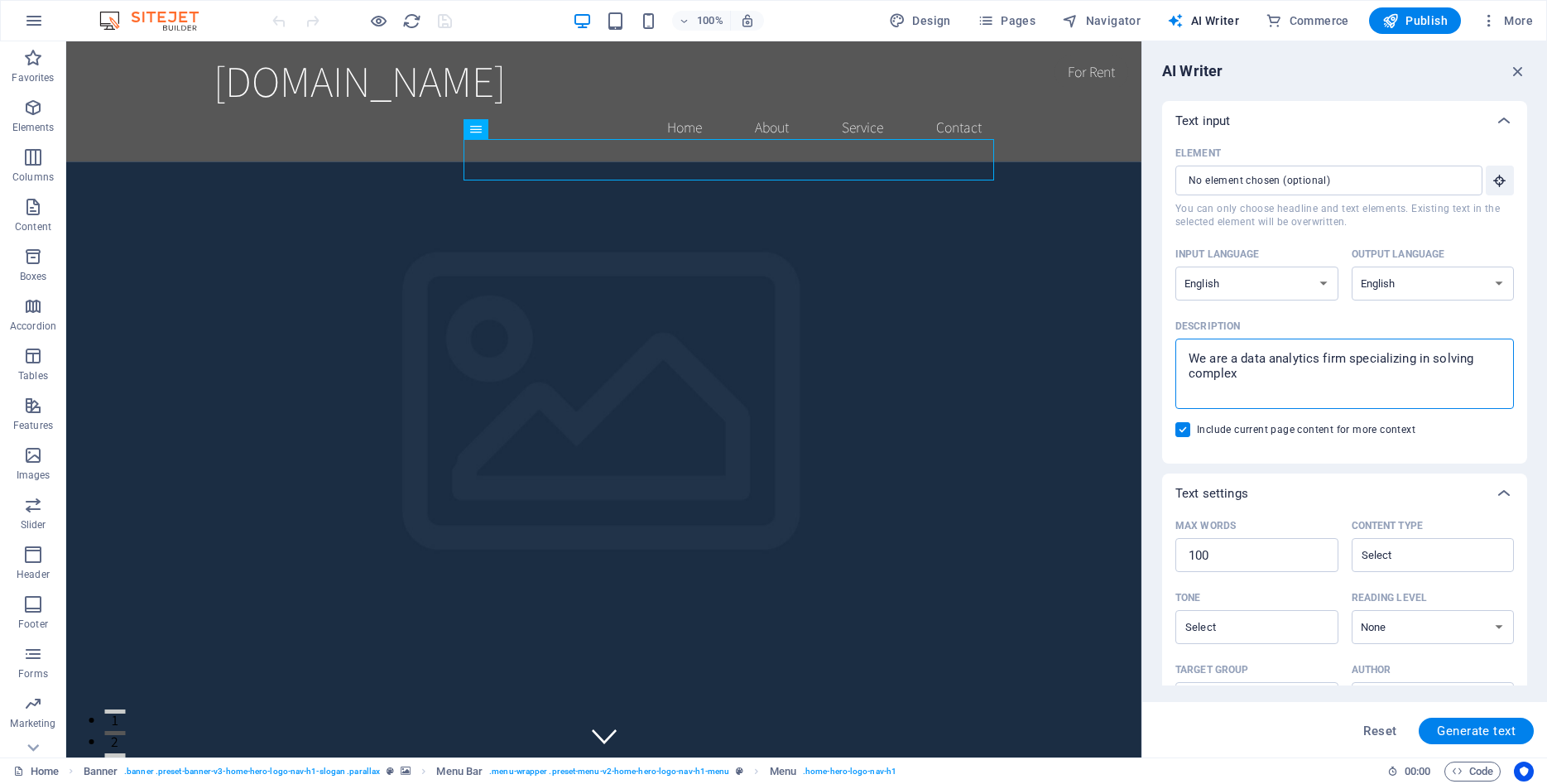
type textarea "x"
type textarea "We are a data analytics firm specializing in solving complex a"
type textarea "x"
type textarea "We are a data analytics firm specializing in solving complex an"
type textarea "x"
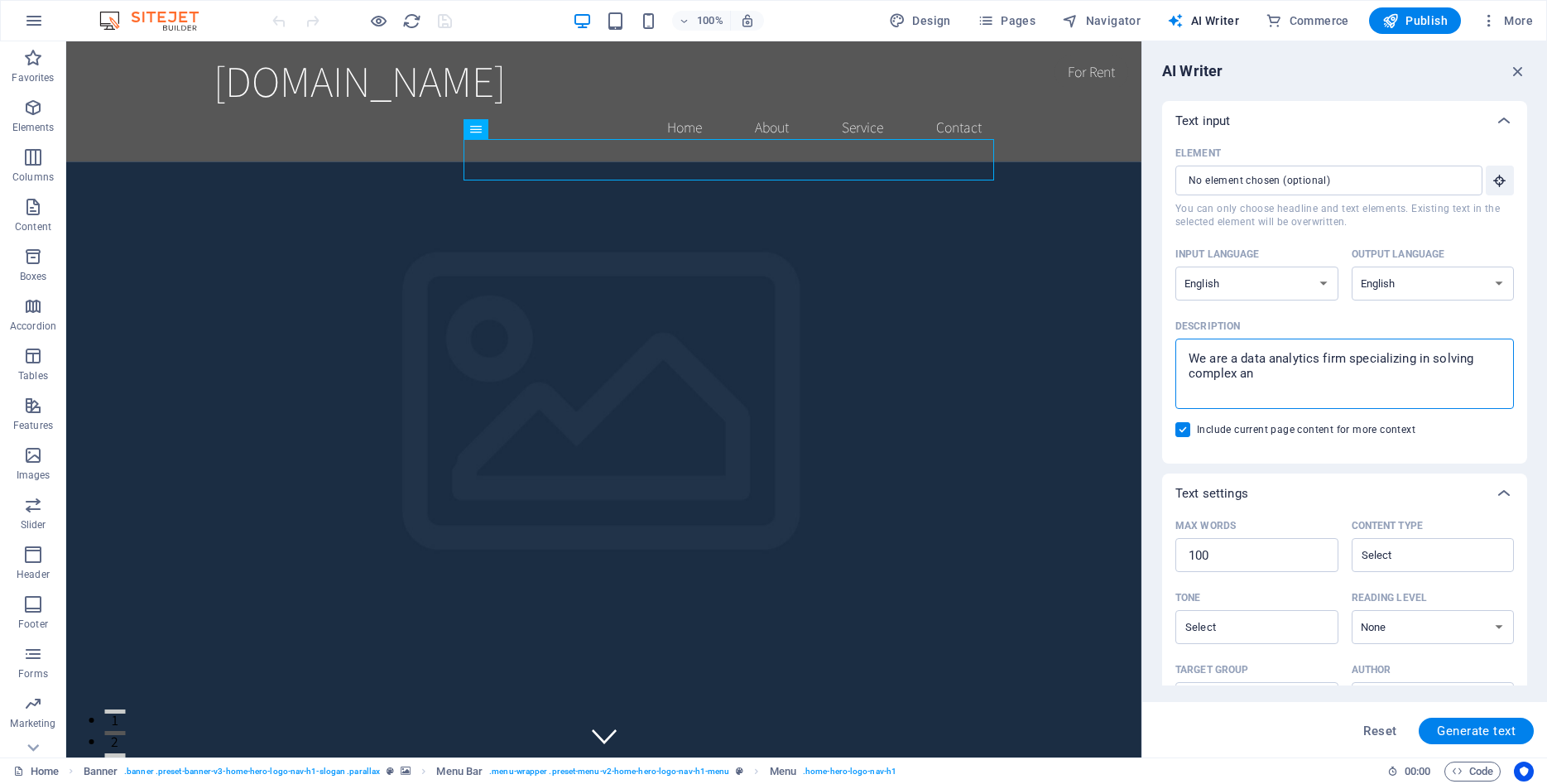
type textarea "We are a data analytics firm specializing in solving complex [PERSON_NAME]"
type textarea "x"
type textarea "We are a data analytics firm specializing in solving complex [PERSON_NAME]"
type textarea "x"
type textarea "We are a data analytics firm specializing in solving complex anayt"
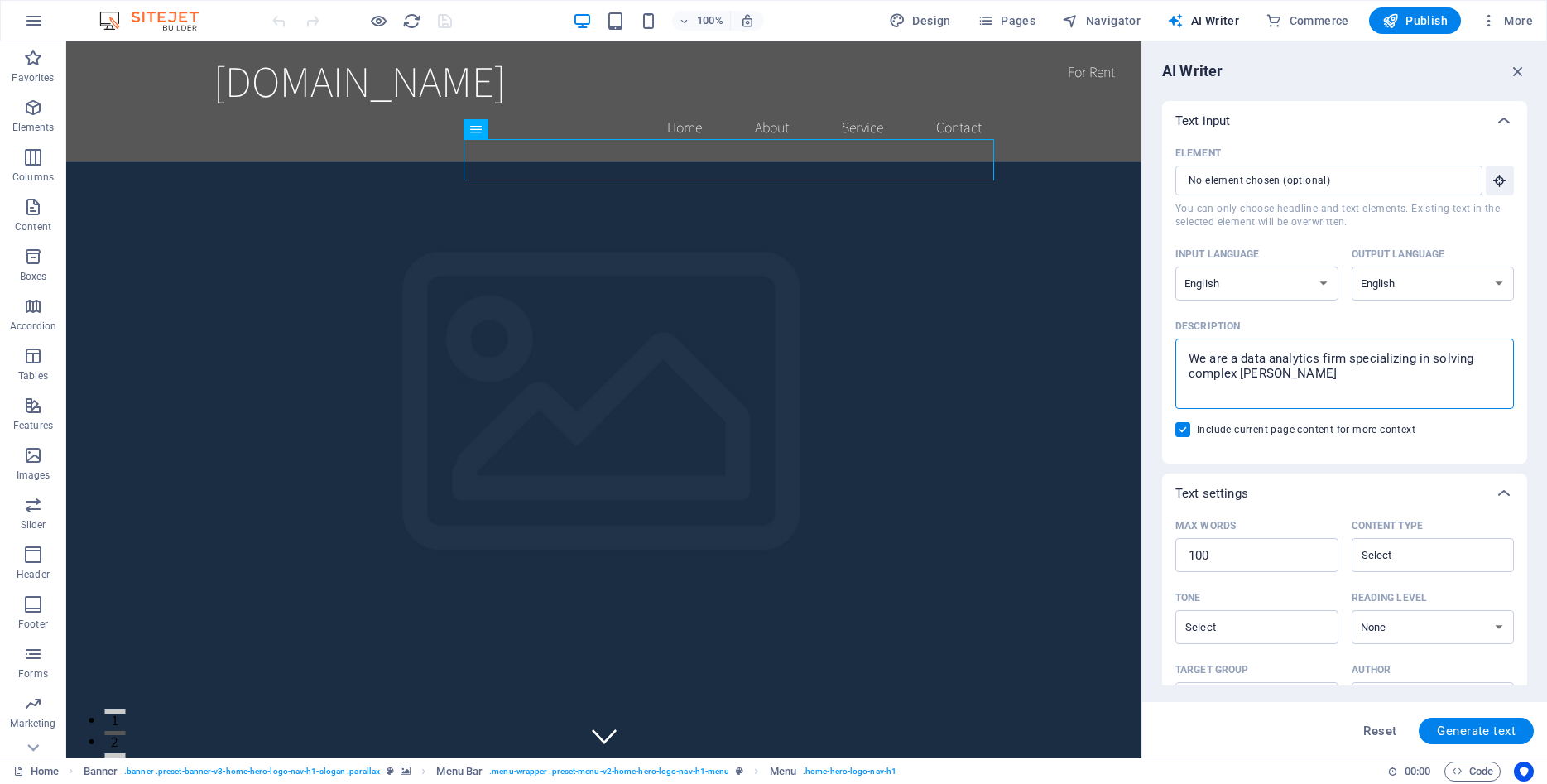
type textarea "x"
type textarea "We are a data analytics firm specializing in solving complex anayti"
type textarea "x"
click at [1258, 371] on textarea "We are a data analytics firm specializing in solving complex anaytics problems" at bounding box center [1345, 373] width 322 height 54
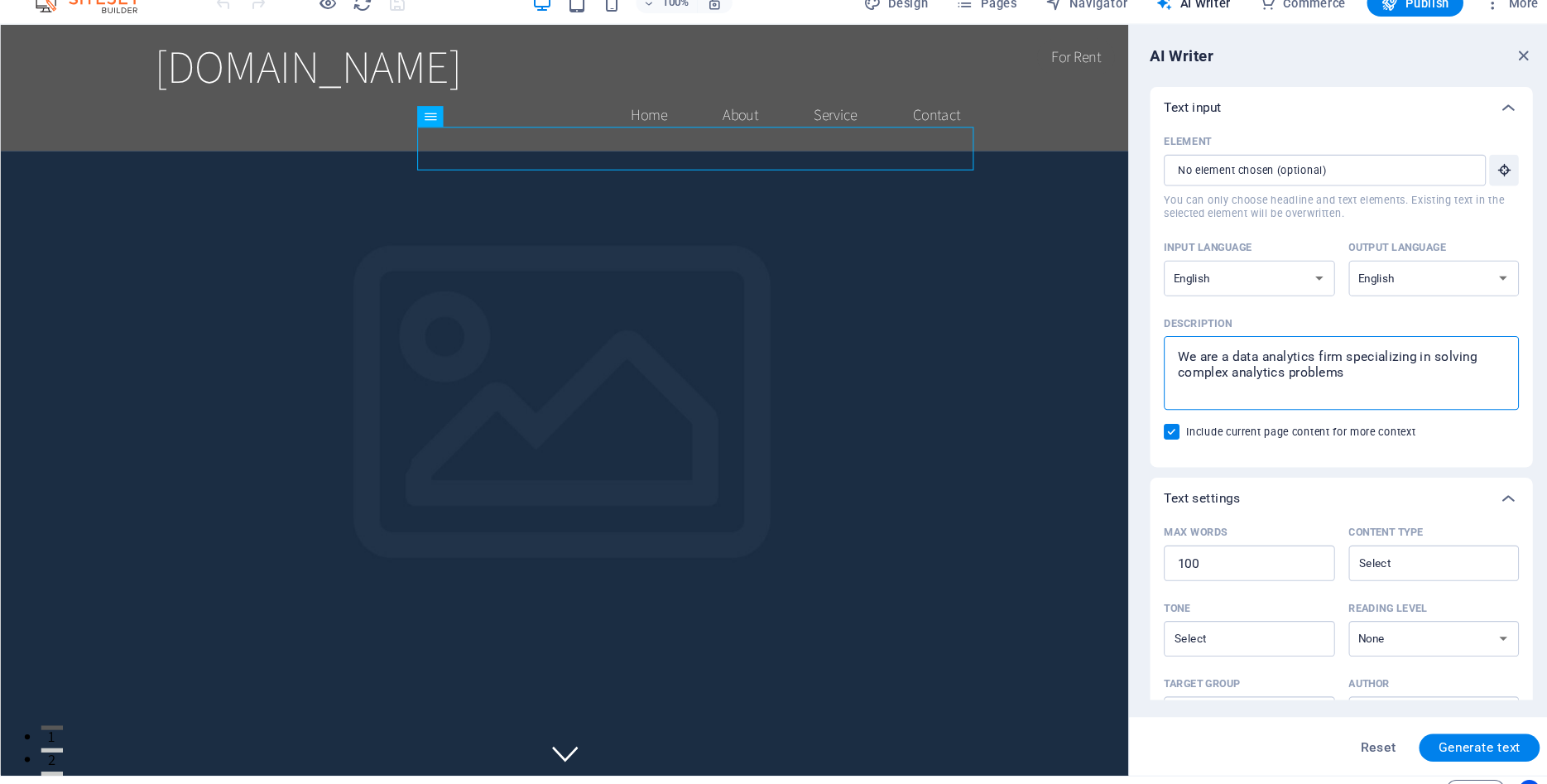
click at [1410, 388] on textarea "We are a data analytics firm specializing in solving complex analytics problems" at bounding box center [1345, 373] width 322 height 54
click at [1463, 473] on div "Text input Element ​ You can only choose headline and text elements. Existing t…" at bounding box center [1345, 493] width 365 height 785
click at [1394, 376] on textarea "We are a data analytics firm specializing in solving complex analytics problems." at bounding box center [1345, 373] width 322 height 54
click at [1465, 731] on span "Generate text" at bounding box center [1476, 730] width 79 height 13
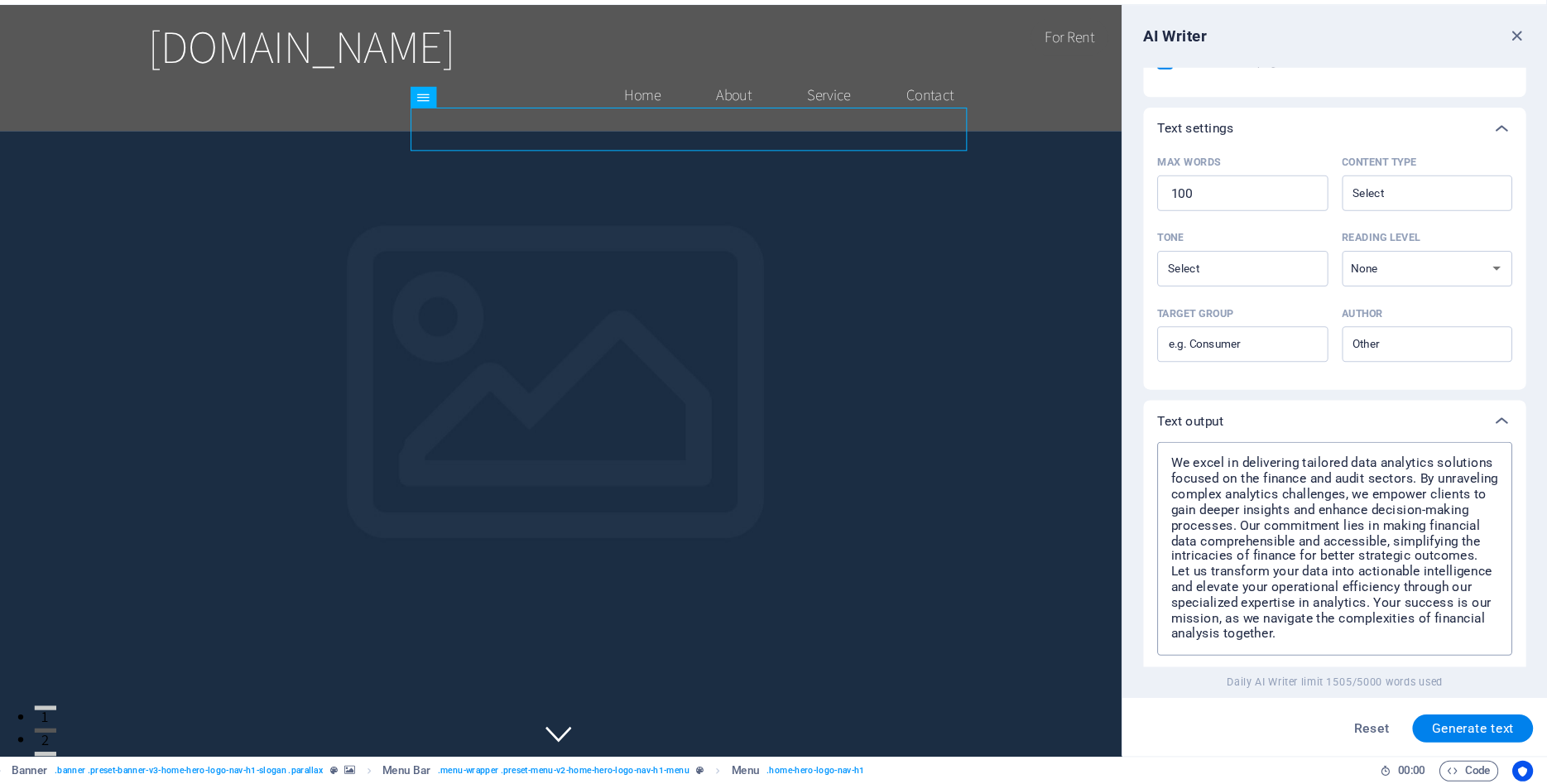
scroll to position [449, 0]
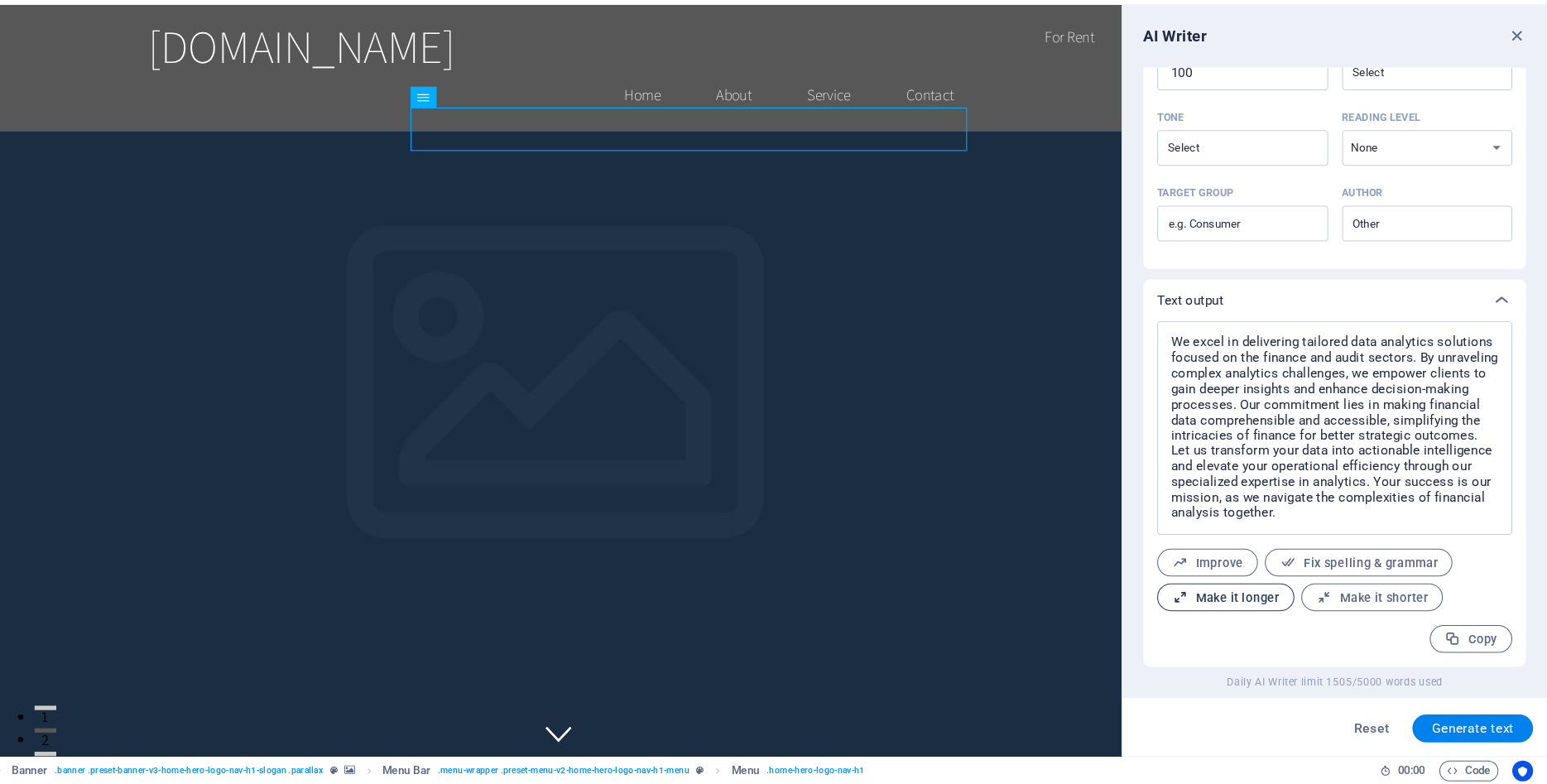
click at [1284, 613] on button "Make it longer" at bounding box center [1240, 605] width 131 height 26
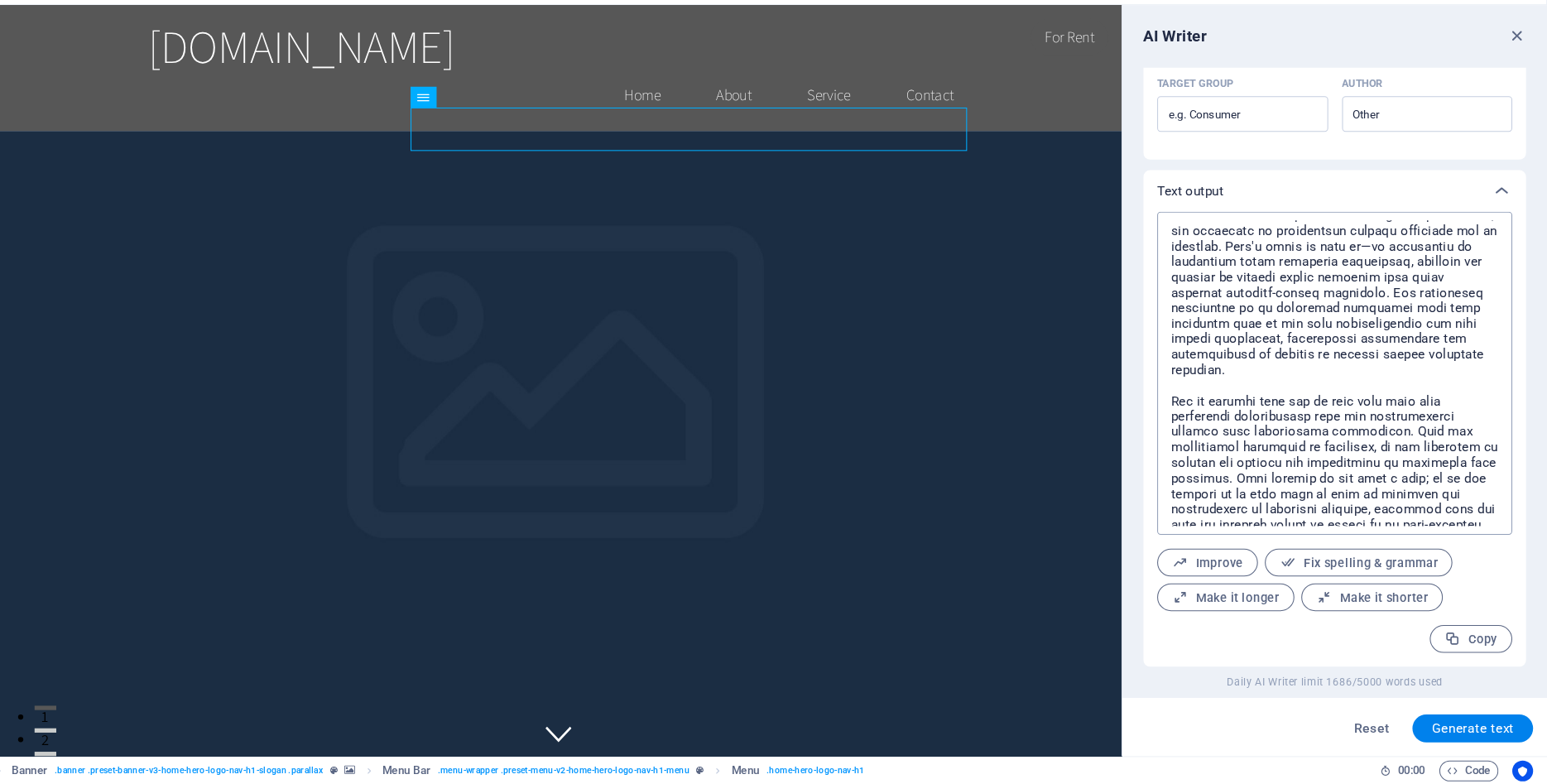
scroll to position [101, 0]
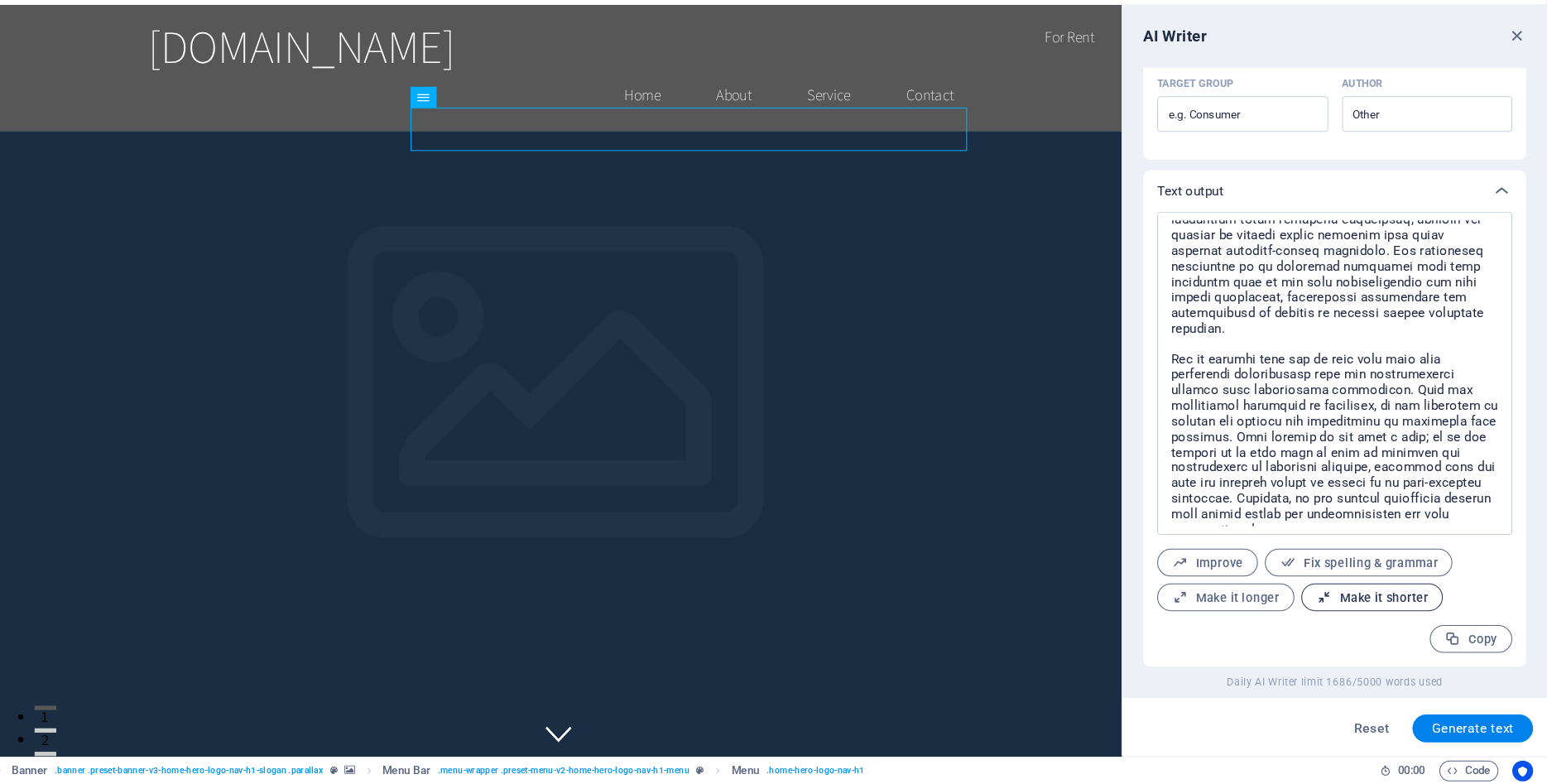
click at [1339, 599] on icon "button" at bounding box center [1334, 606] width 16 height 16
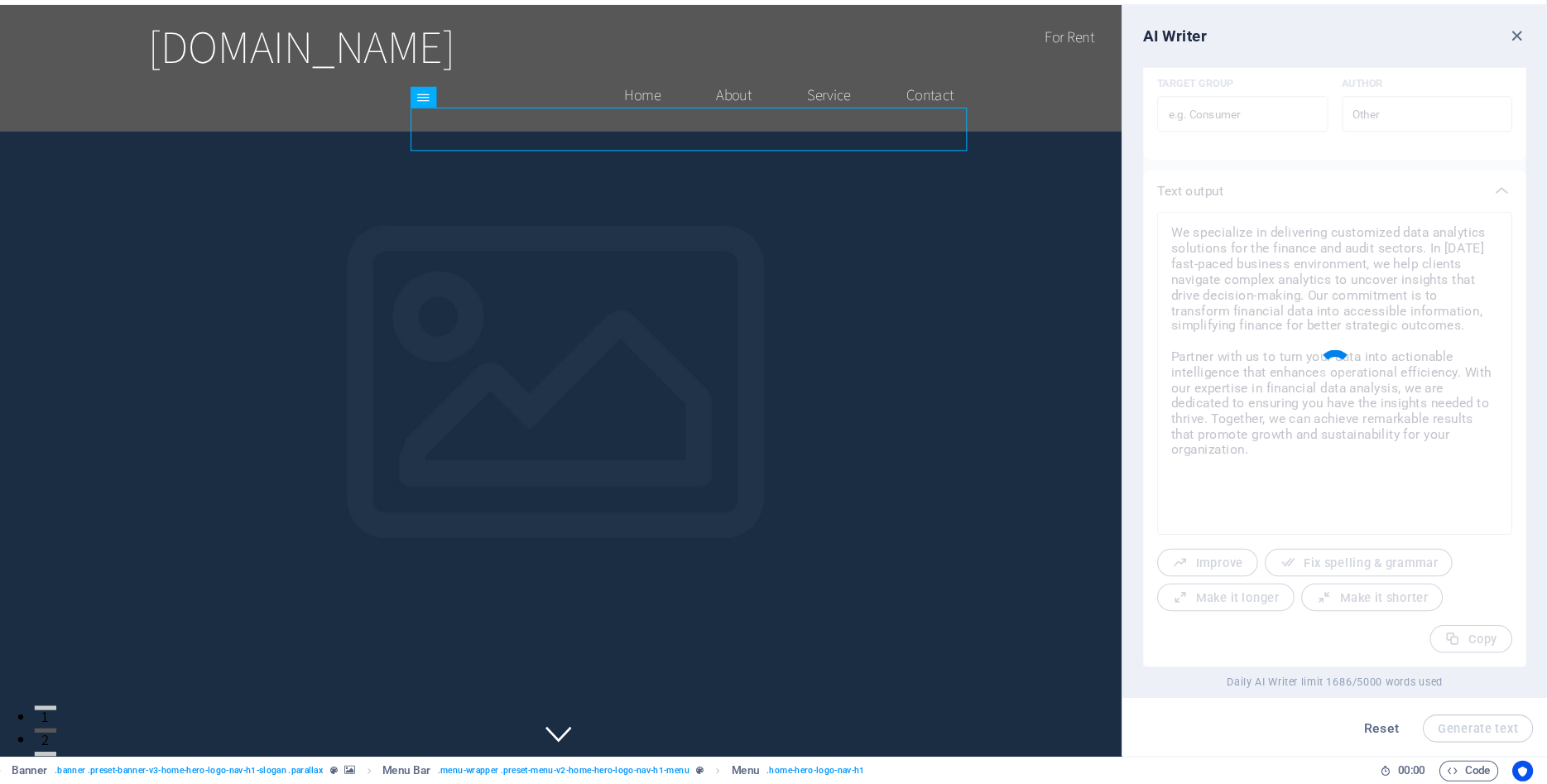
scroll to position [0, 0]
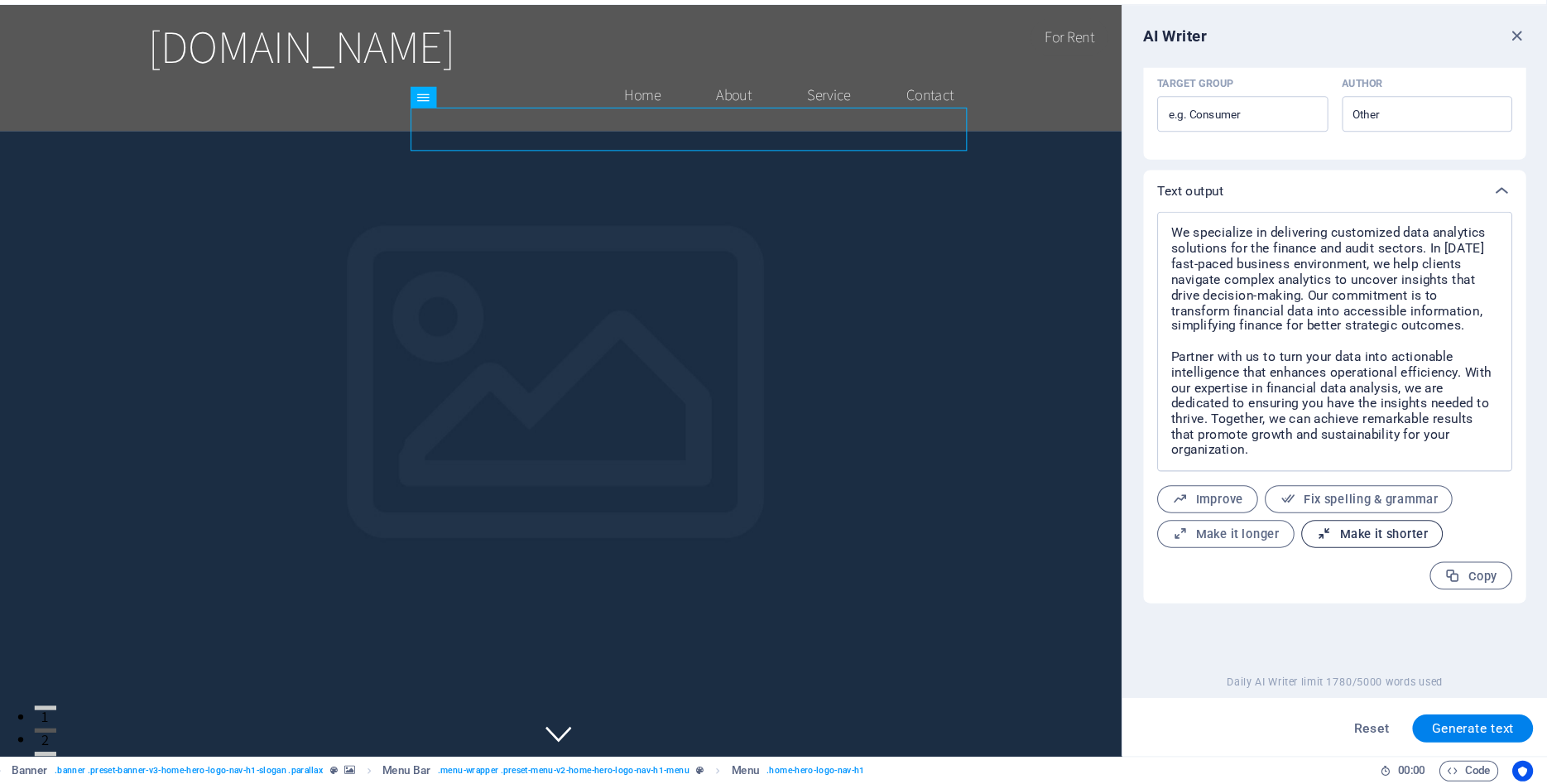
click at [1334, 542] on icon "button" at bounding box center [1334, 545] width 16 height 16
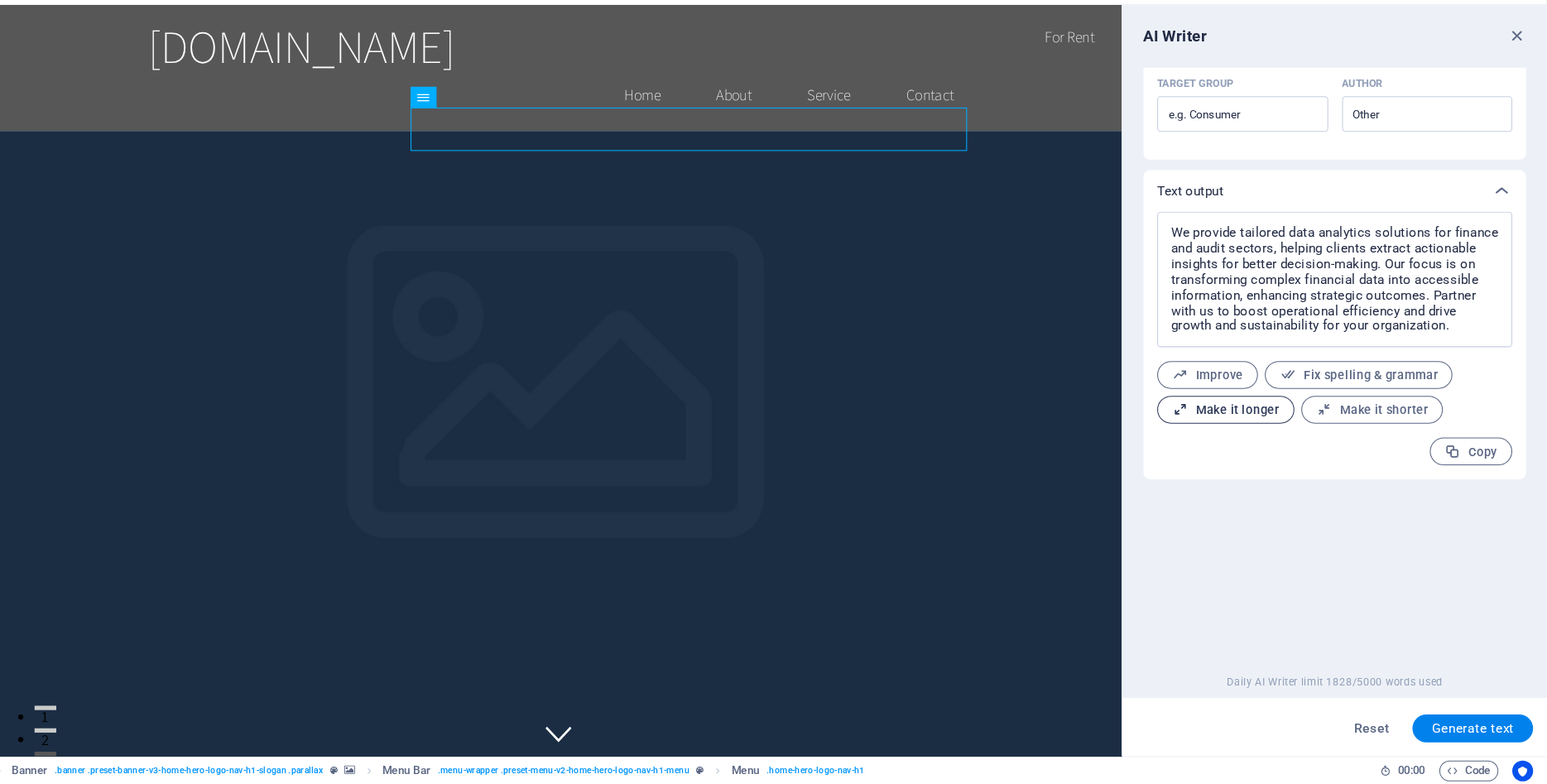
click at [1274, 427] on span "Make it longer" at bounding box center [1240, 427] width 103 height 16
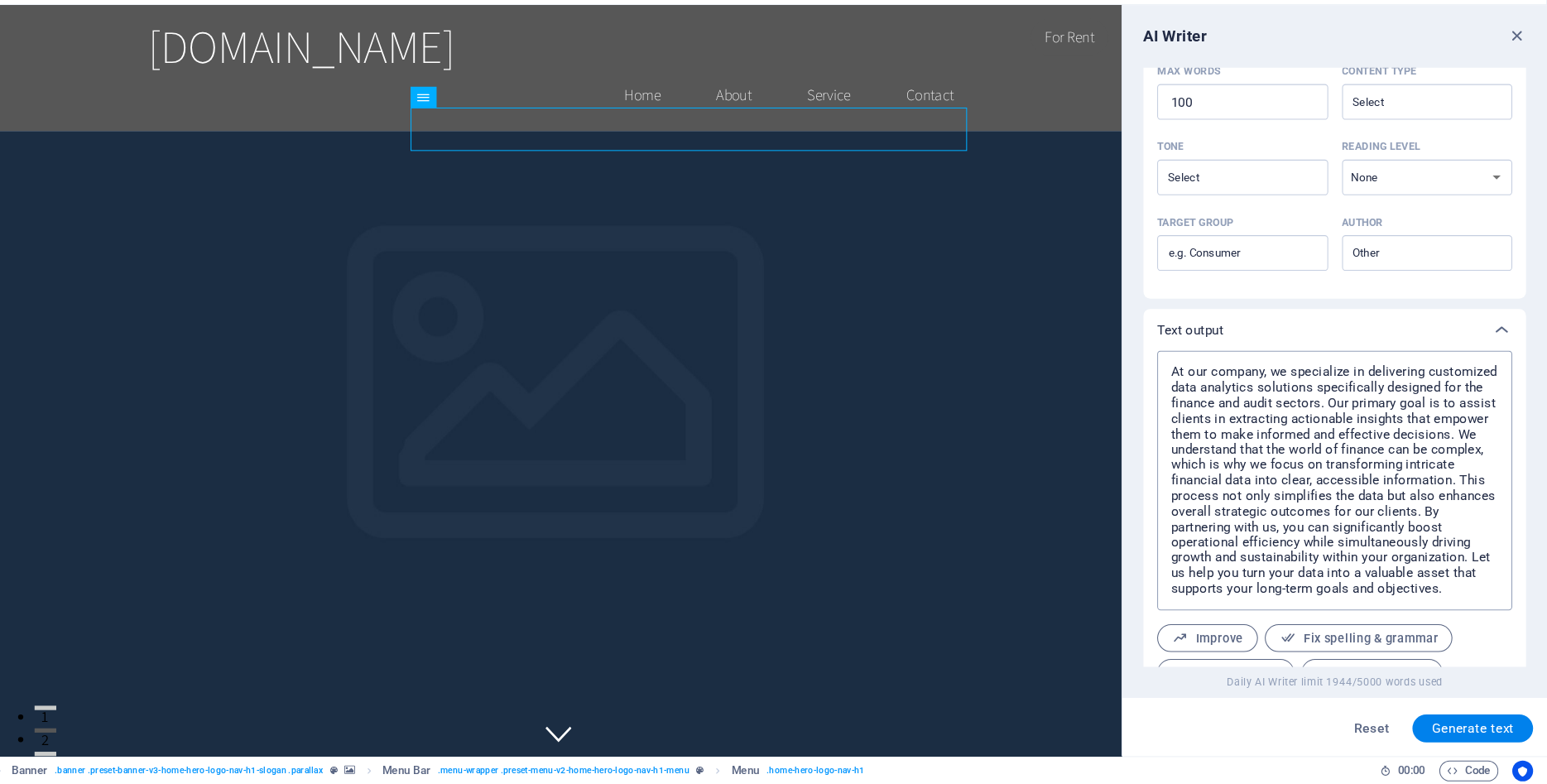
scroll to position [417, 0]
click at [1417, 435] on textarea "At our company, we specialize in delivering customized data analytics solutions…" at bounding box center [1345, 498] width 322 height 231
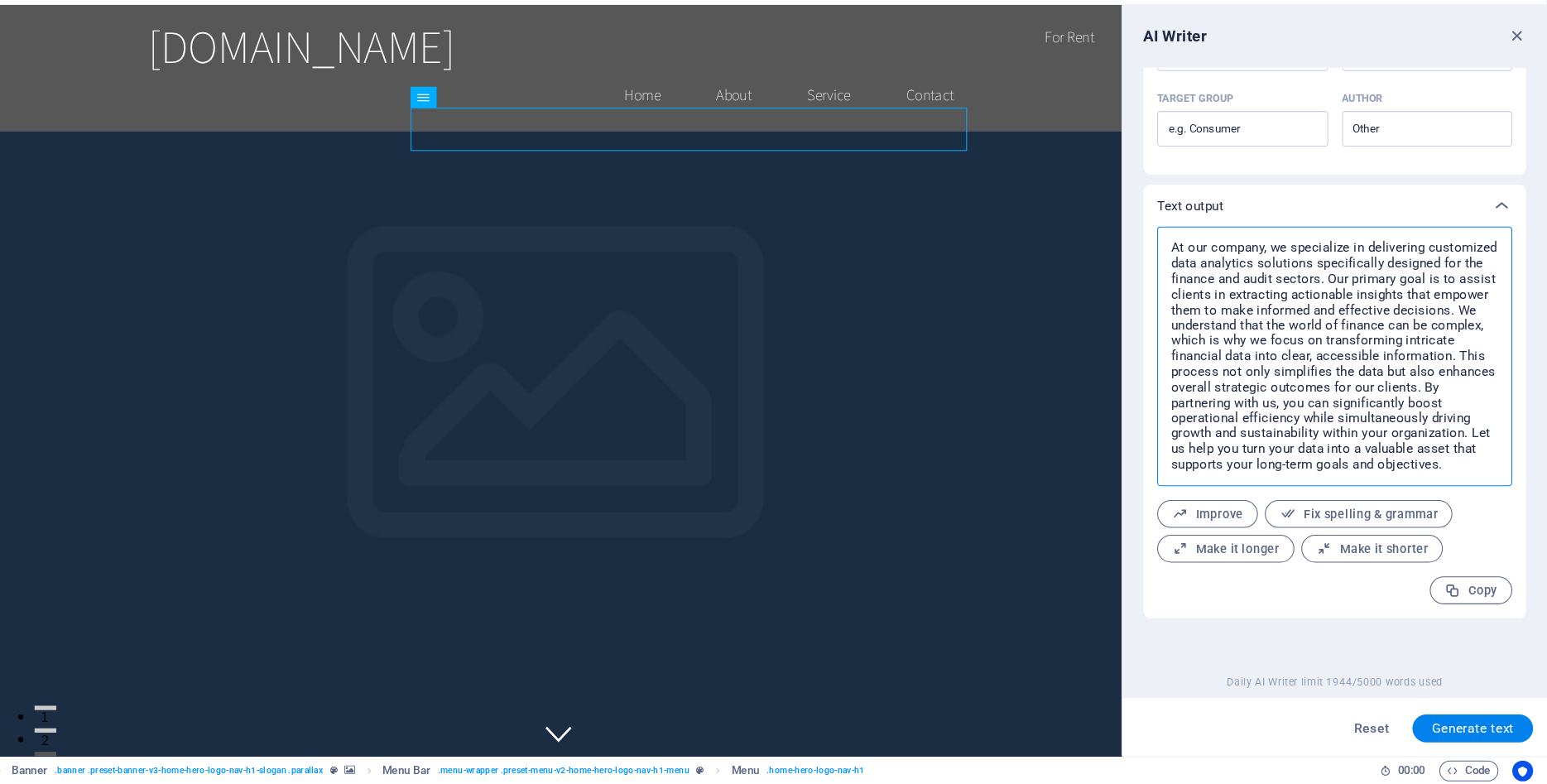
scroll to position [553, 0]
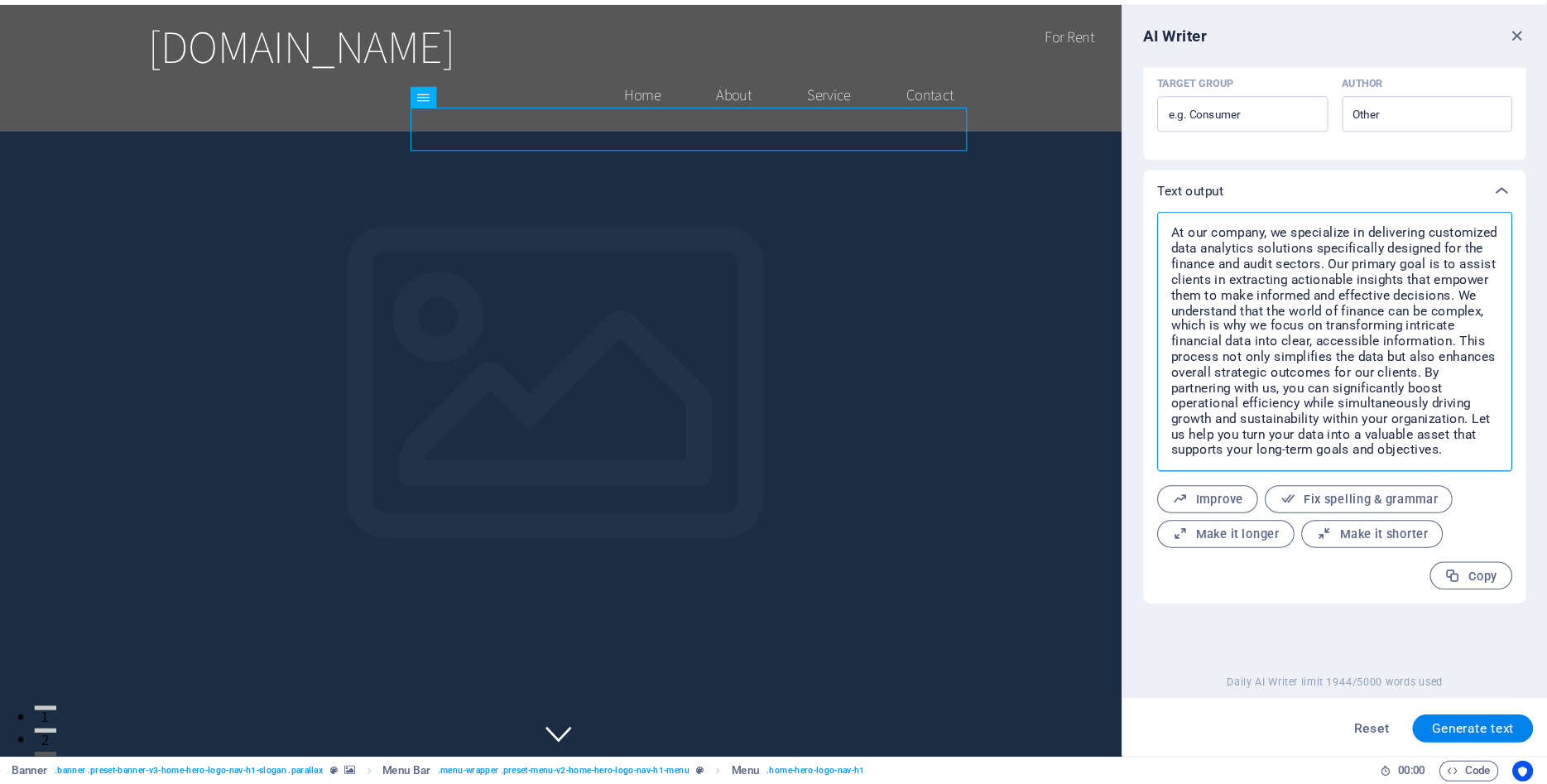
click at [1338, 438] on textarea "At our company, we specialize in delivering customized data analytics solutions…" at bounding box center [1345, 361] width 322 height 231
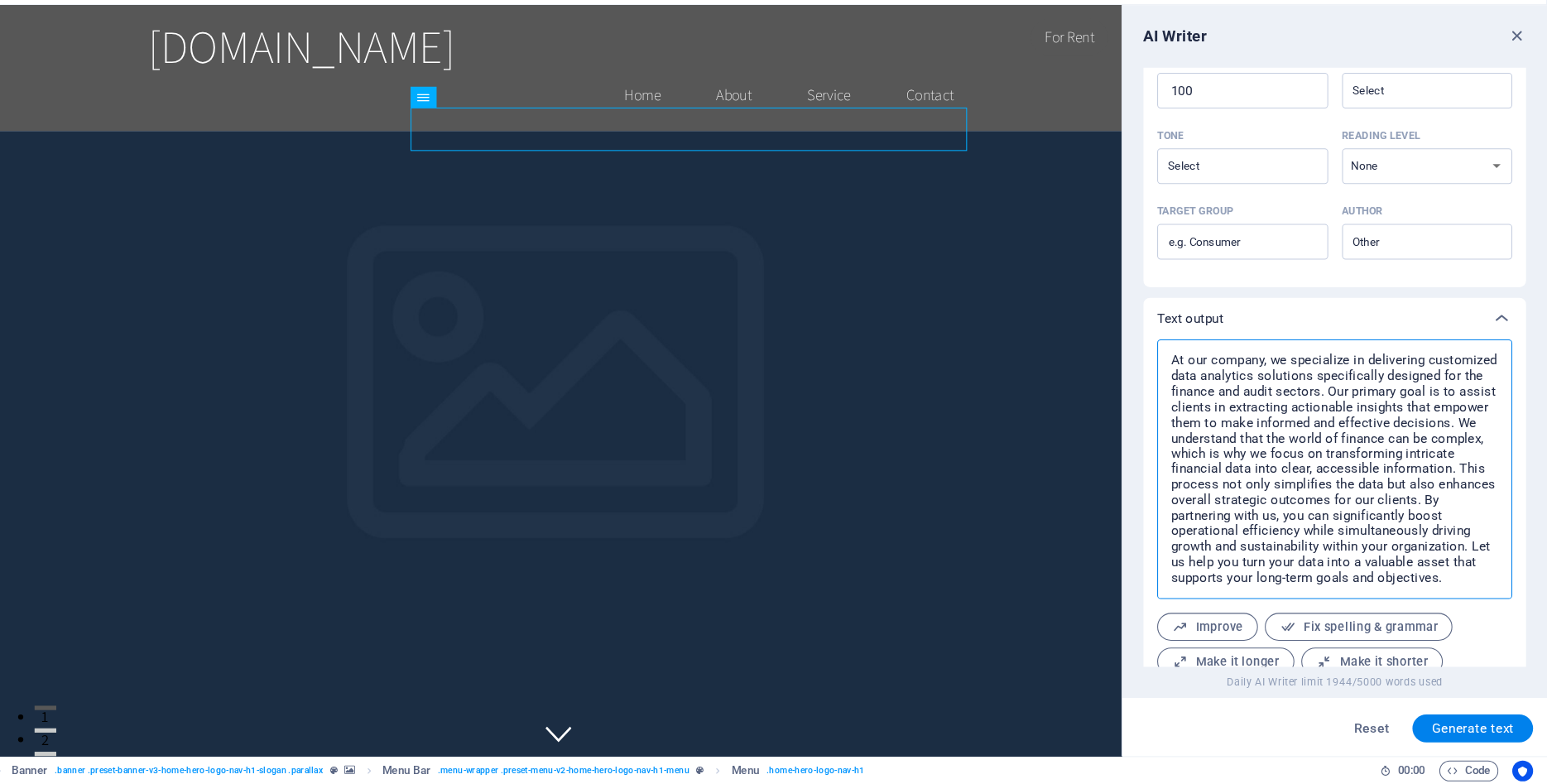
scroll to position [547, 0]
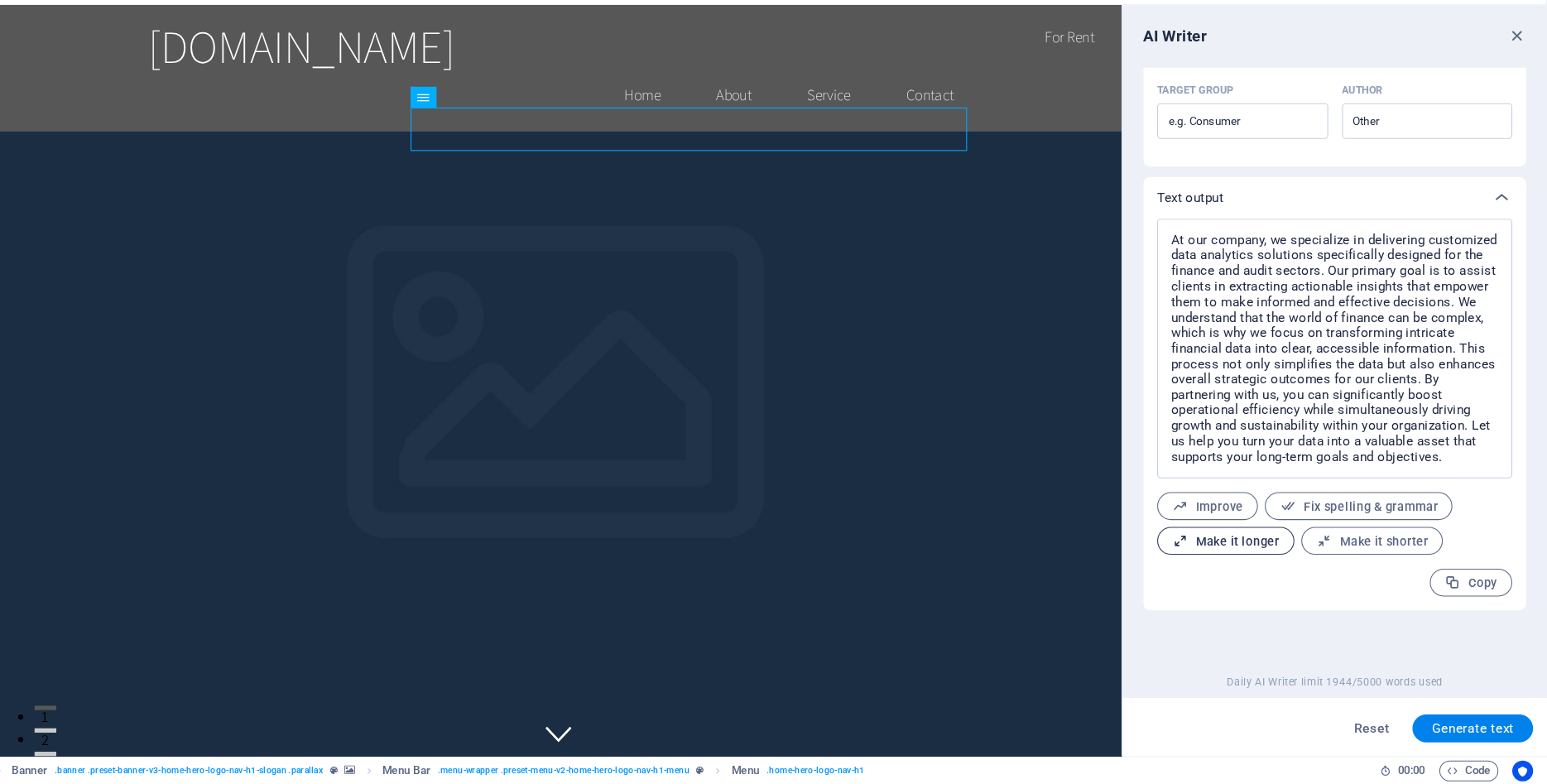
click at [1265, 564] on button "Make it longer" at bounding box center [1240, 552] width 131 height 26
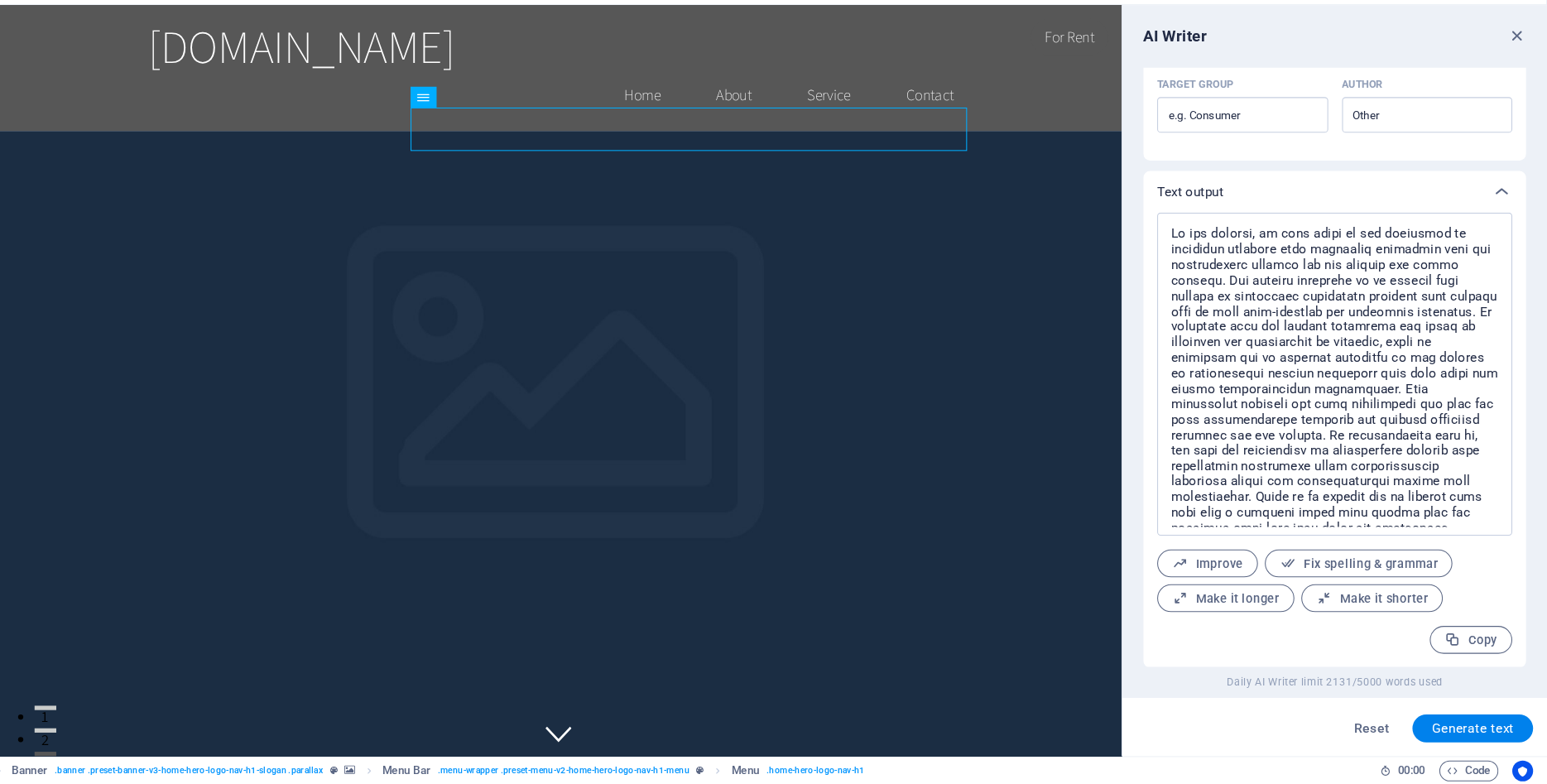
scroll to position [553, 0]
drag, startPoint x: 1261, startPoint y: 599, endPoint x: 1318, endPoint y: 604, distance: 57.2
click at [1317, 596] on div "Improve Fix spelling & grammar Make it longer Make it shorter" at bounding box center [1345, 588] width 339 height 59
click at [1334, 604] on icon "button" at bounding box center [1334, 606] width 16 height 16
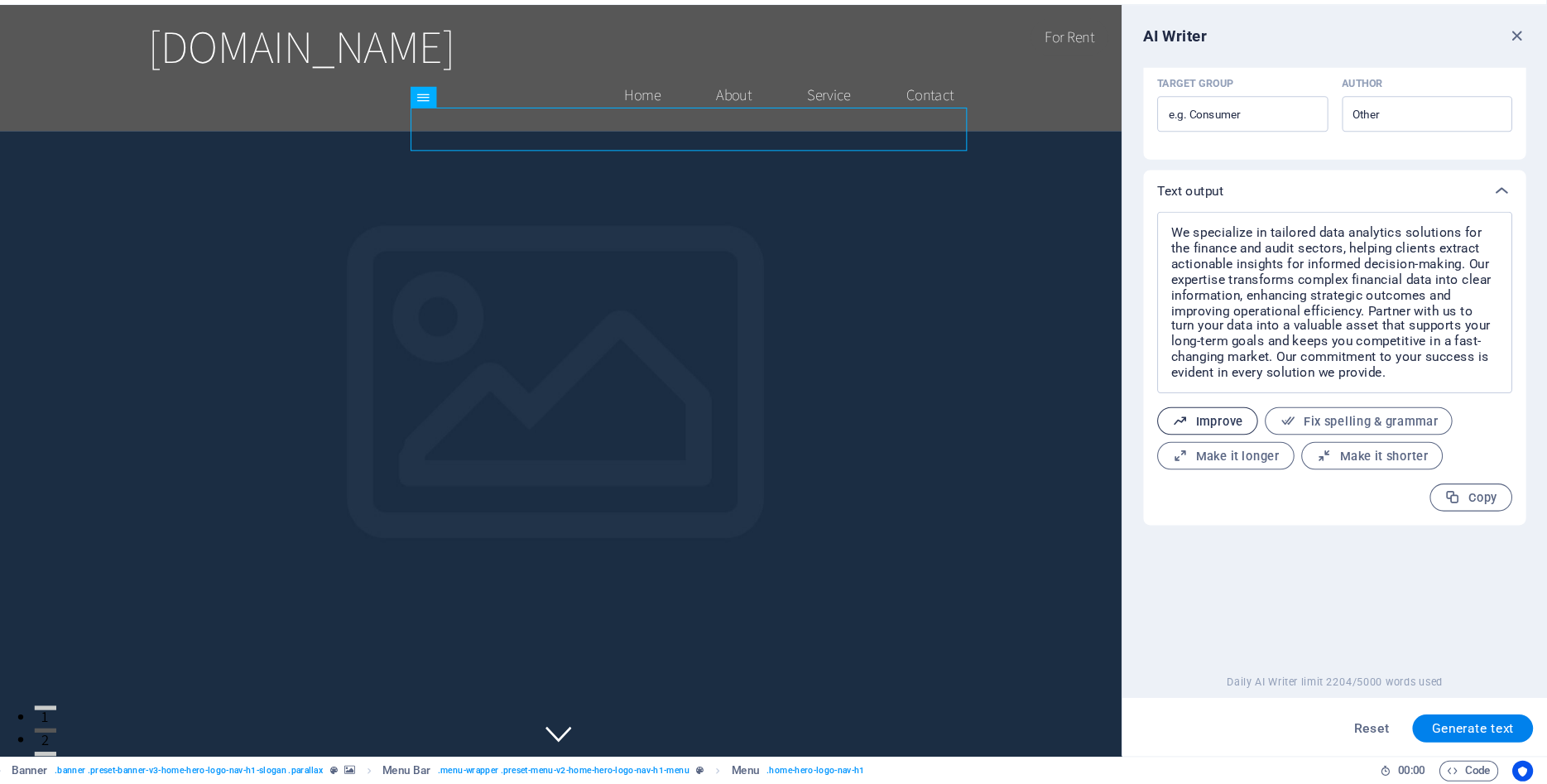
click at [1234, 442] on span "Improve" at bounding box center [1223, 438] width 68 height 16
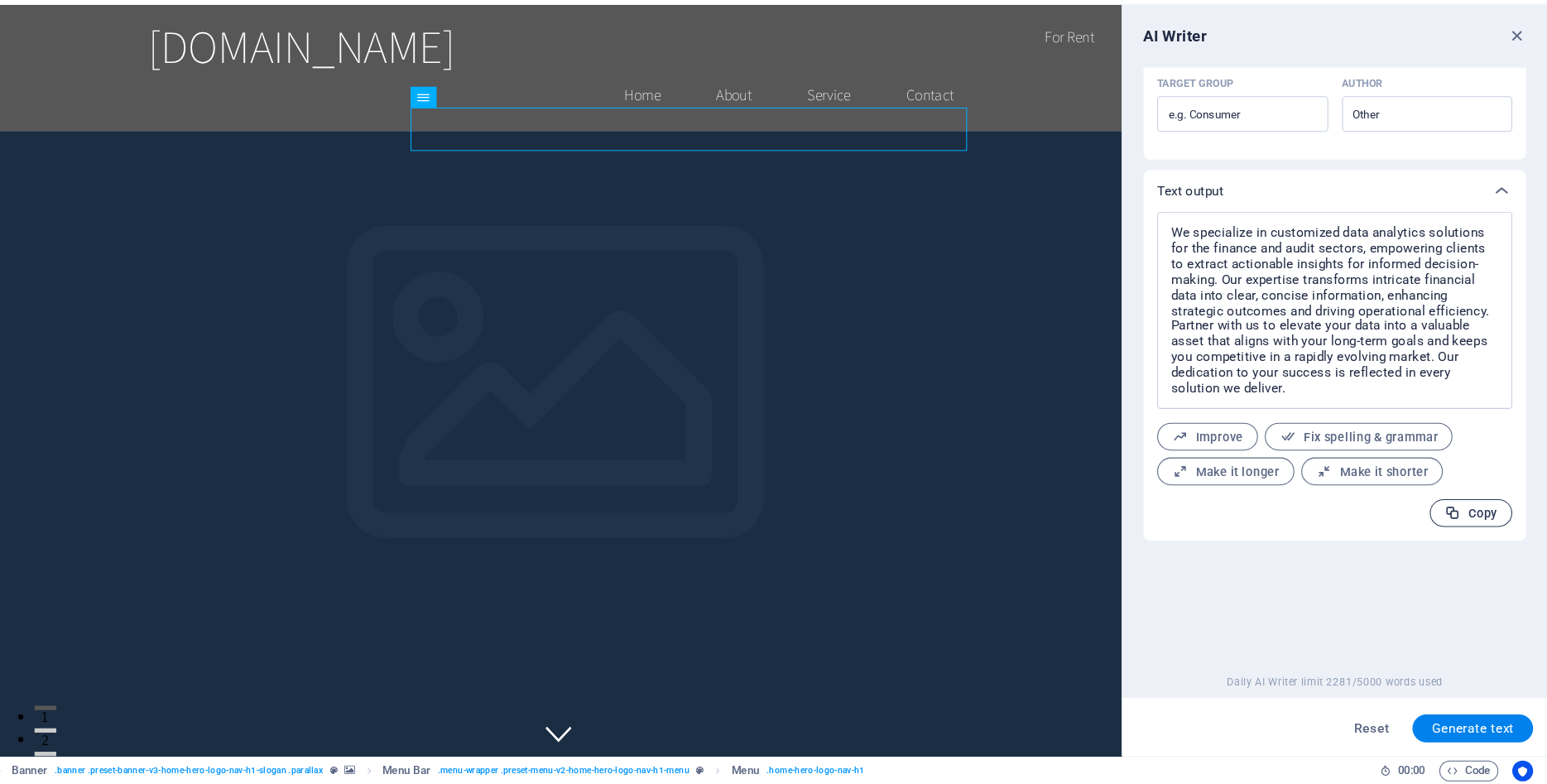
click at [1468, 525] on span "Copy" at bounding box center [1474, 525] width 51 height 16
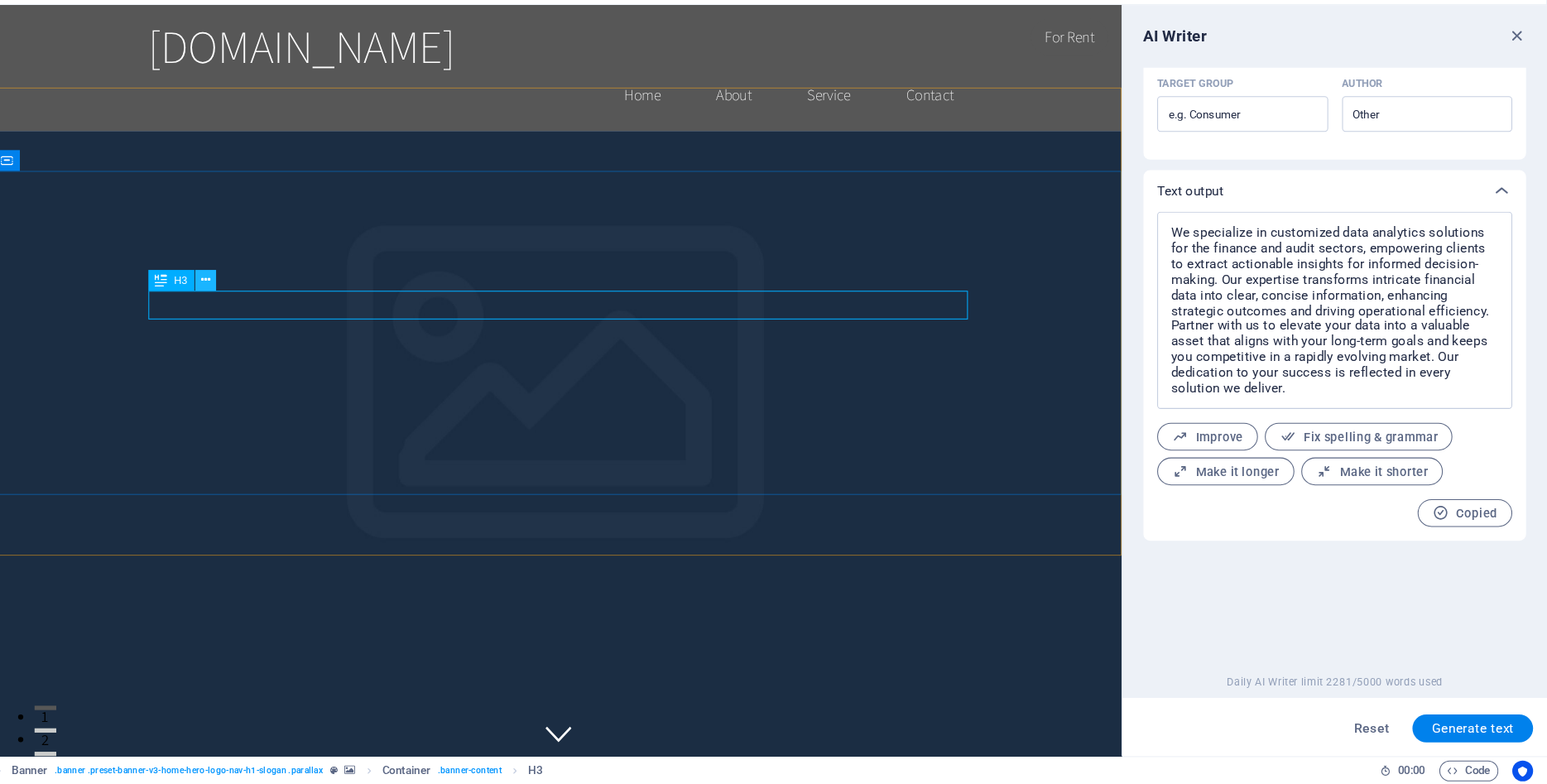
click at [271, 305] on icon at bounding box center [268, 303] width 9 height 17
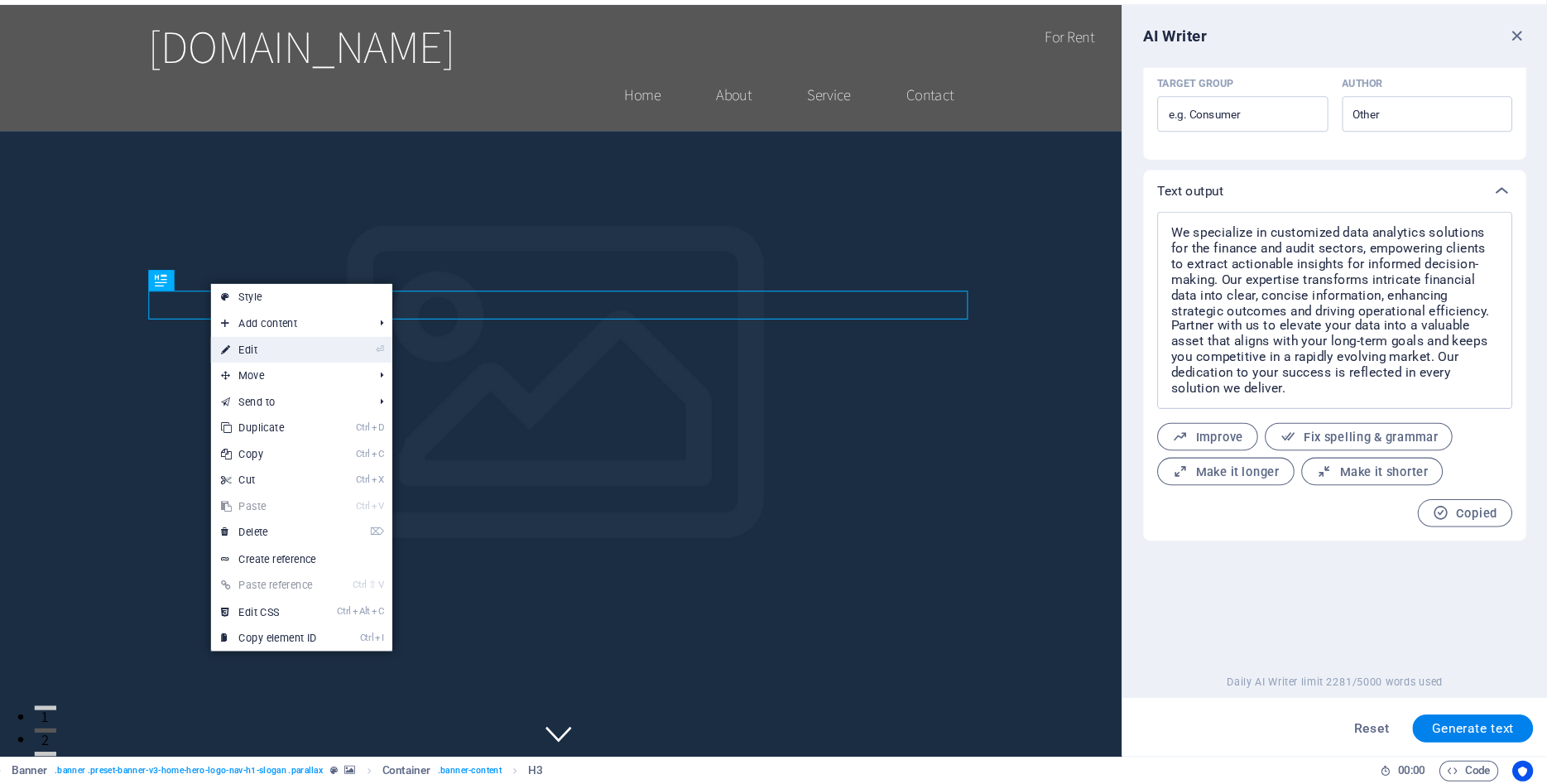
click at [310, 370] on link "⏎ Edit" at bounding box center [329, 370] width 111 height 24
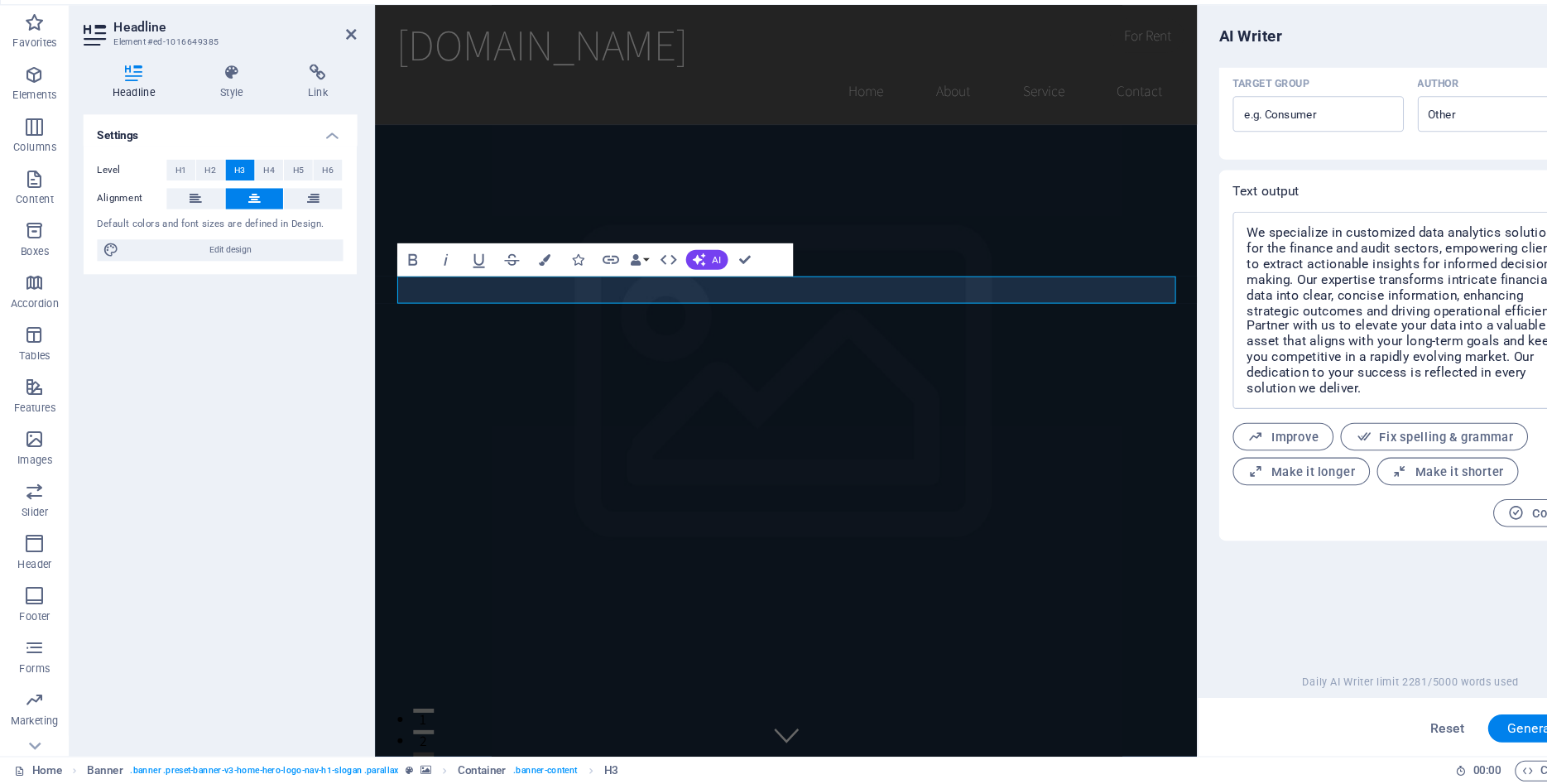
scroll to position [8661, 7]
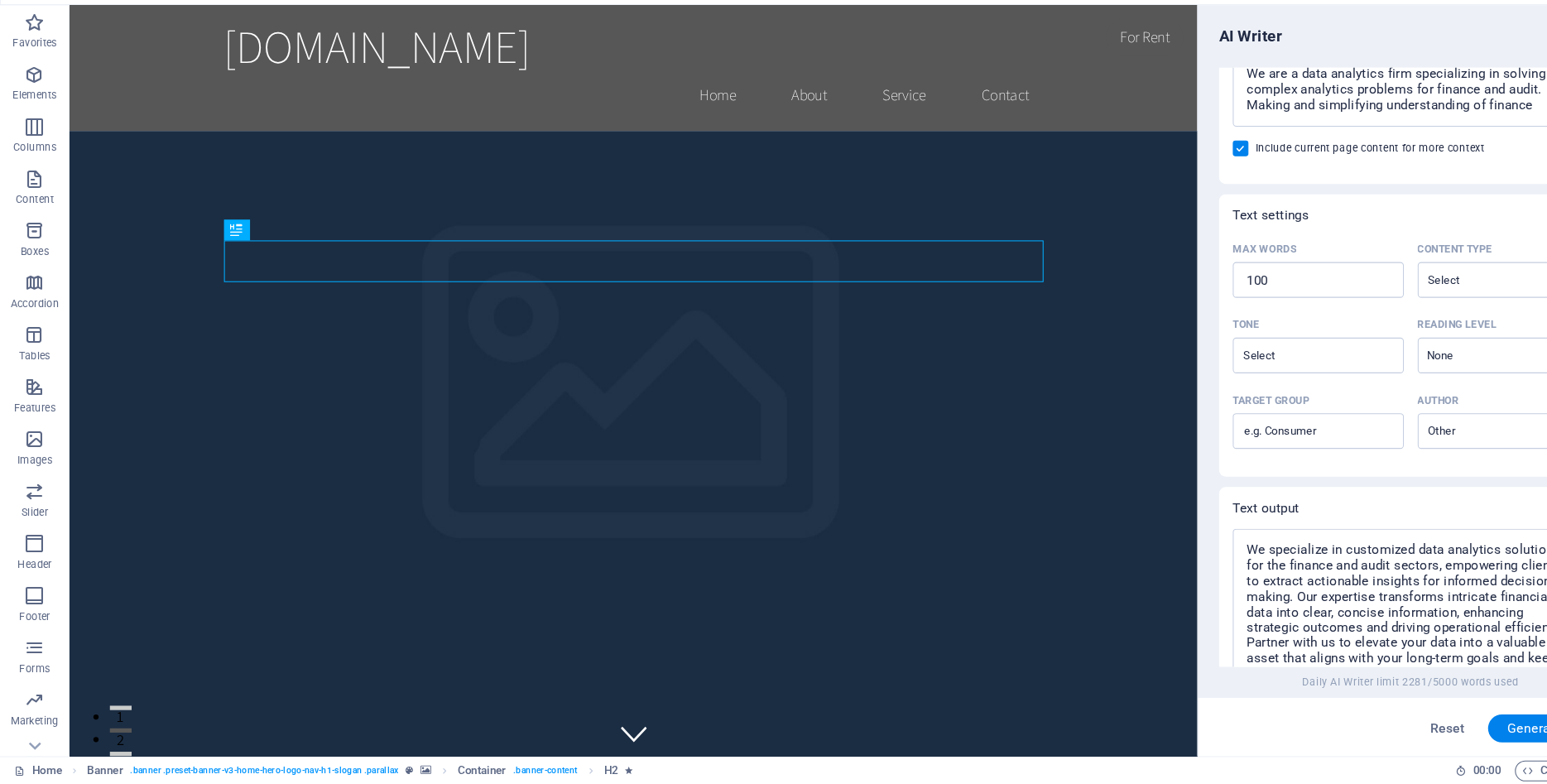
scroll to position [553, 0]
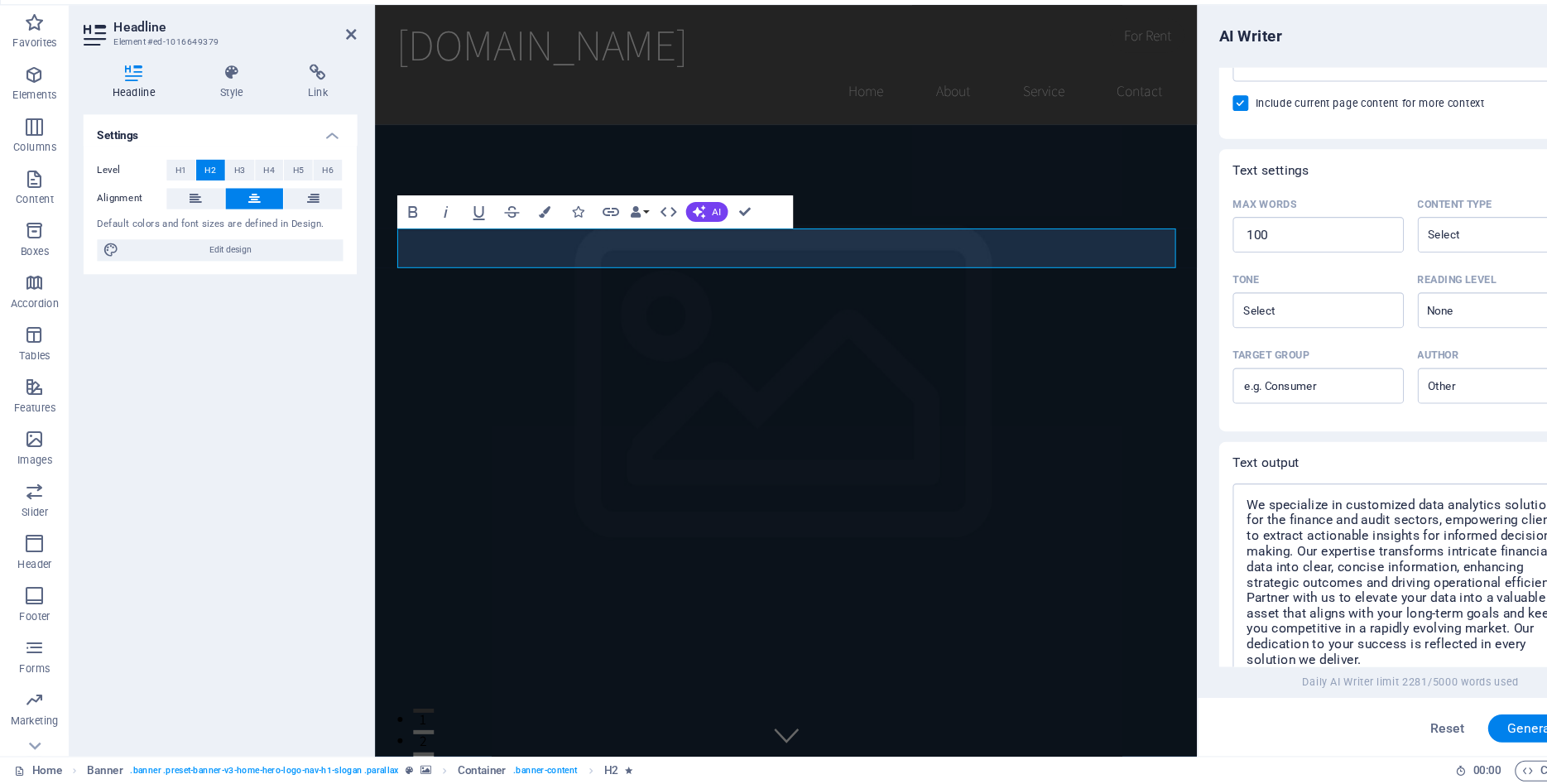
scroll to position [0, 0]
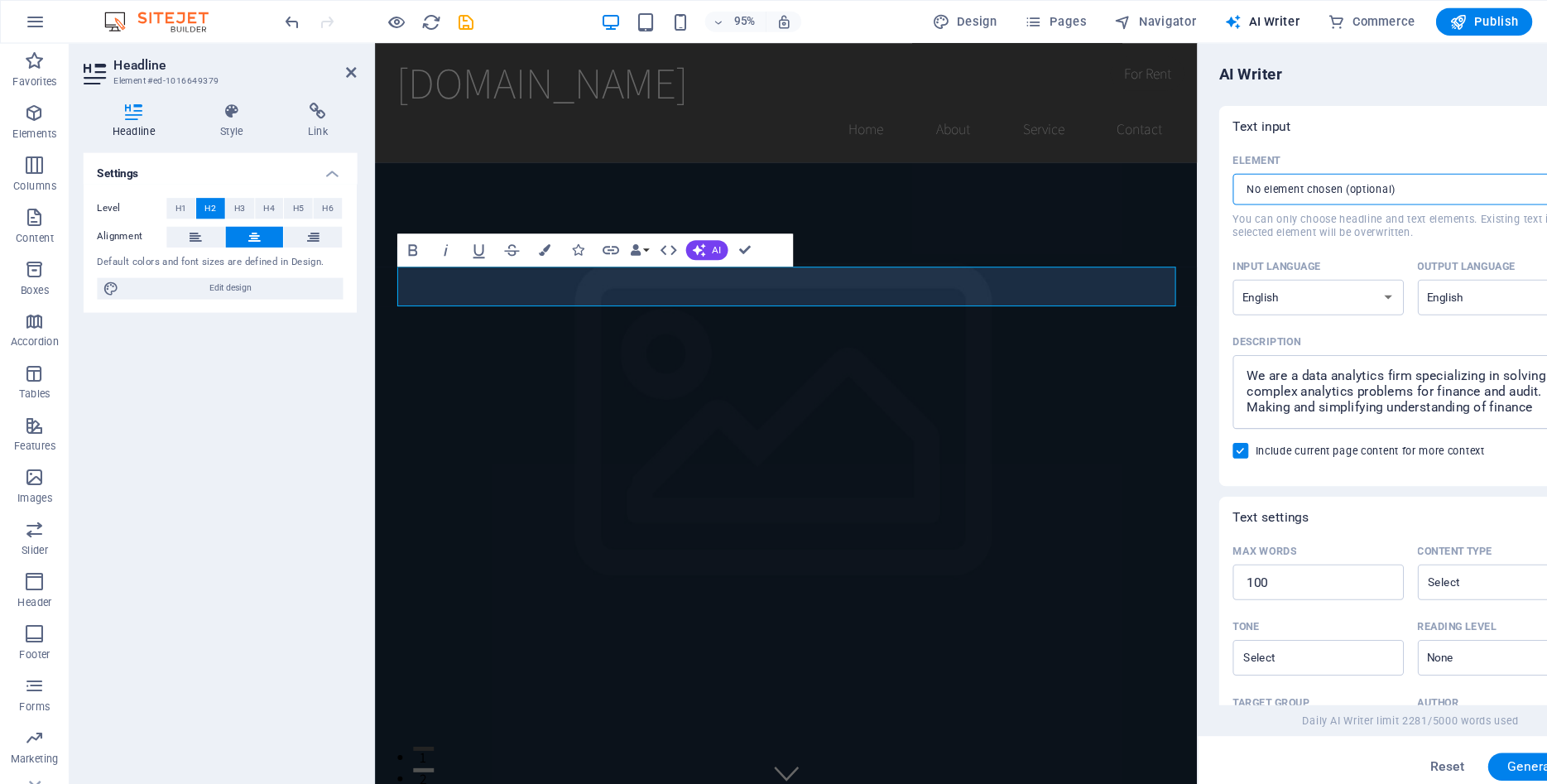
click at [1249, 171] on input "Element ​ You can only choose headline and text elements. Existing text in the …" at bounding box center [1323, 181] width 296 height 30
click at [1446, 722] on button "Generate text" at bounding box center [1476, 730] width 115 height 26
click at [1297, 182] on input "Element ​ You can only choose headline and text elements. Existing text in the …" at bounding box center [1323, 181] width 296 height 30
drag, startPoint x: 1021, startPoint y: 296, endPoint x: 610, endPoint y: 275, distance: 411.5
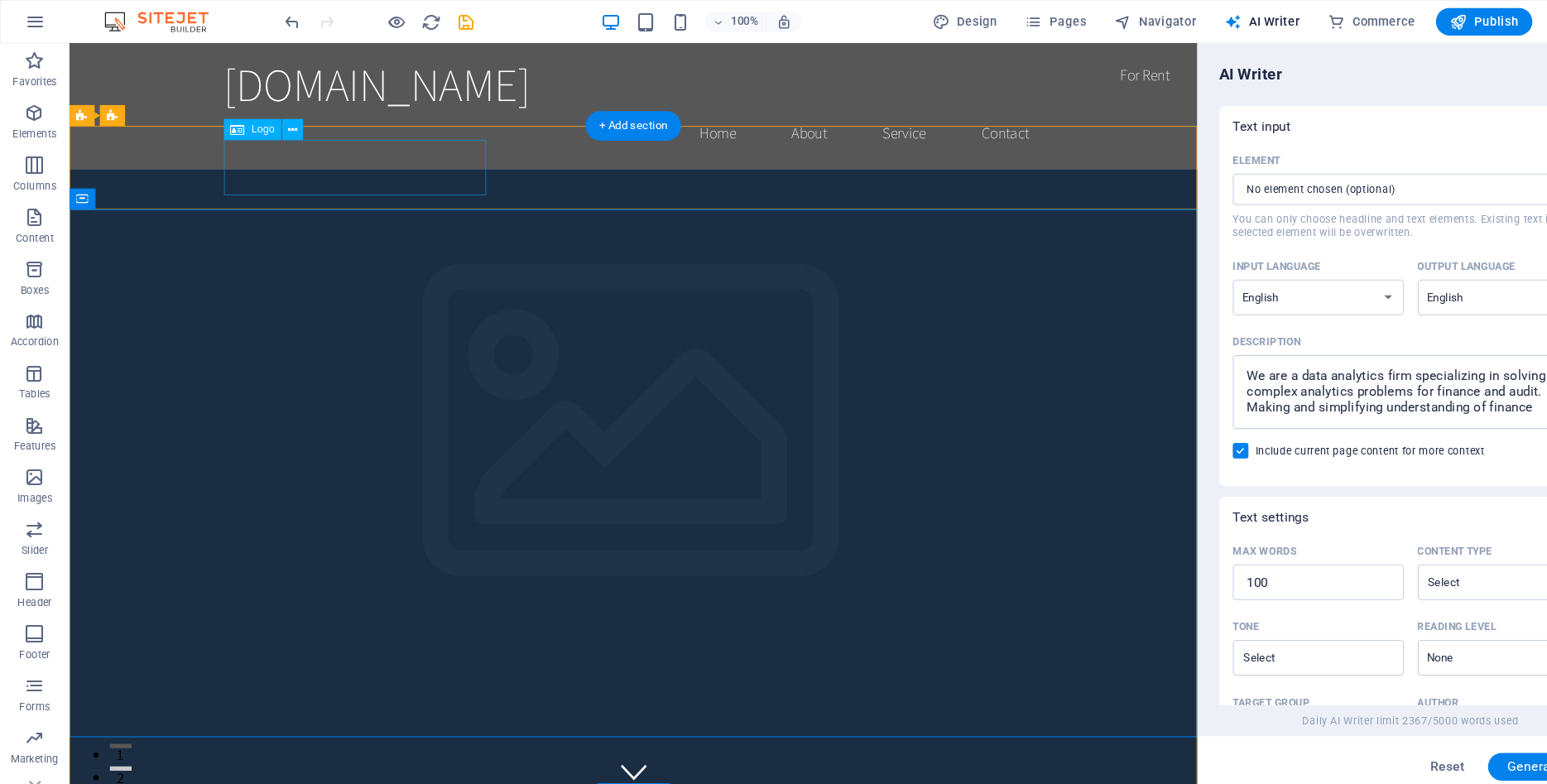
drag, startPoint x: 451, startPoint y: 161, endPoint x: 356, endPoint y: 157, distance: 95.1
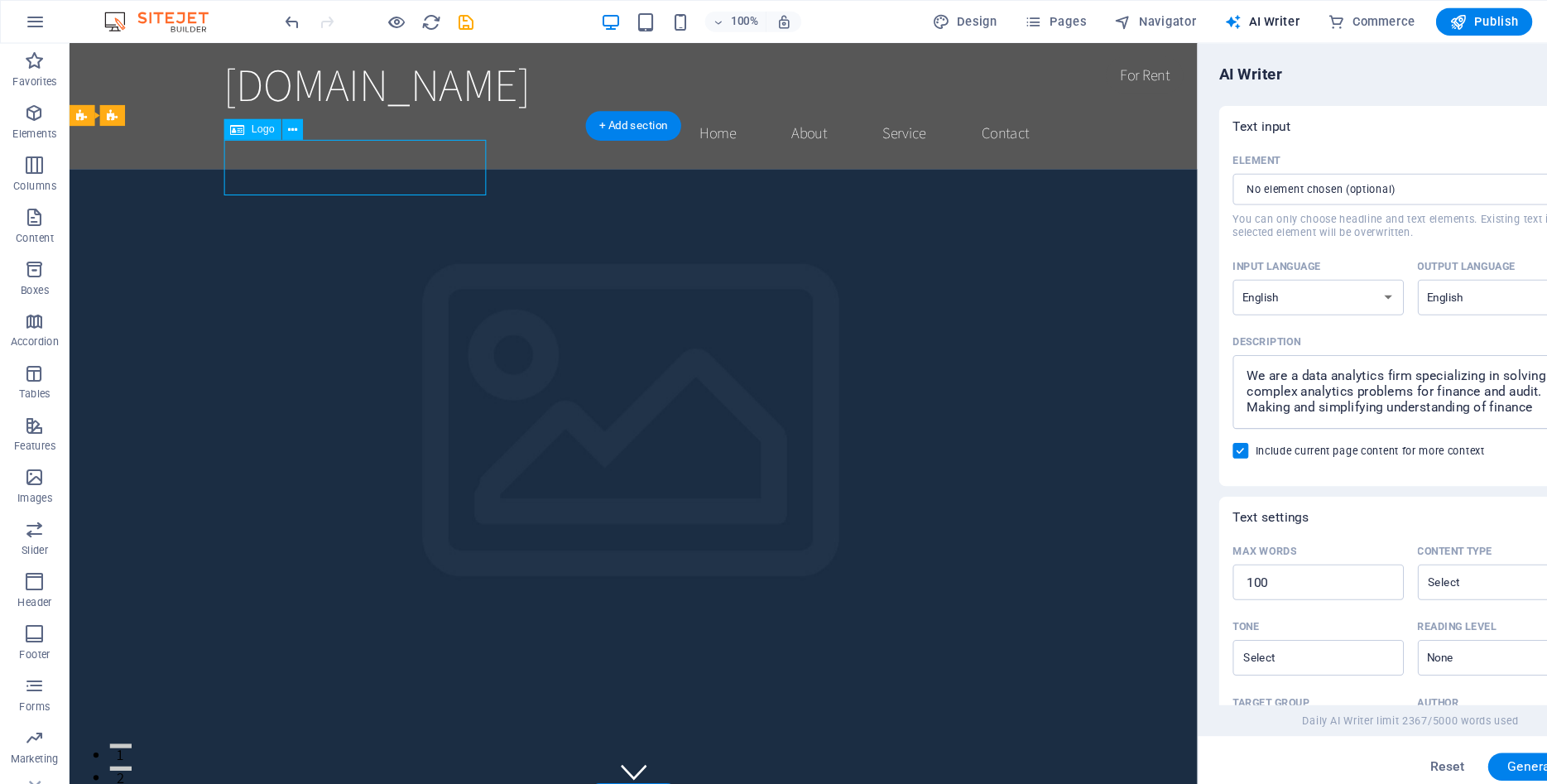
click at [1415, 40] on div "100% Design Pages Navigator AI Writer Commerce Publish More" at bounding box center [773, 21] width 1545 height 40
click at [1413, 10] on button "Publish" at bounding box center [1415, 21] width 92 height 26
